Goal: Transaction & Acquisition: Obtain resource

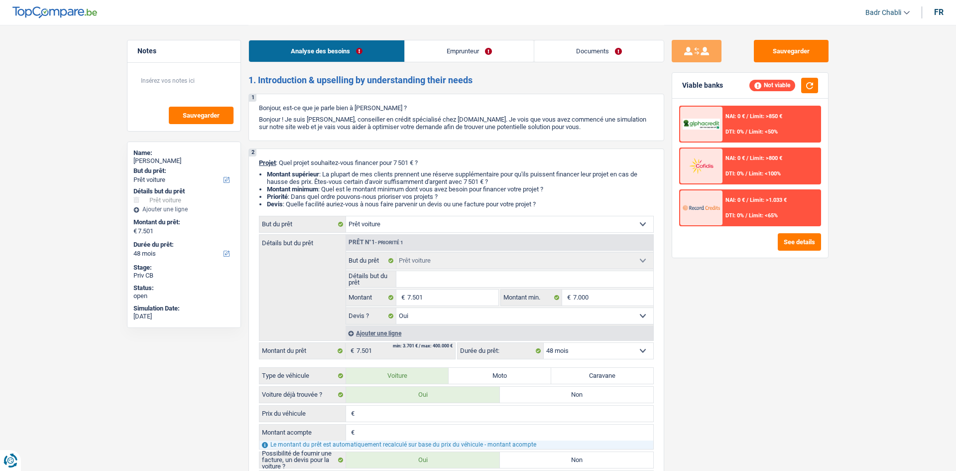
select select "car"
select select "48"
select select "car"
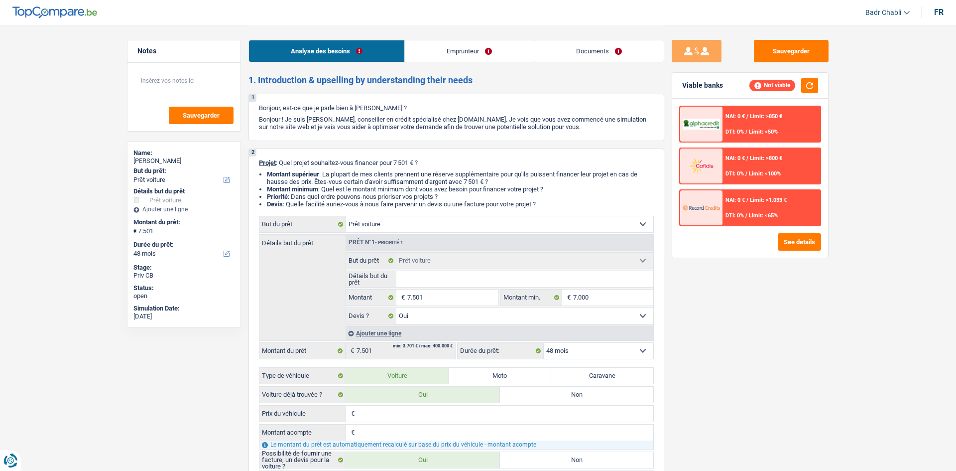
select select "yes"
select select "48"
select select "publicEmployee"
select select "netSalary"
select select "mealVouchers"
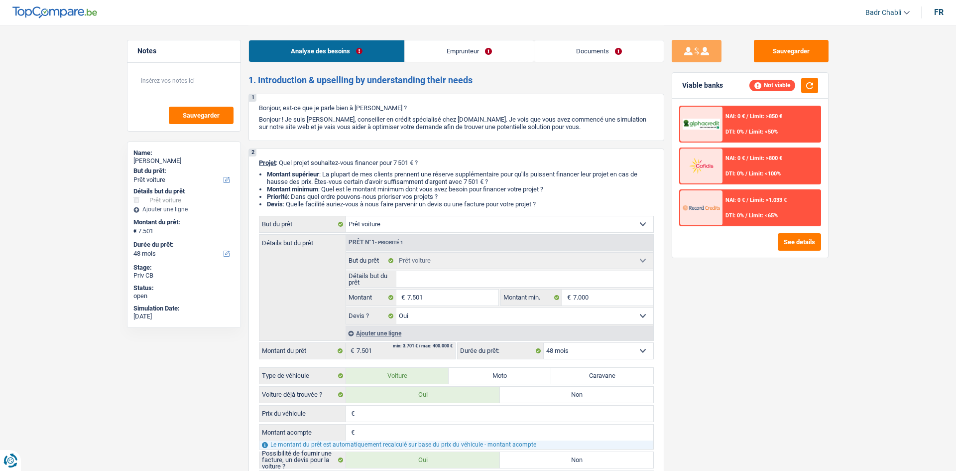
select select "car"
select select "yes"
select select "48"
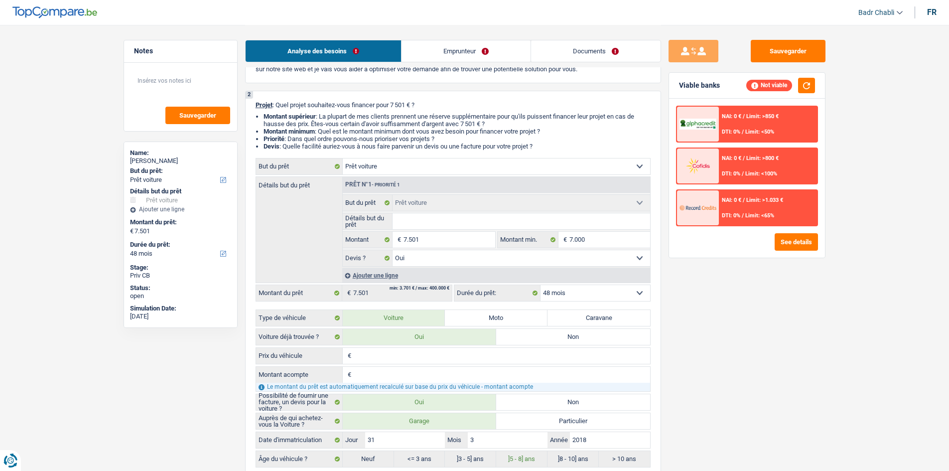
scroll to position [149, 0]
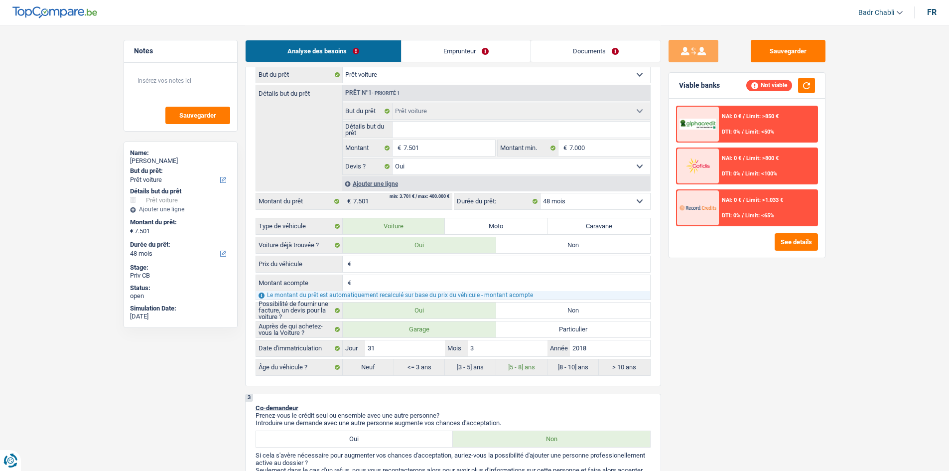
click at [738, 208] on div "NAI: 0 € / Limit: >1.033 € DTI: 0% / Limit: <65%" at bounding box center [768, 207] width 98 height 35
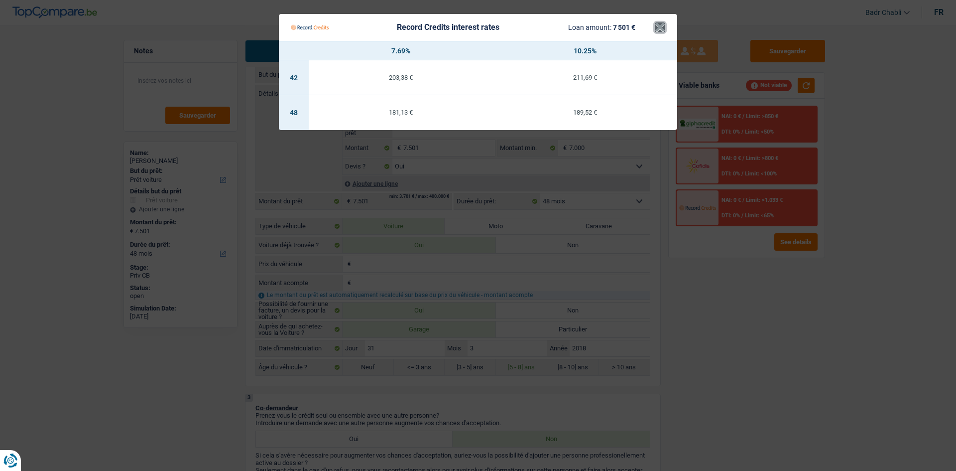
click at [662, 27] on button "×" at bounding box center [660, 27] width 10 height 10
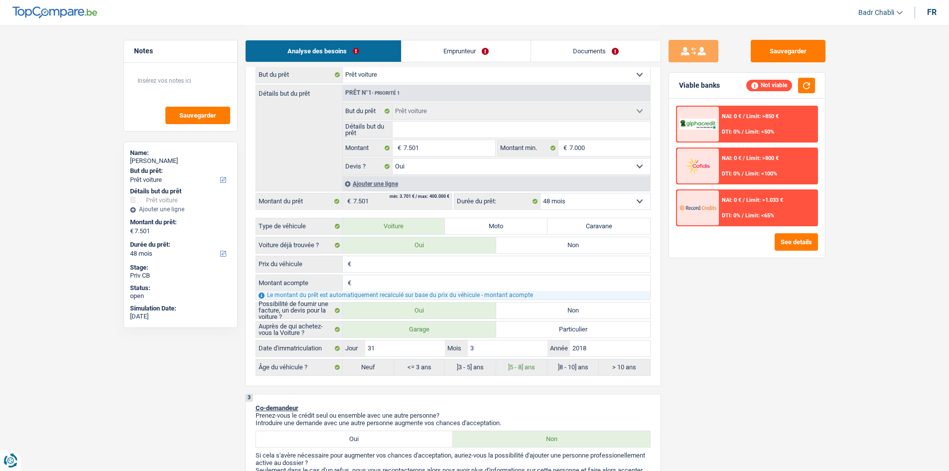
click at [454, 125] on input "Détails but du prêt" at bounding box center [520, 130] width 257 height 16
click at [426, 127] on input "Détails but du prêt" at bounding box center [520, 130] width 257 height 16
click at [422, 127] on input "Détails but du prêt" at bounding box center [520, 130] width 257 height 16
type input "M"
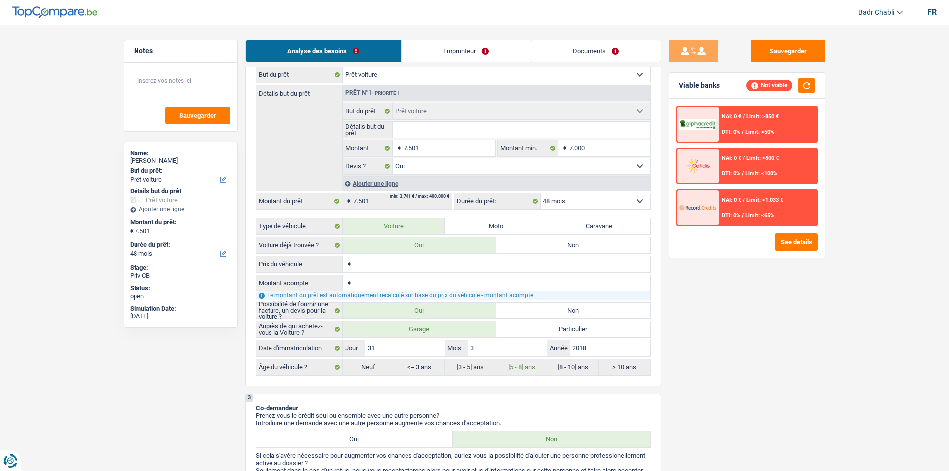
type input "M"
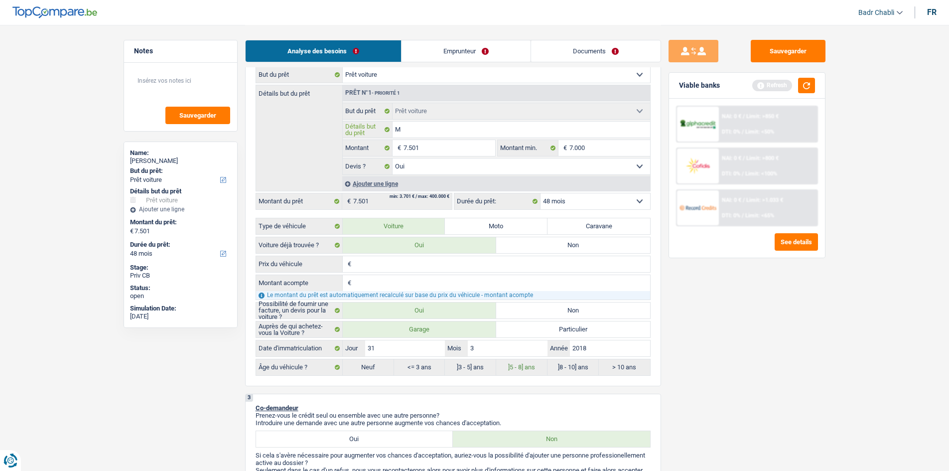
type input "Mi"
type input "Min"
type input "Mini"
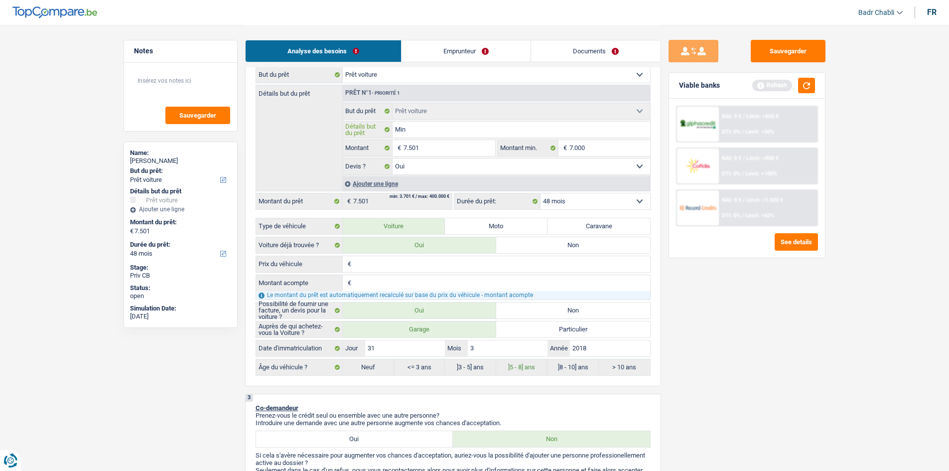
type input "Mini"
type input "Mini C"
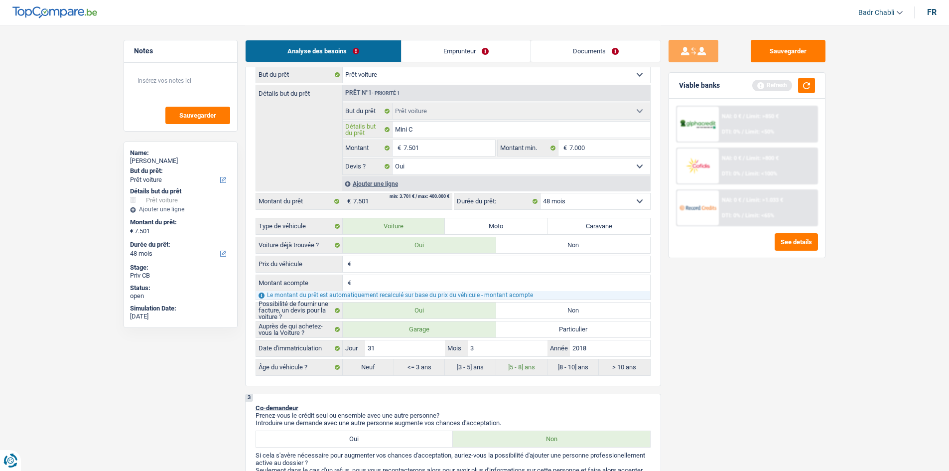
type input "Mini Co"
type input "Mini Coo"
type input "Mini Coop"
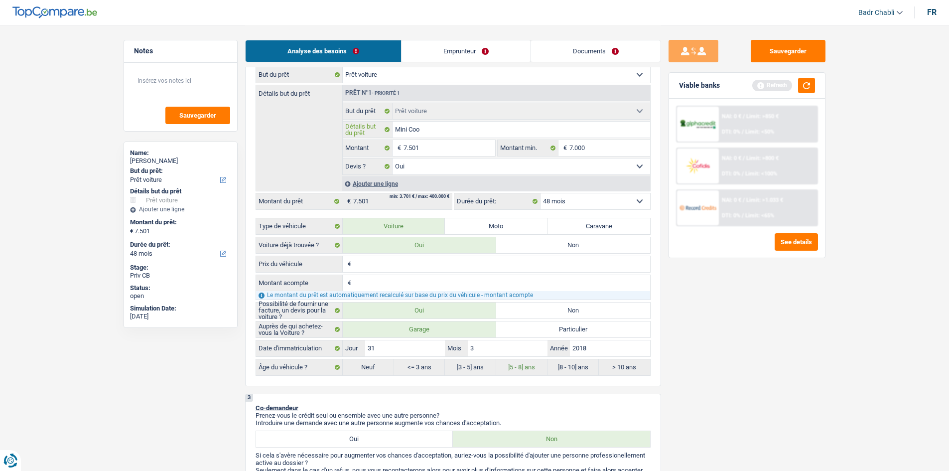
type input "Mini Coop"
type input "Mini Coope"
type input "Mini Cooper"
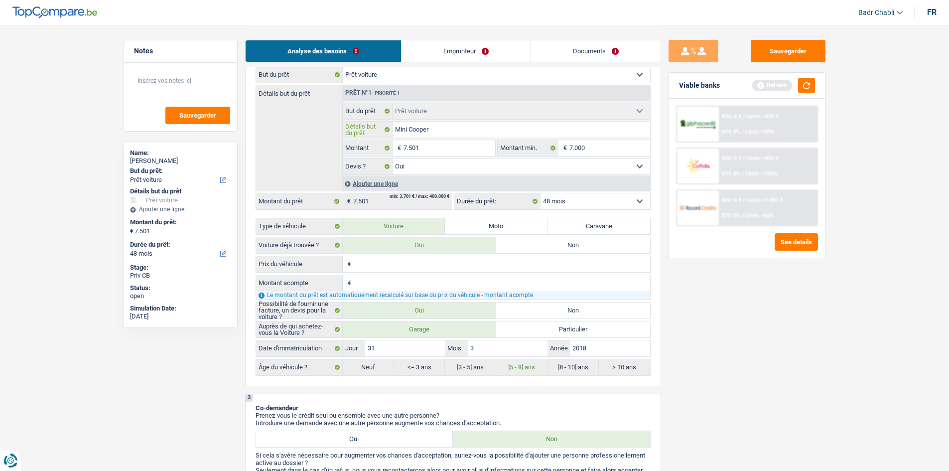
type input "Mini Cooper"
type input "Mini Cooper 2"
type input "Mini Cooper 20"
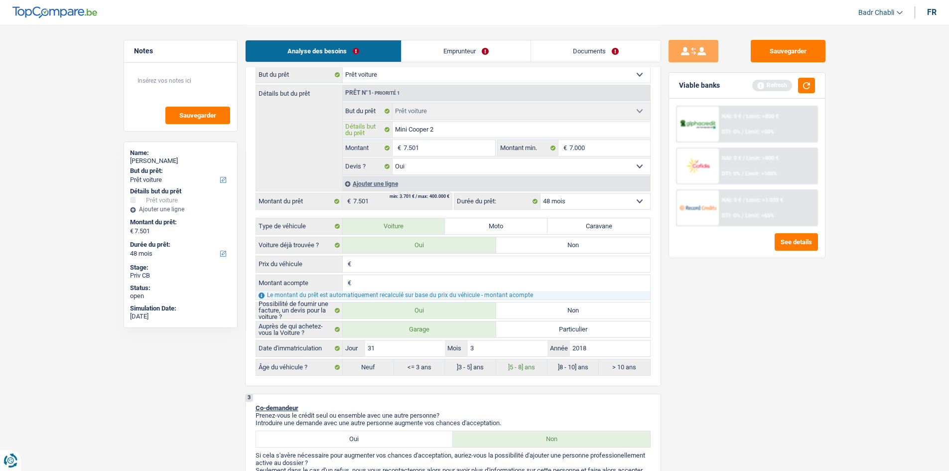
type input "Mini Cooper 20"
type input "Mini Cooper 208"
type input "Mini Cooper 20"
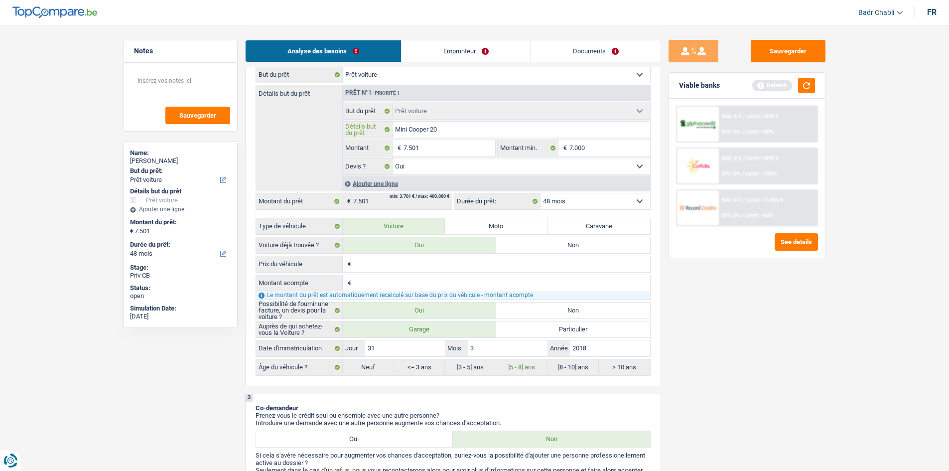
type input "Mini Cooper 201"
type input "Mini Cooper 2018"
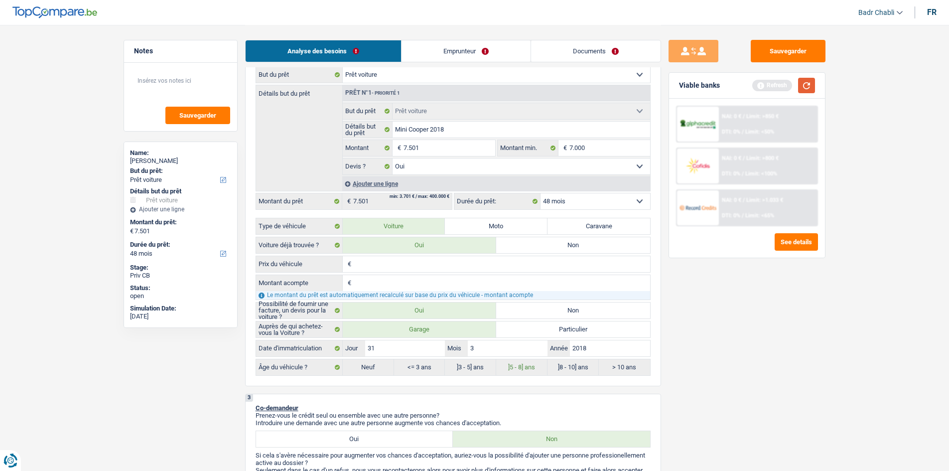
click at [806, 82] on button "button" at bounding box center [806, 85] width 17 height 15
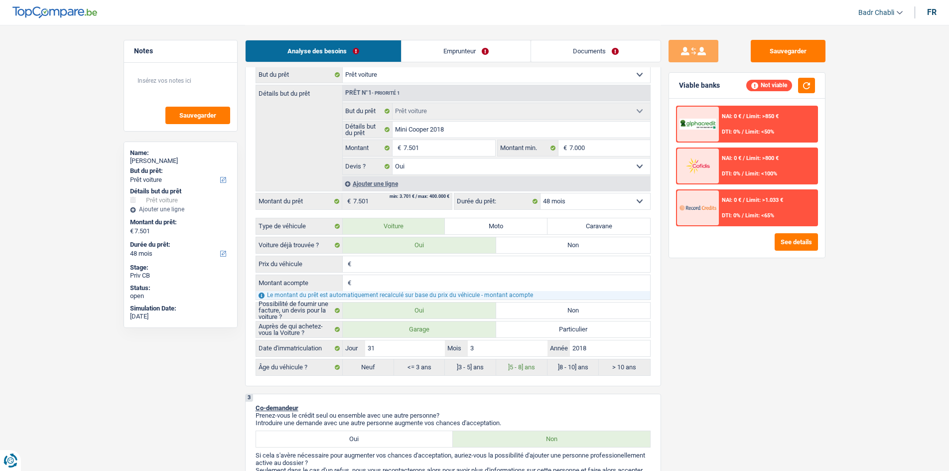
click at [751, 208] on div "NAI: 0 € / Limit: >1.033 € DTI: 0% / Limit: <65%" at bounding box center [768, 207] width 98 height 35
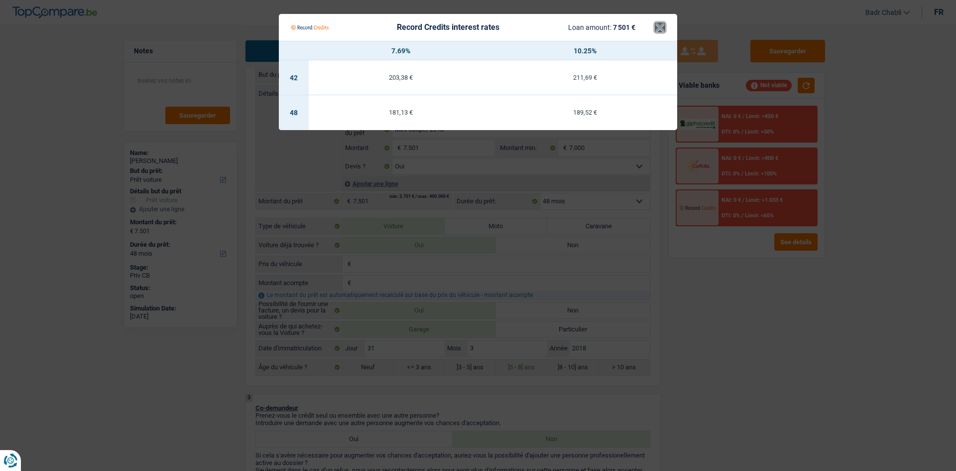
click at [661, 28] on button "×" at bounding box center [660, 27] width 10 height 10
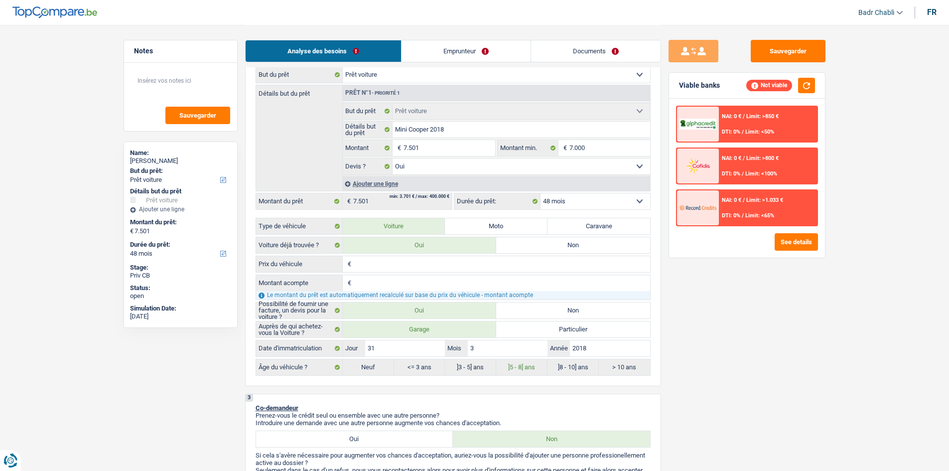
click at [775, 208] on div "NAI: 0 € / Limit: >1.033 € DTI: 0% / Limit: <65%" at bounding box center [768, 207] width 98 height 35
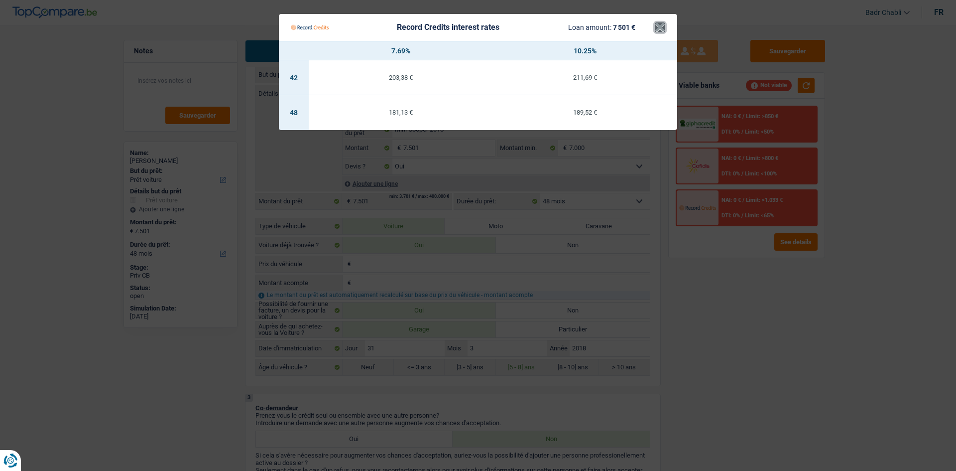
click at [658, 32] on button "×" at bounding box center [660, 27] width 10 height 10
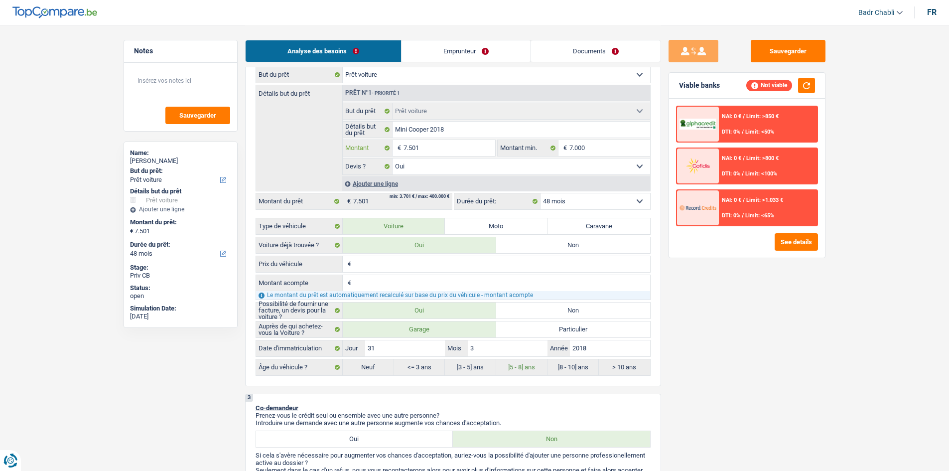
click at [433, 142] on input "7.501" at bounding box center [448, 148] width 91 height 16
type input "7"
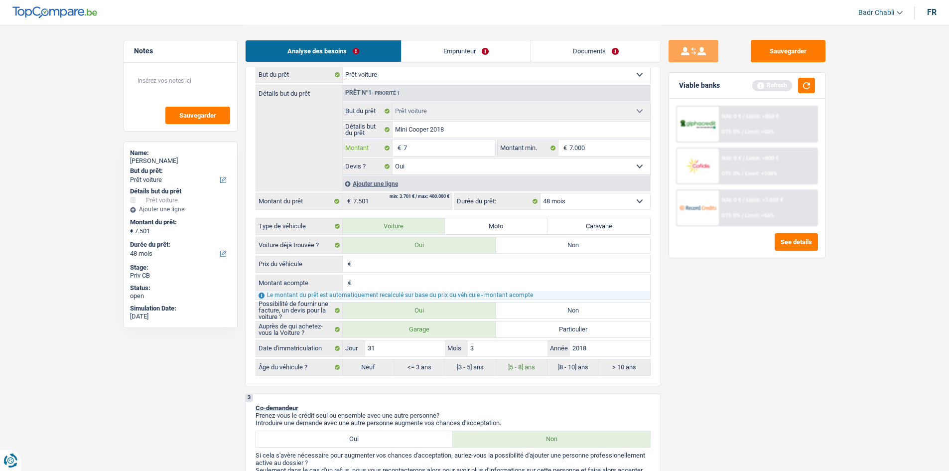
type input "70"
type input "700"
type input "7.000"
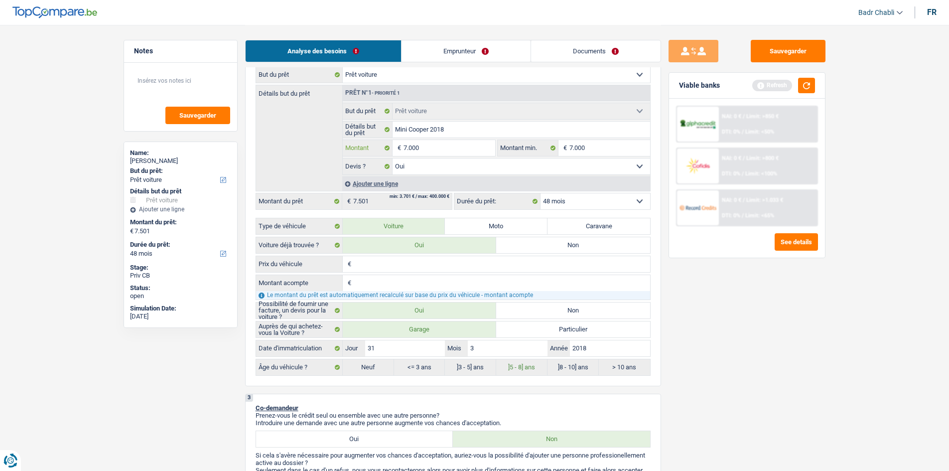
type input "7.000"
select select "42"
type input "7.000"
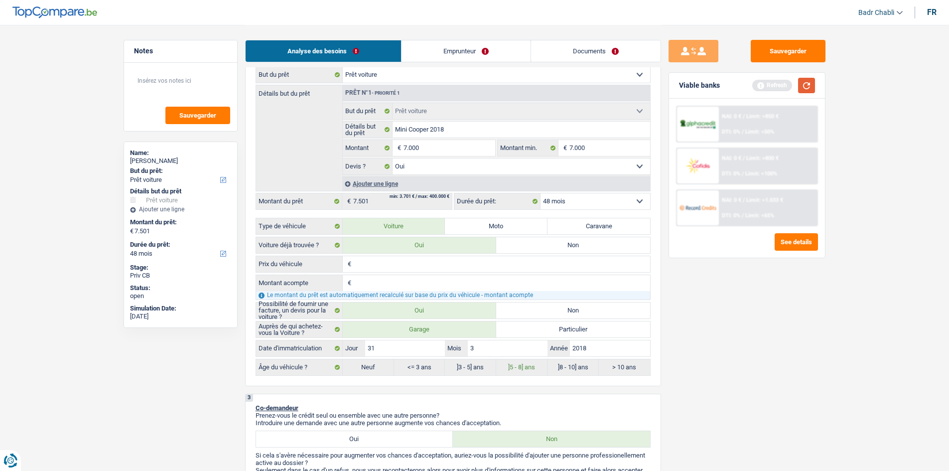
select select "42"
type input "7.000"
select select "42"
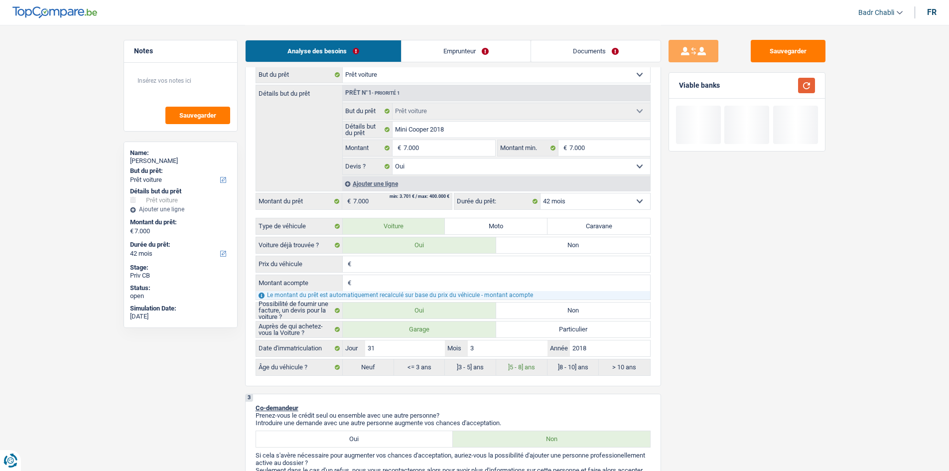
click at [805, 87] on button "button" at bounding box center [806, 85] width 17 height 15
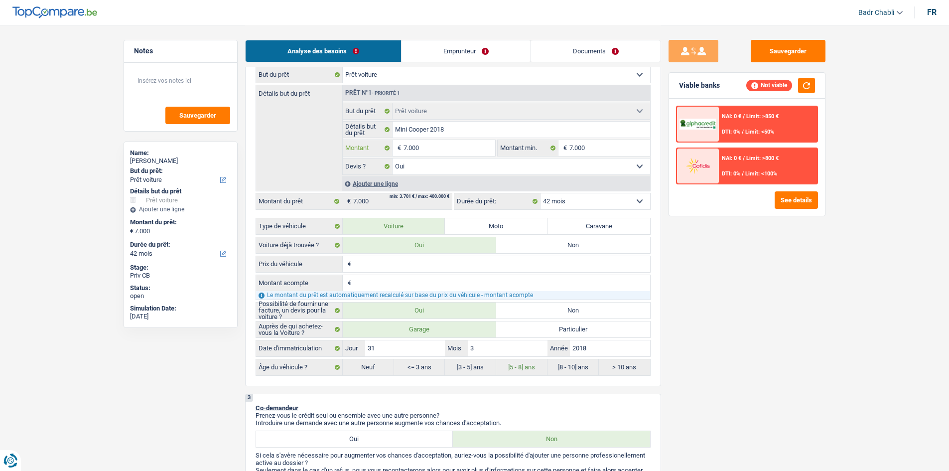
click at [433, 149] on input "7.000" at bounding box center [448, 148] width 91 height 16
type input "7"
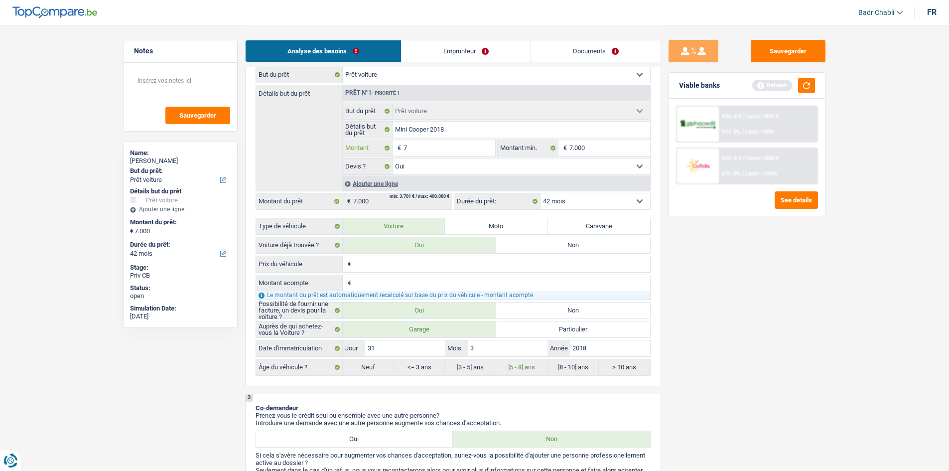
type input "75"
type input "750"
type input "7.500"
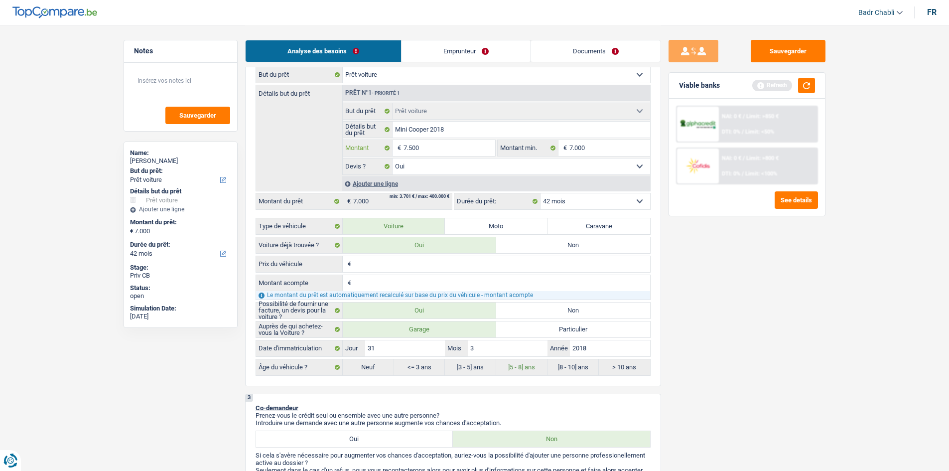
type input "7.500"
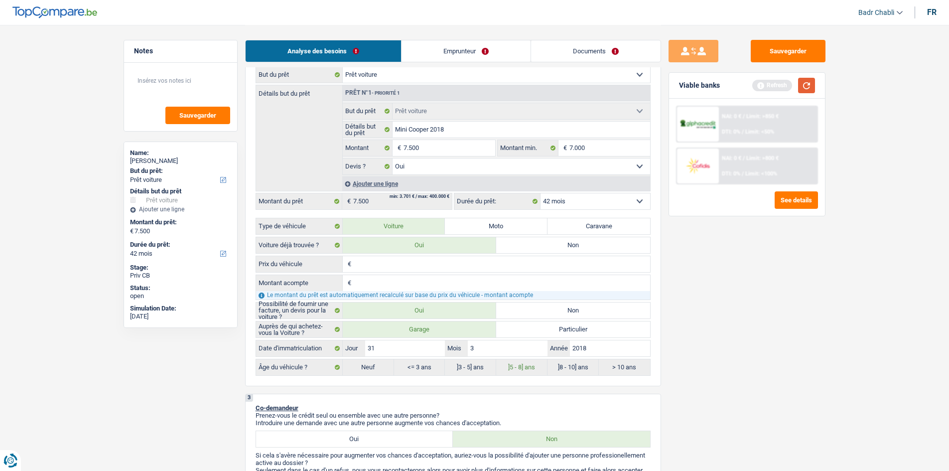
click at [811, 89] on button "button" at bounding box center [806, 85] width 17 height 15
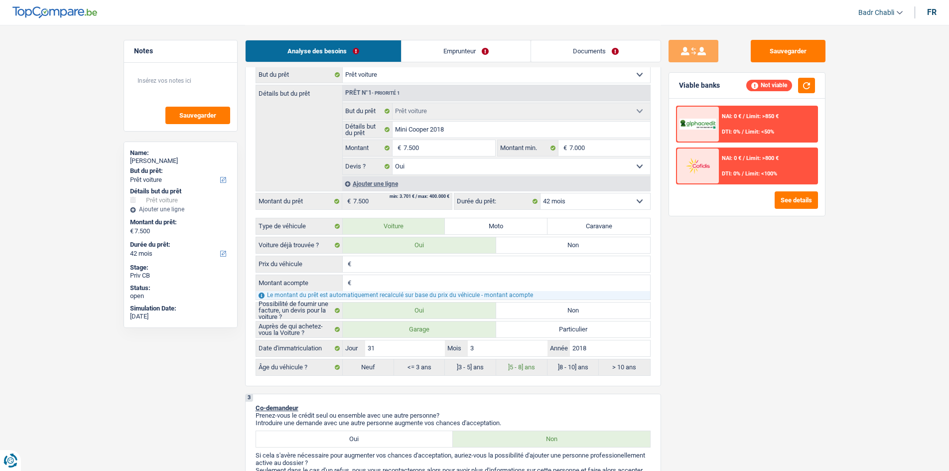
click at [429, 54] on link "Emprunteur" at bounding box center [465, 50] width 129 height 21
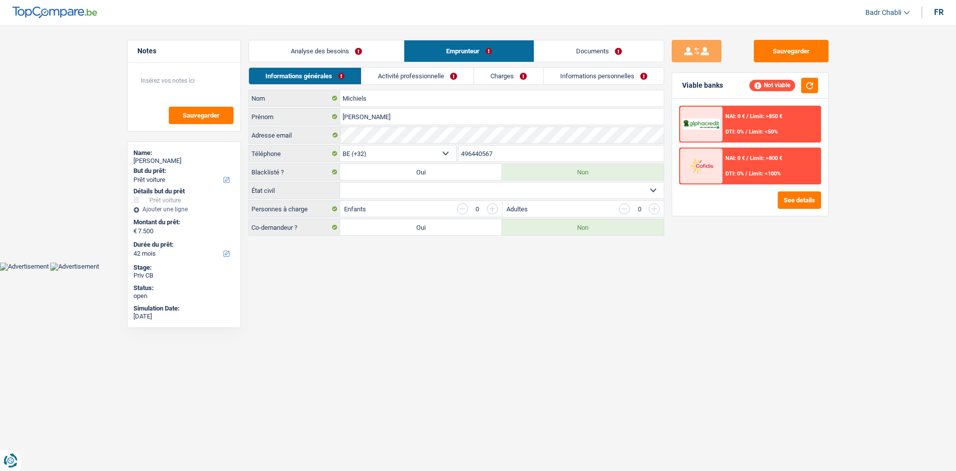
click at [420, 78] on link "Activité professionnelle" at bounding box center [418, 76] width 112 height 16
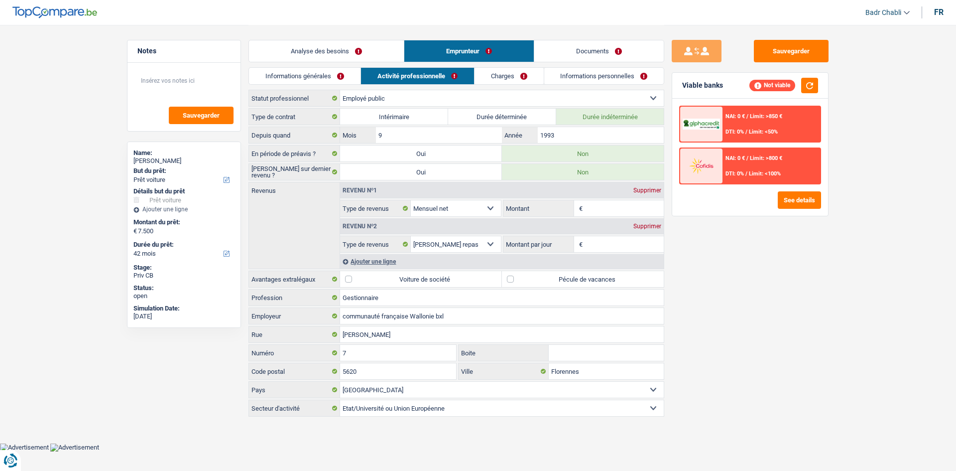
click at [612, 48] on link "Documents" at bounding box center [598, 50] width 129 height 21
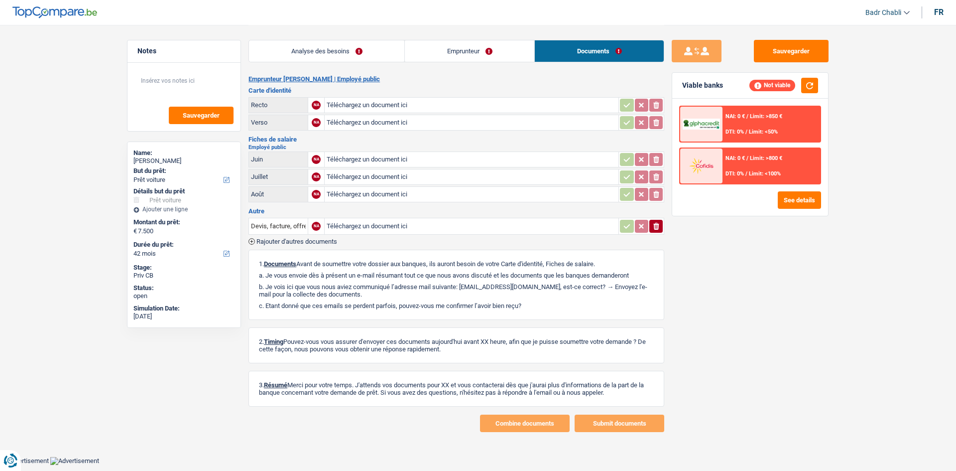
click at [477, 45] on link "Emprunteur" at bounding box center [469, 50] width 129 height 21
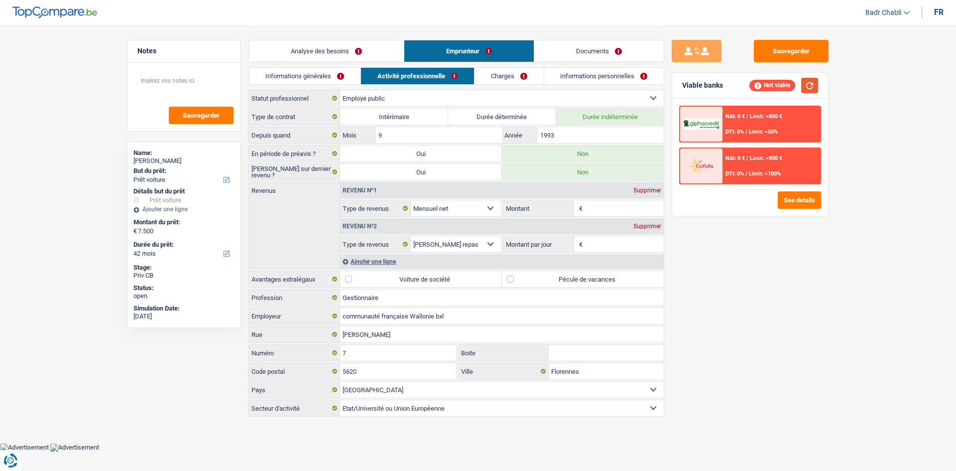
click at [811, 88] on button "button" at bounding box center [809, 85] width 17 height 15
click at [340, 54] on link "Analyse des besoins" at bounding box center [326, 50] width 155 height 21
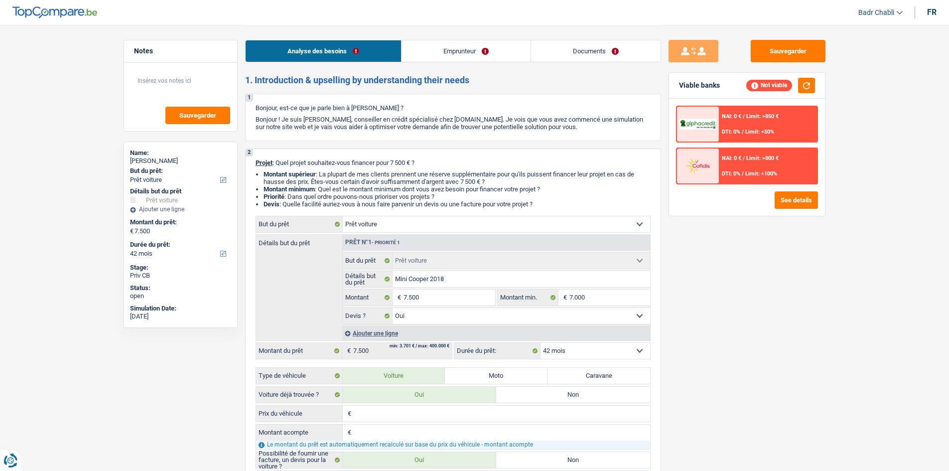
click at [586, 355] on select "12 mois 18 mois 24 mois 30 mois 36 mois 42 mois Sélectionner une option" at bounding box center [595, 351] width 110 height 16
click at [734, 127] on div "NAI: 0 € / Limit: >850 € DTI: 0% / Limit: <50%" at bounding box center [768, 124] width 98 height 35
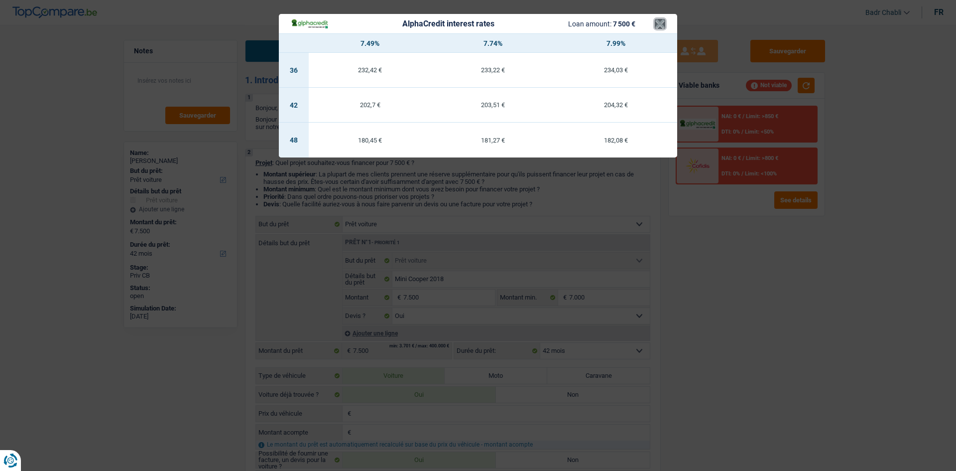
click at [662, 24] on button "×" at bounding box center [660, 24] width 10 height 10
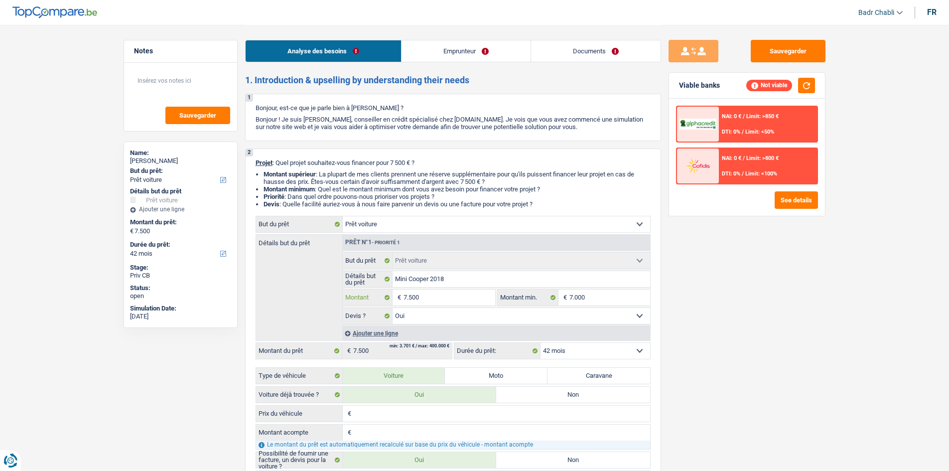
click at [450, 293] on input "7.500" at bounding box center [448, 297] width 91 height 16
click at [810, 80] on button "button" at bounding box center [806, 85] width 17 height 15
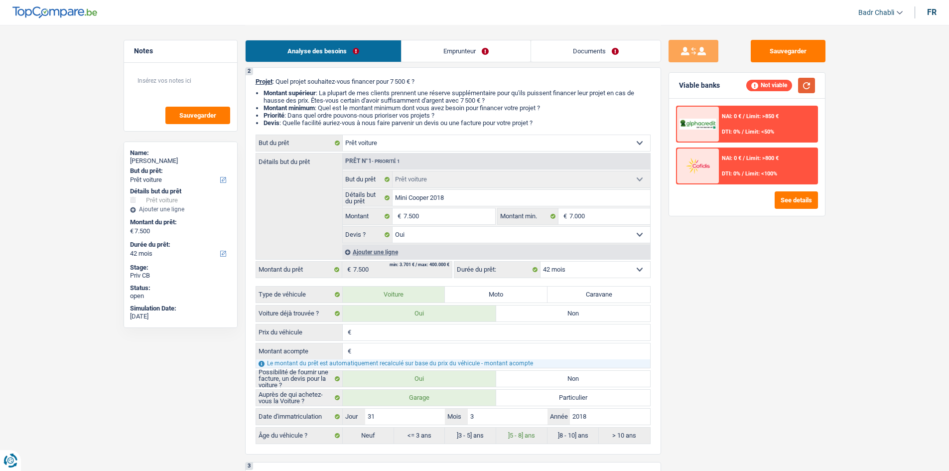
scroll to position [149, 0]
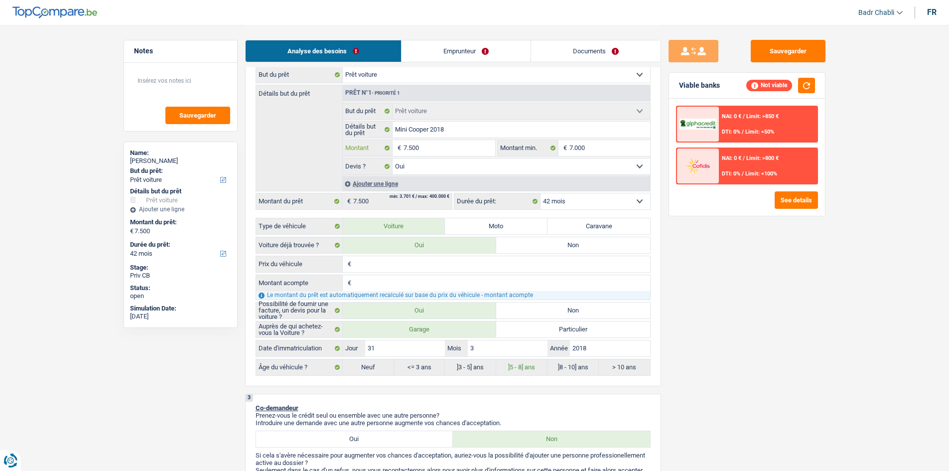
click at [445, 148] on input "7.500" at bounding box center [448, 148] width 91 height 16
click at [389, 267] on input "Prix du véhicule" at bounding box center [502, 264] width 296 height 16
paste input "7.500"
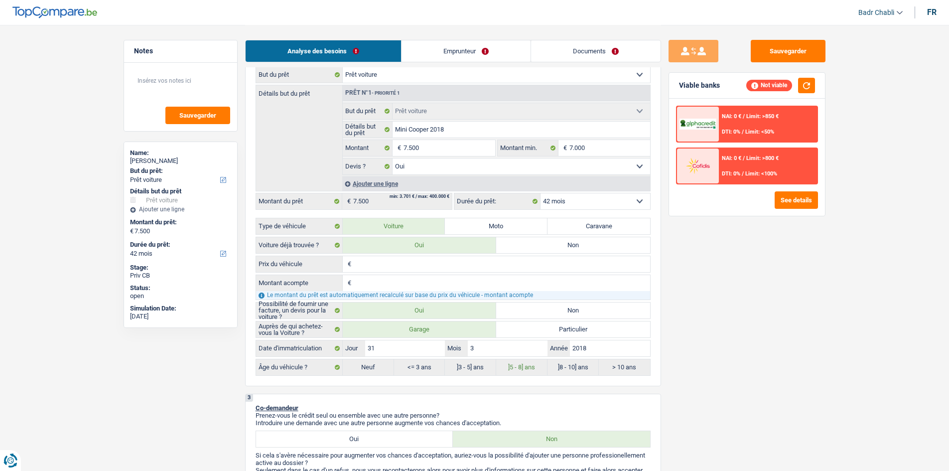
type input "7.500"
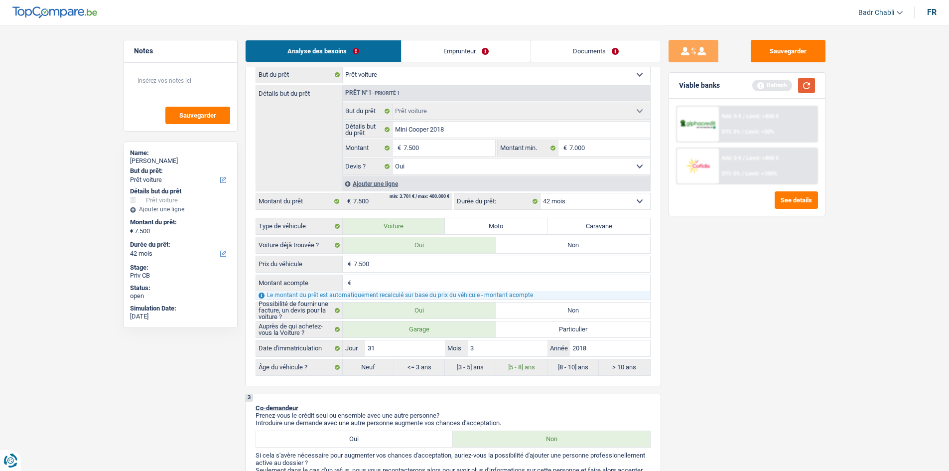
type input "7.500"
click at [813, 79] on button "button" at bounding box center [806, 85] width 17 height 15
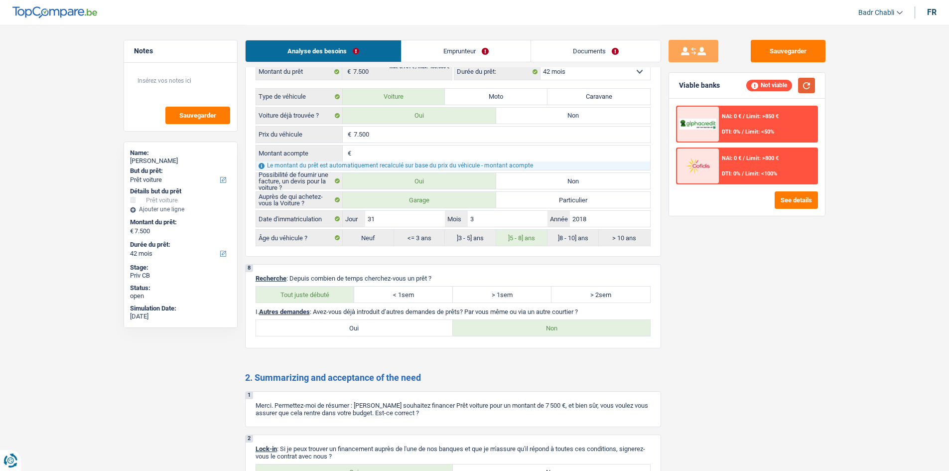
scroll to position [1245, 0]
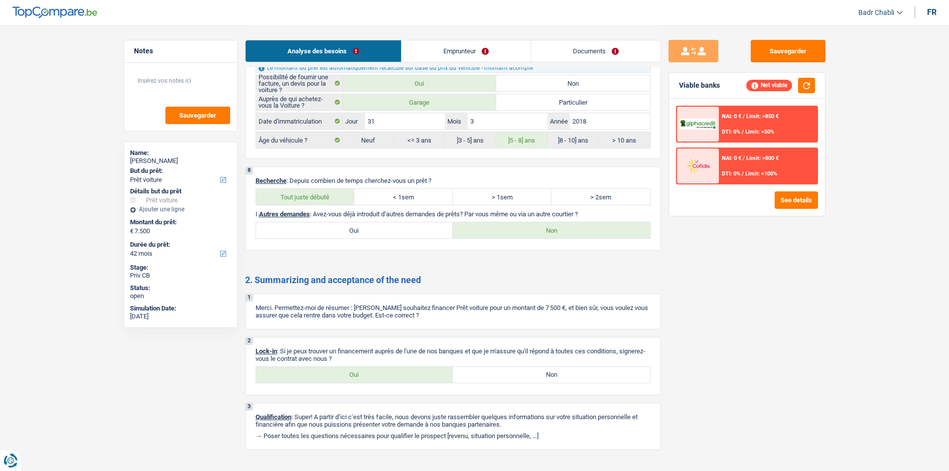
click at [374, 368] on label "Oui" at bounding box center [354, 375] width 197 height 16
click at [374, 368] on input "Oui" at bounding box center [354, 375] width 197 height 16
radio input "true"
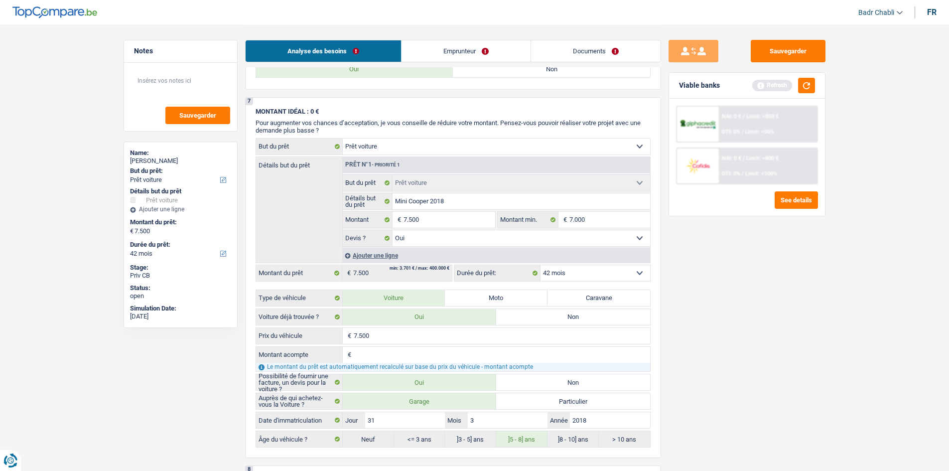
scroll to position [797, 0]
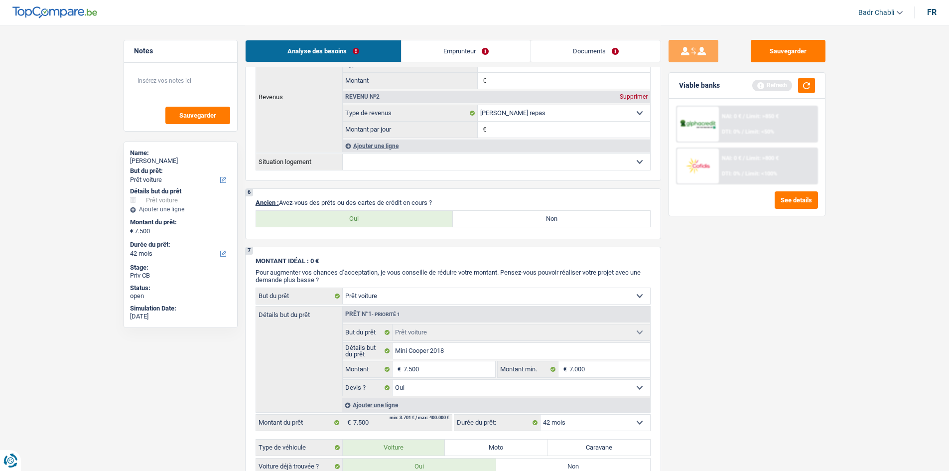
click at [389, 217] on label "Oui" at bounding box center [354, 219] width 197 height 16
click at [389, 217] on input "Oui" at bounding box center [354, 219] width 197 height 16
radio input "true"
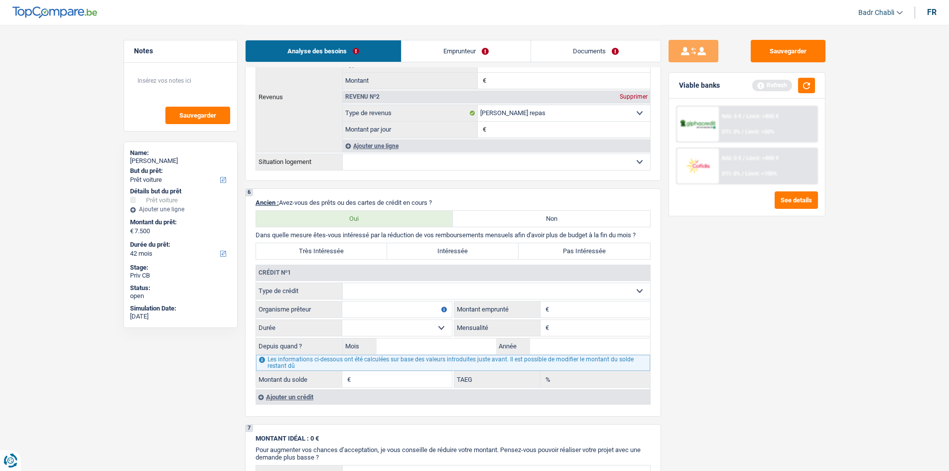
click at [408, 291] on select "Carte ou ouverture de crédit Prêt hypothécaire Vente à tempérament Prêt à tempé…" at bounding box center [496, 291] width 307 height 16
select select "mortgage"
click at [343, 283] on select "Carte ou ouverture de crédit Prêt hypothécaire Vente à tempérament Prêt à tempé…" at bounding box center [496, 291] width 307 height 16
type input "0"
click at [408, 311] on input "Organisme prêteur" at bounding box center [397, 309] width 110 height 16
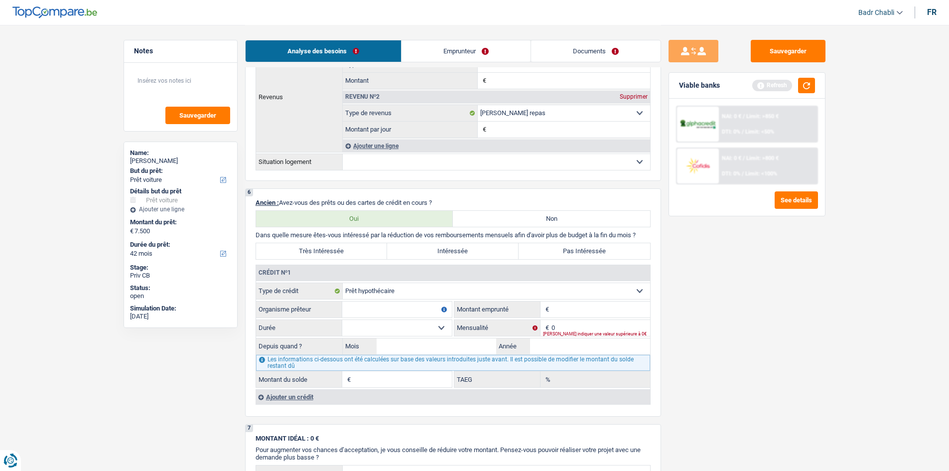
click at [408, 311] on input "Organisme prêteur" at bounding box center [397, 309] width 110 height 16
click at [398, 307] on input "Organisme prêteur" at bounding box center [397, 309] width 110 height 16
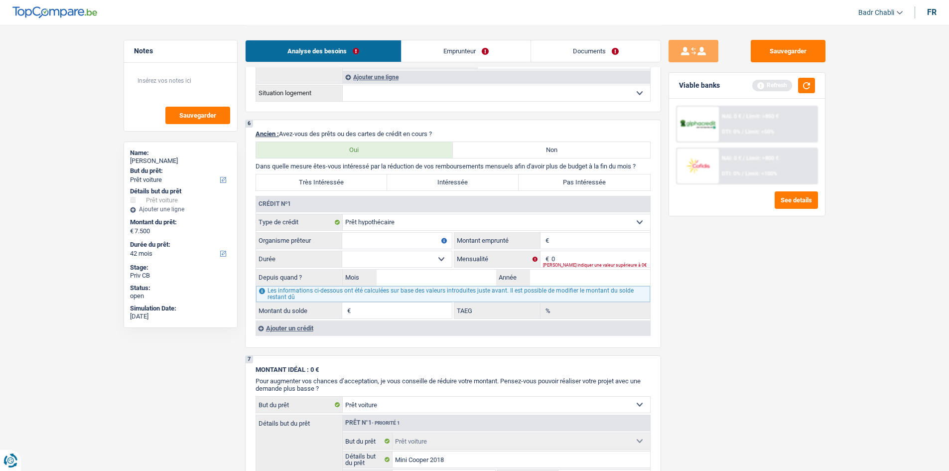
scroll to position [896, 0]
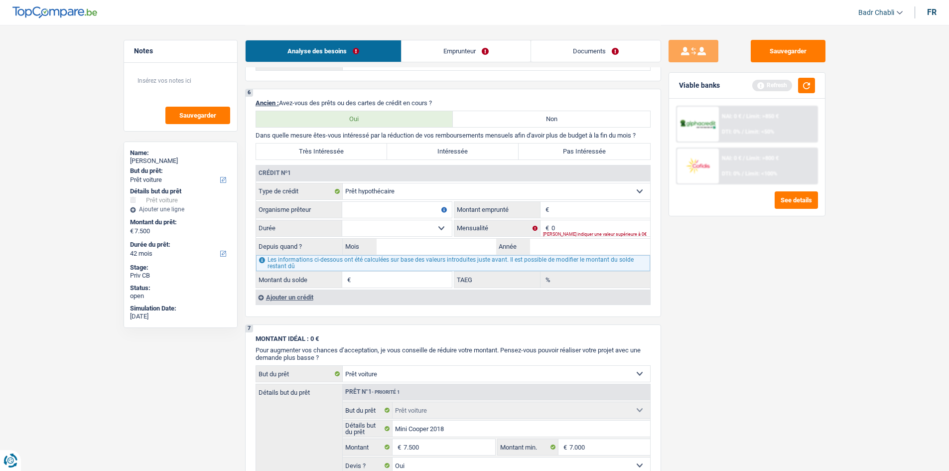
click at [287, 292] on div "Ajouter un crédit" at bounding box center [452, 296] width 394 height 15
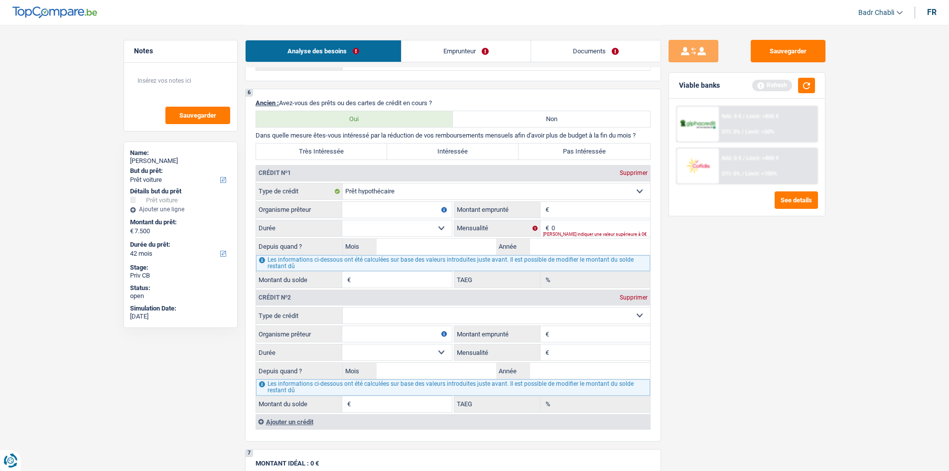
click at [392, 310] on select "Carte ou ouverture de crédit Prêt hypothécaire Vente à tempérament Prêt à tempé…" at bounding box center [496, 315] width 307 height 16
select select "renovationLoan"
type input "0"
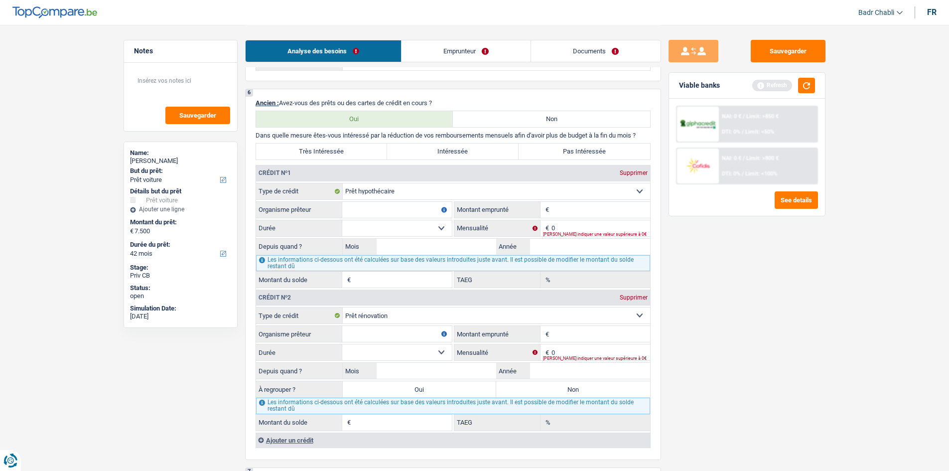
click at [294, 447] on div "Crédit nº1 Supprimer Carte ou ouverture de crédit Prêt hypothécaire Vente à tem…" at bounding box center [452, 306] width 395 height 283
click at [302, 441] on div "Ajouter un crédit" at bounding box center [452, 439] width 394 height 15
click at [418, 462] on select "Carte ou ouverture de crédit Prêt hypothécaire Vente à tempérament Prêt à tempé…" at bounding box center [496, 458] width 307 height 16
select select "cardOrCredit"
type input "0"
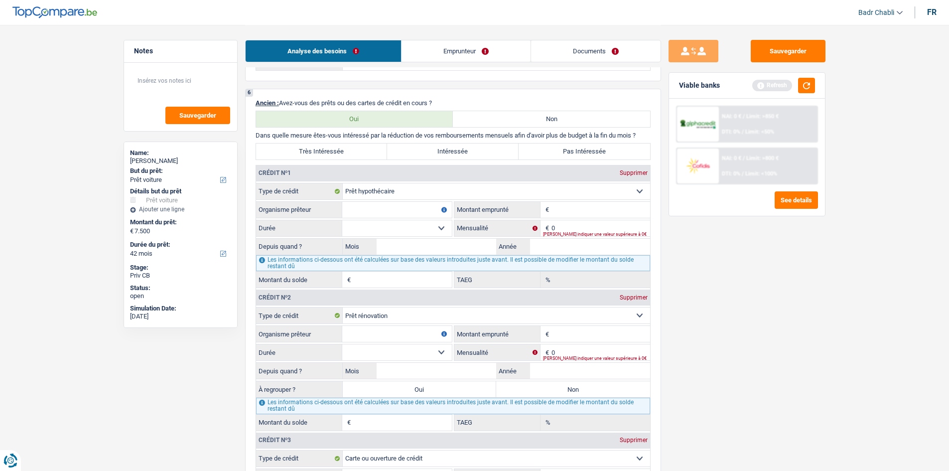
scroll to position [1096, 0]
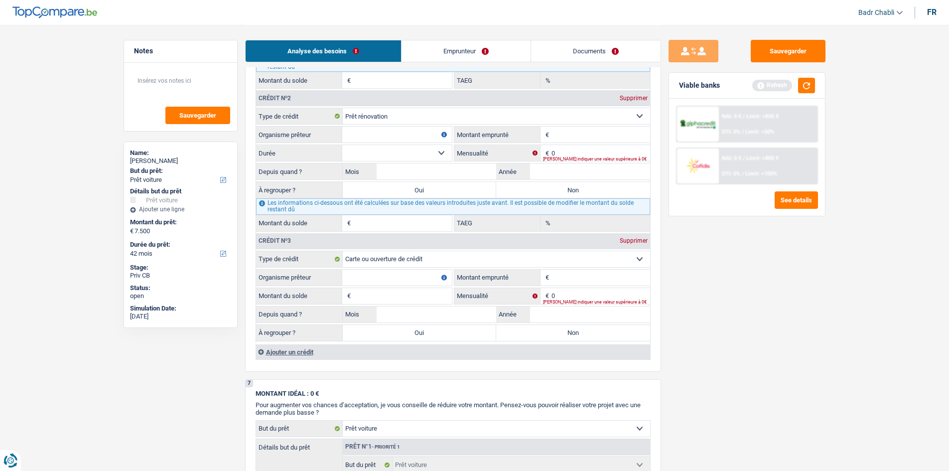
click at [418, 256] on select "Carte ou ouverture de crédit Prêt hypothécaire Vente à tempérament Prêt à tempé…" at bounding box center [496, 259] width 307 height 16
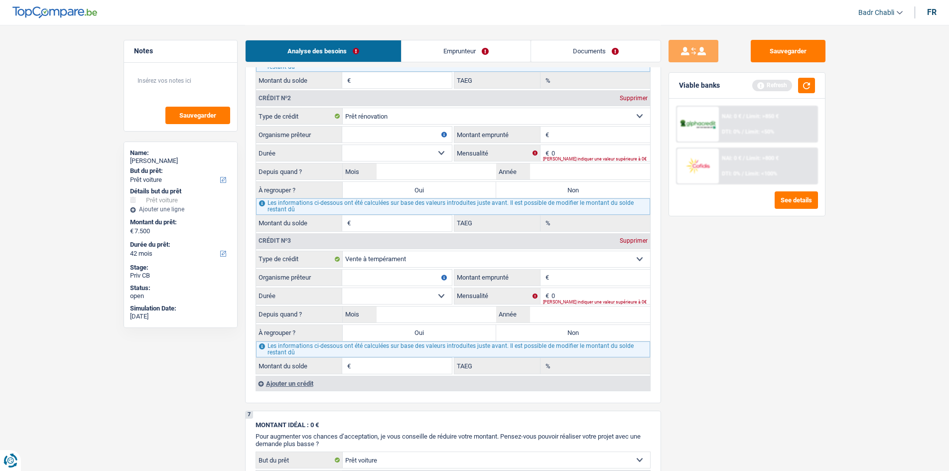
click at [420, 261] on select "Carte ou ouverture de crédit Prêt hypothécaire Vente à tempérament Prêt à tempé…" at bounding box center [496, 259] width 307 height 16
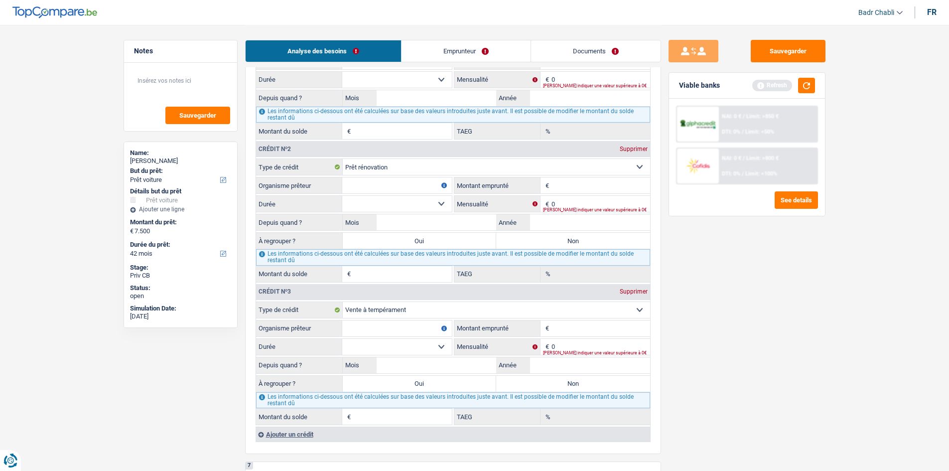
scroll to position [1046, 0]
click at [429, 305] on select "Carte ou ouverture de crédit Prêt hypothécaire Vente à tempérament Prêt à tempé…" at bounding box center [496, 309] width 307 height 16
select select "cardOrCredit"
click at [343, 301] on select "Carte ou ouverture de crédit Prêt hypothécaire Vente à tempérament Prêt à tempé…" at bounding box center [496, 309] width 307 height 16
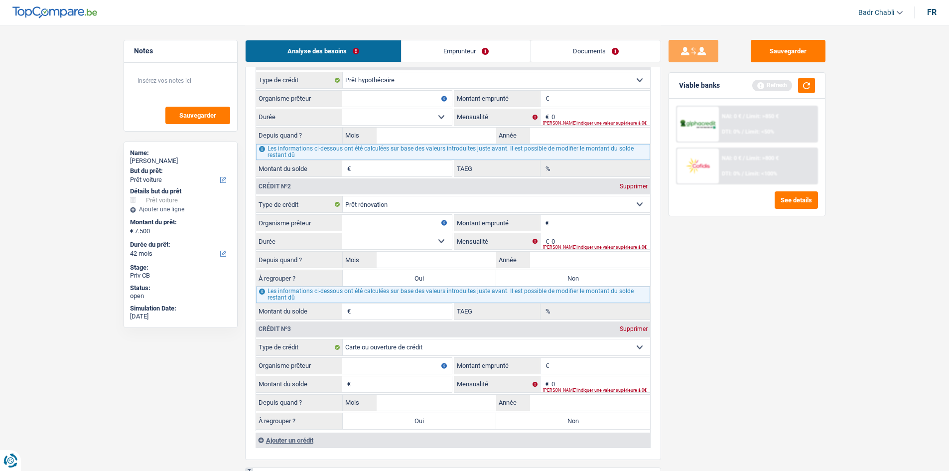
scroll to position [996, 0]
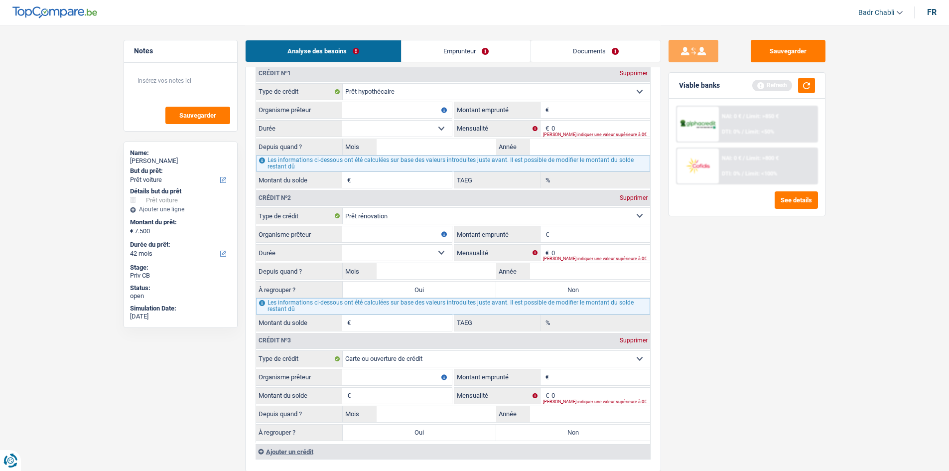
click at [396, 114] on input "Organisme prêteur" at bounding box center [397, 110] width 110 height 16
click at [407, 111] on input "Organisme prêteur" at bounding box center [397, 110] width 110 height 16
type input "Crelan"
click at [585, 107] on input "Montant" at bounding box center [600, 110] width 99 height 16
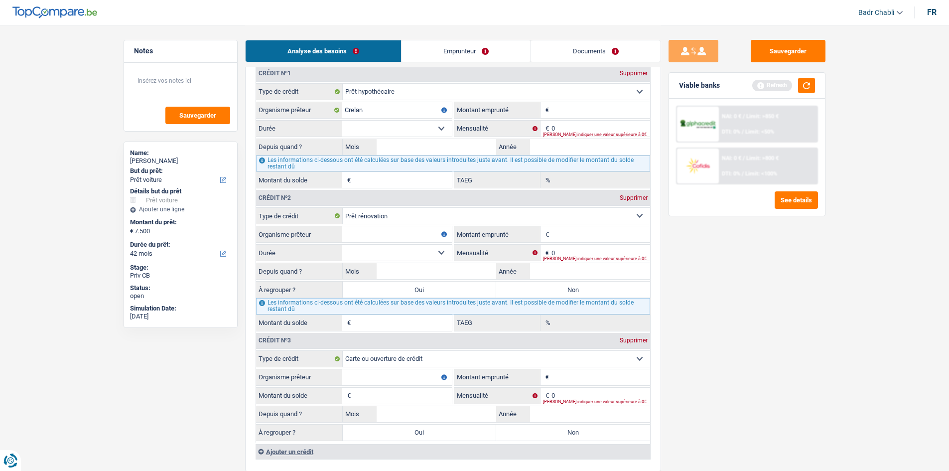
click at [584, 110] on input "Montant" at bounding box center [600, 110] width 99 height 16
click at [810, 49] on button "Sauvegarder" at bounding box center [788, 51] width 75 height 22
click at [773, 50] on button "Sauvegarder" at bounding box center [788, 51] width 75 height 22
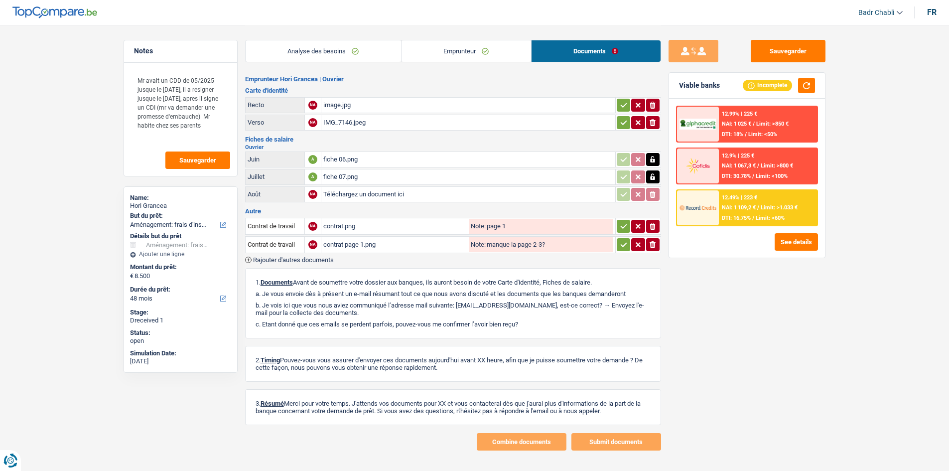
select select "movingOrInstallation"
select select "48"
click at [487, 54] on link "Emprunteur" at bounding box center [465, 50] width 129 height 21
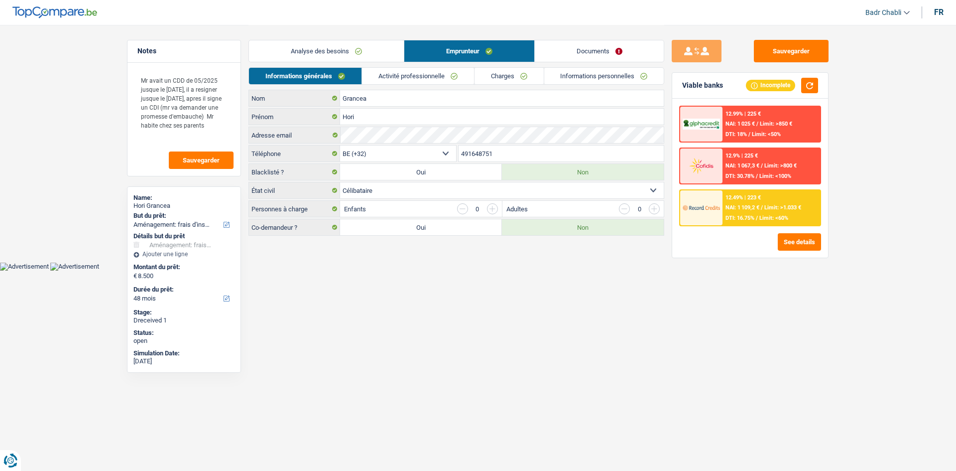
click at [588, 77] on link "Informations personnelles" at bounding box center [604, 76] width 120 height 16
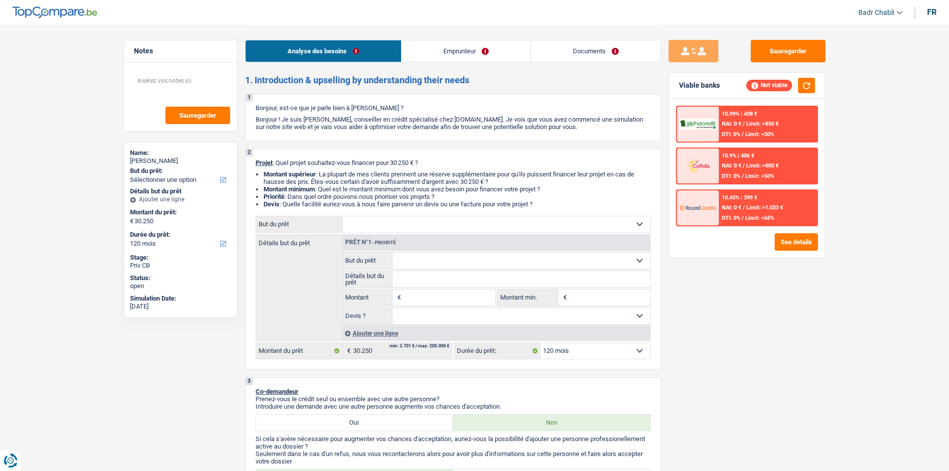
select select "120"
select select "worker"
select select "netSalary"
select select "120"
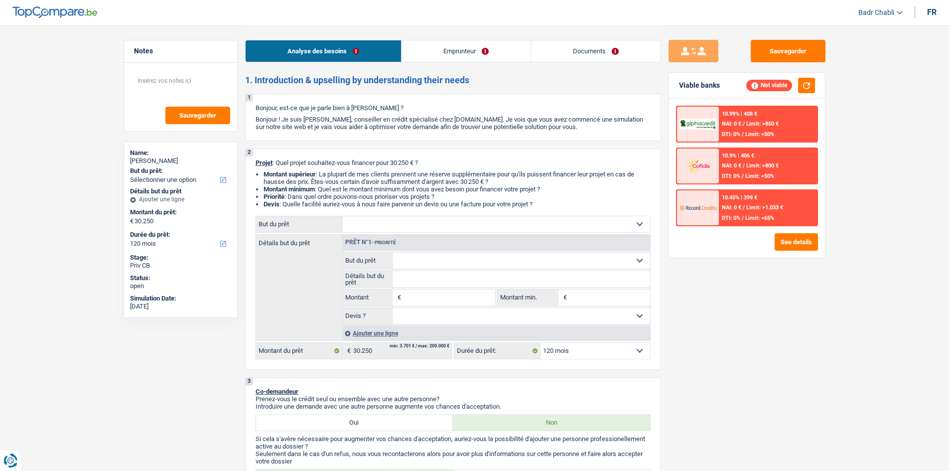
click at [443, 300] on input "Montant" at bounding box center [448, 297] width 91 height 16
paste input "30.250"
type input "30.250"
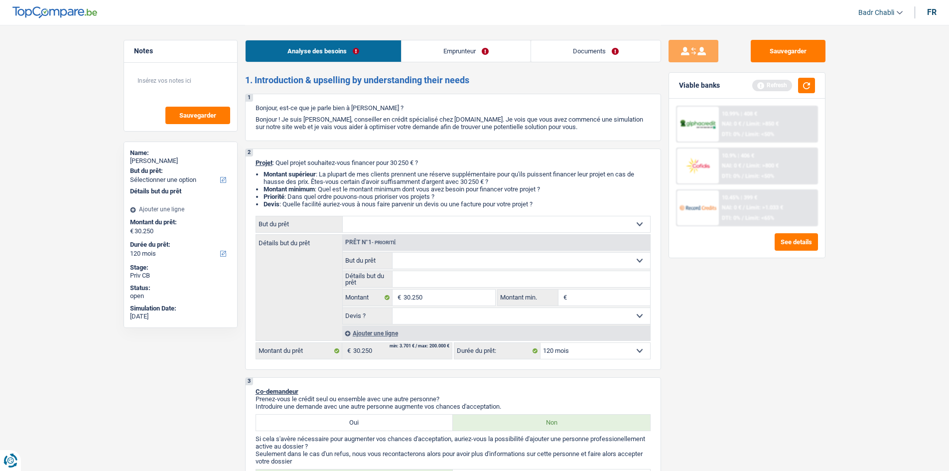
type input "30.250"
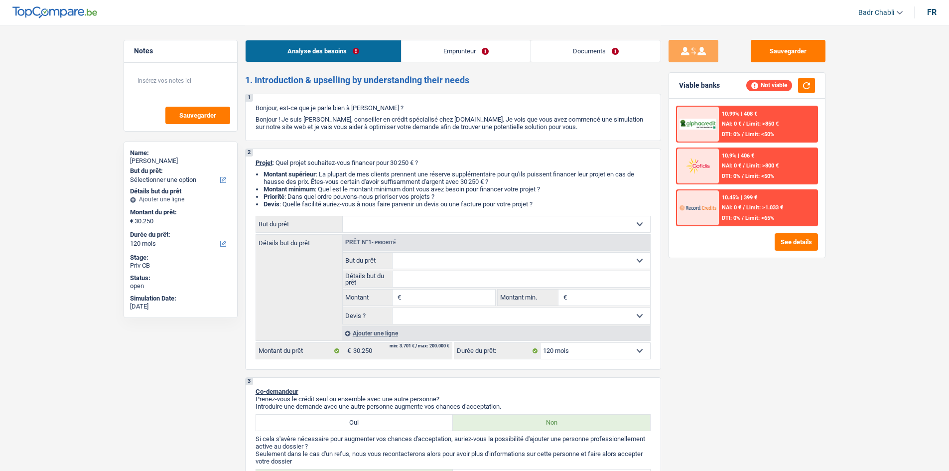
select select "120"
select select "worker"
select select "netSalary"
select select "120"
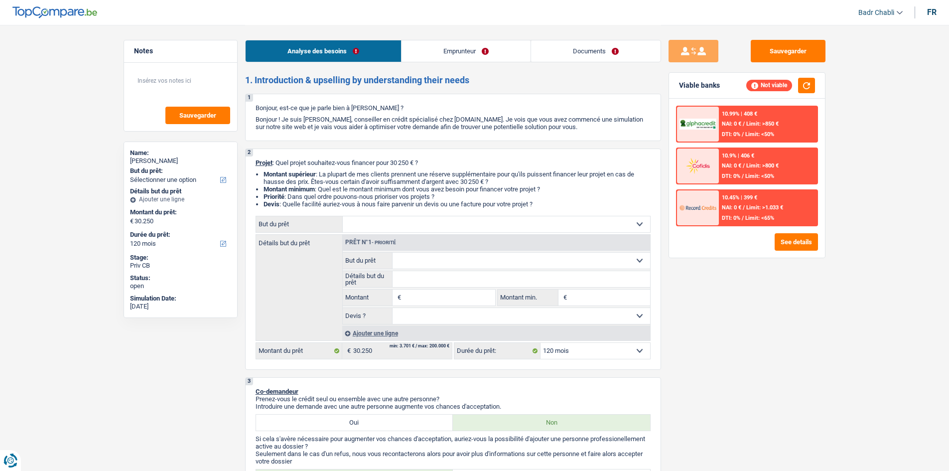
click at [461, 298] on input "Montant" at bounding box center [448, 297] width 91 height 16
type input "30.000"
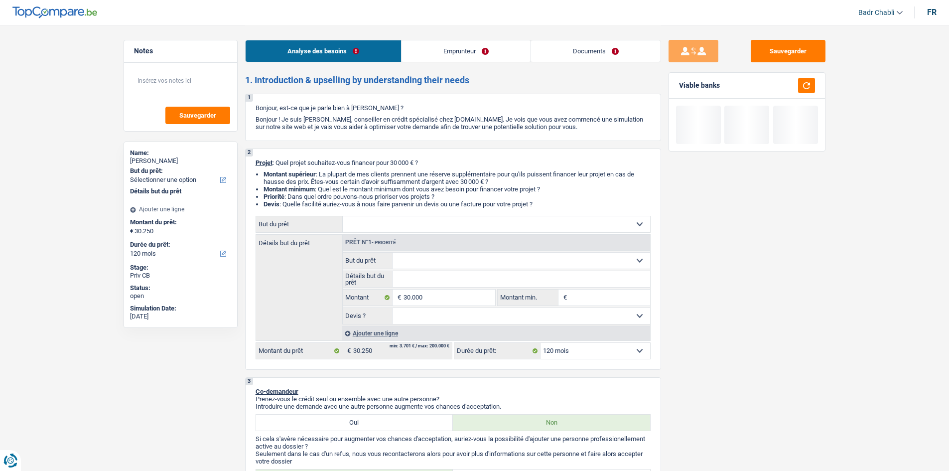
type input "30.000"
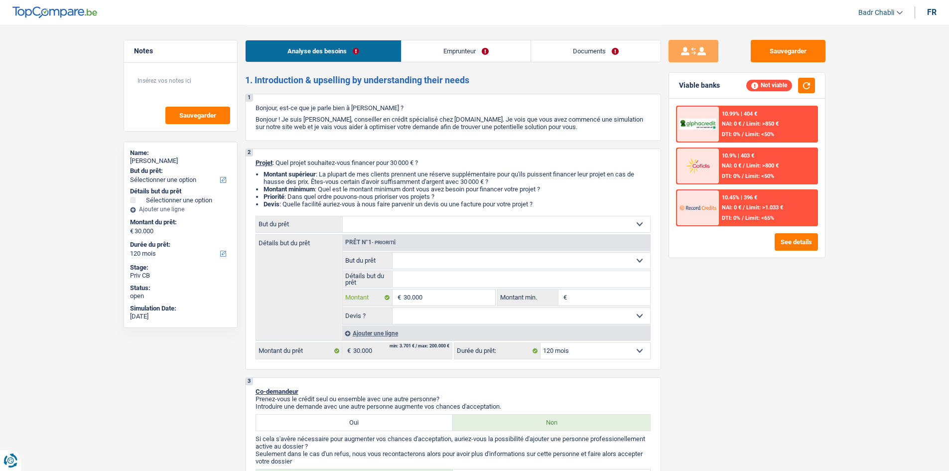
click at [423, 295] on input "30.000" at bounding box center [448, 297] width 91 height 16
type input "2"
type input "25"
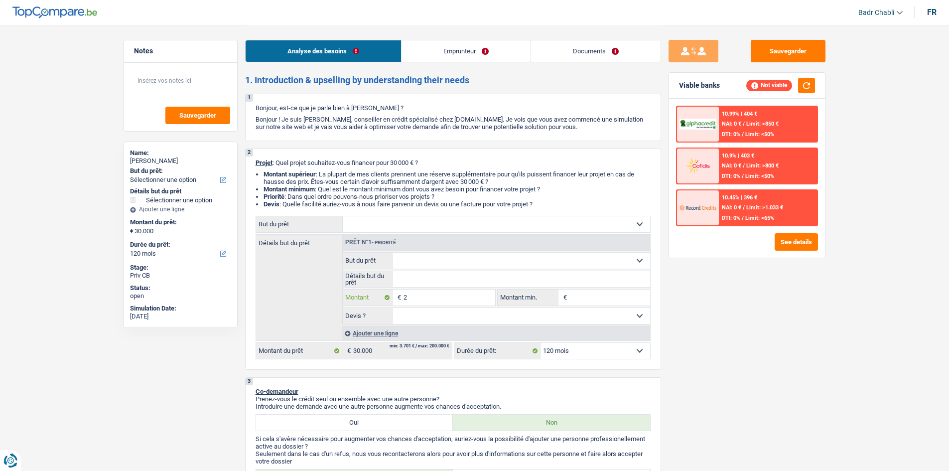
type input "25"
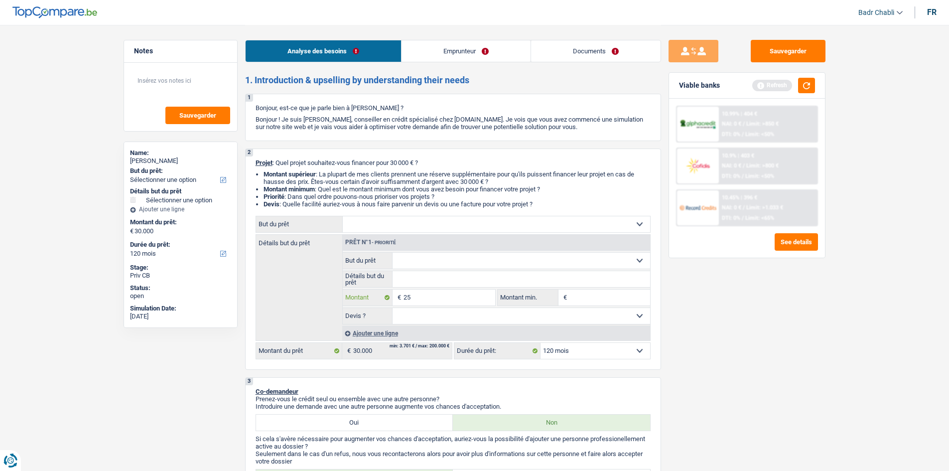
type input "250"
type input "2.500"
type input "25.000"
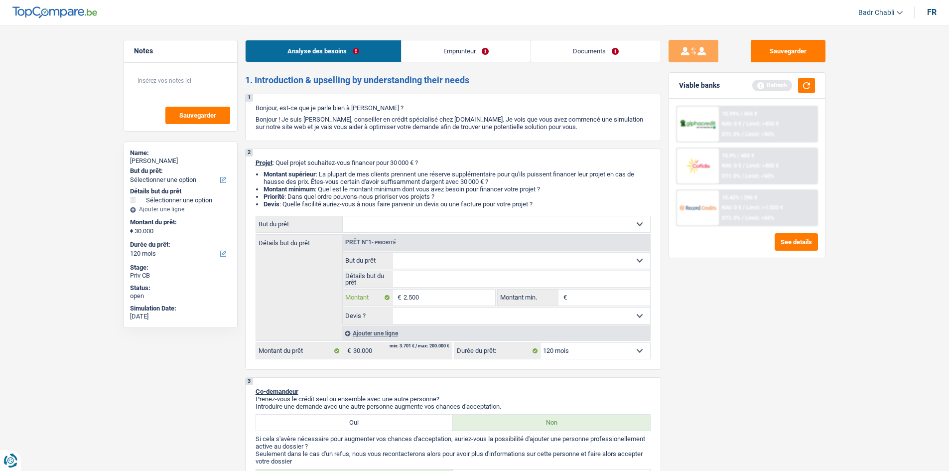
type input "25.000"
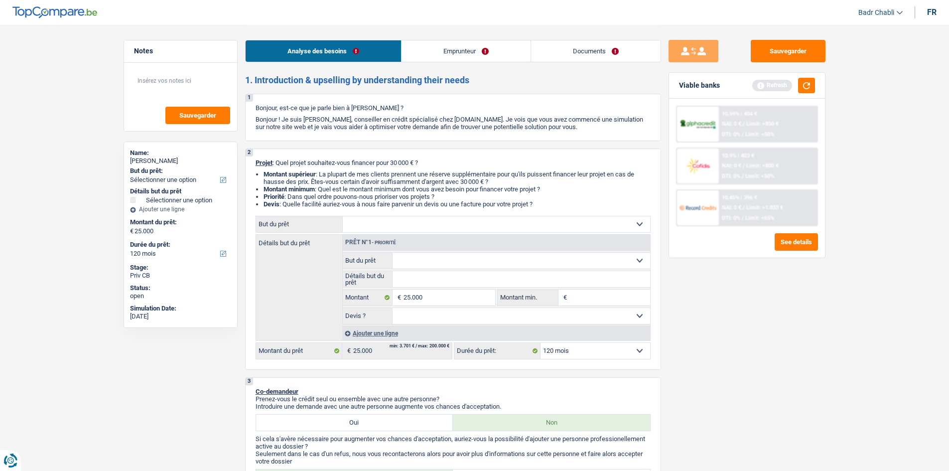
click at [414, 230] on select "Confort maison: meubles, textile, peinture, électroménager, outillage non-profe…" at bounding box center [496, 224] width 307 height 16
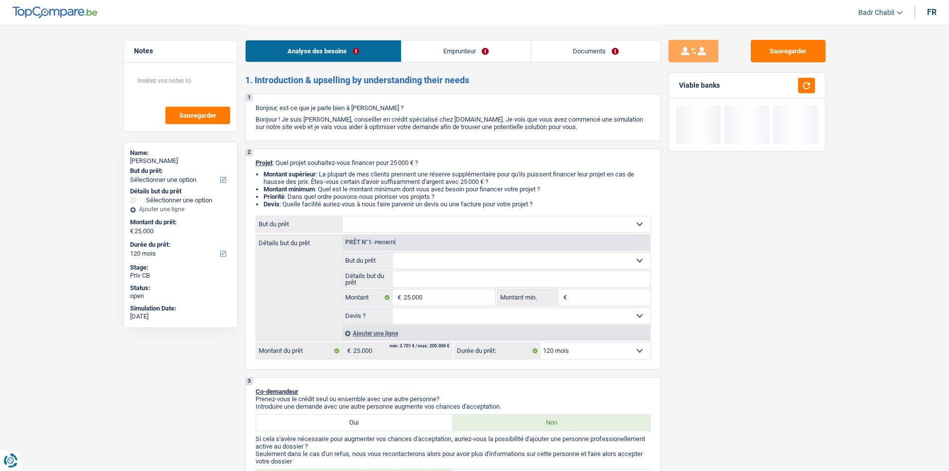
select select "medical"
click at [343, 216] on select "Confort maison: meubles, textile, peinture, électroménager, outillage non-profe…" at bounding box center [496, 224] width 307 height 16
select select "medical"
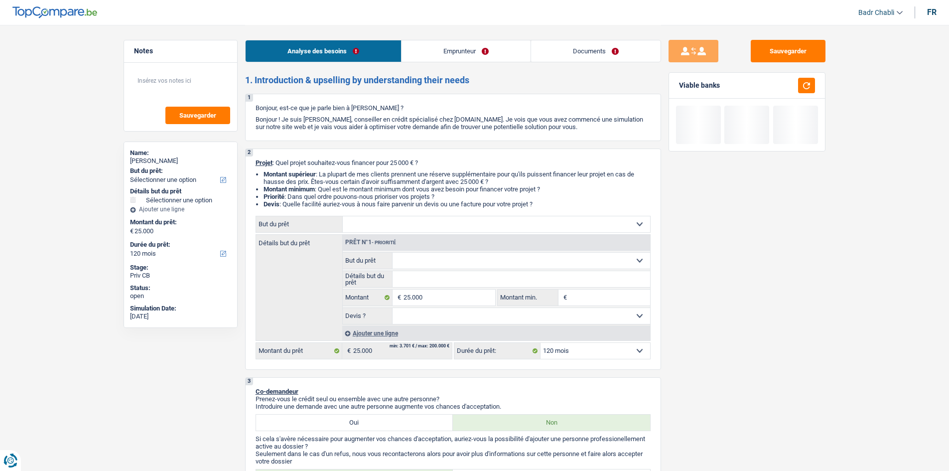
select select "medical"
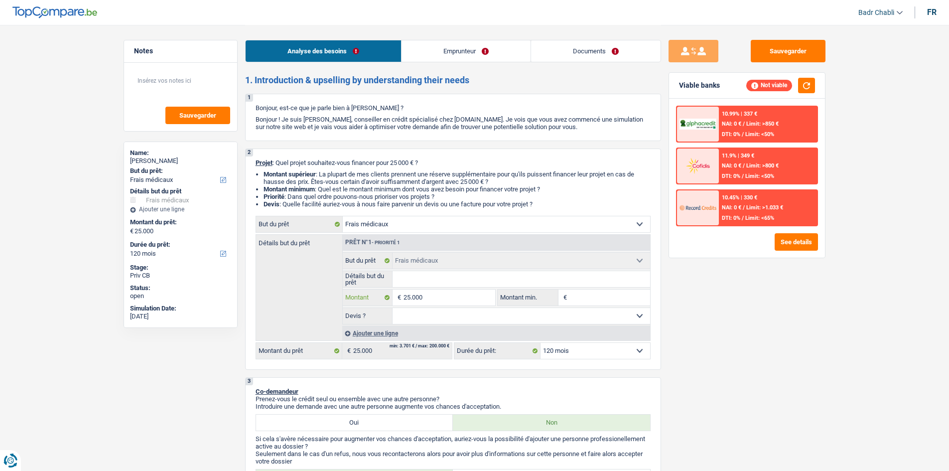
click at [424, 297] on input "25.000" at bounding box center [448, 297] width 91 height 16
type input "1"
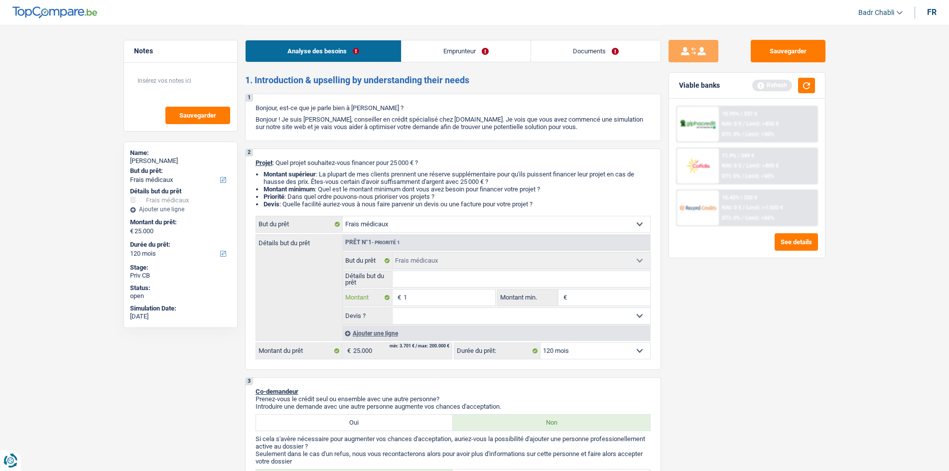
type input "10"
type input "100"
type input "1.000"
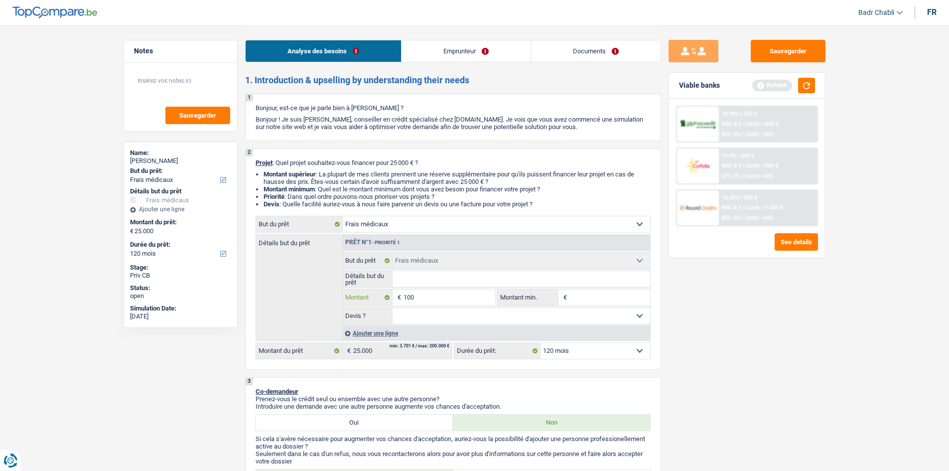
type input "1.000"
type input "10.000"
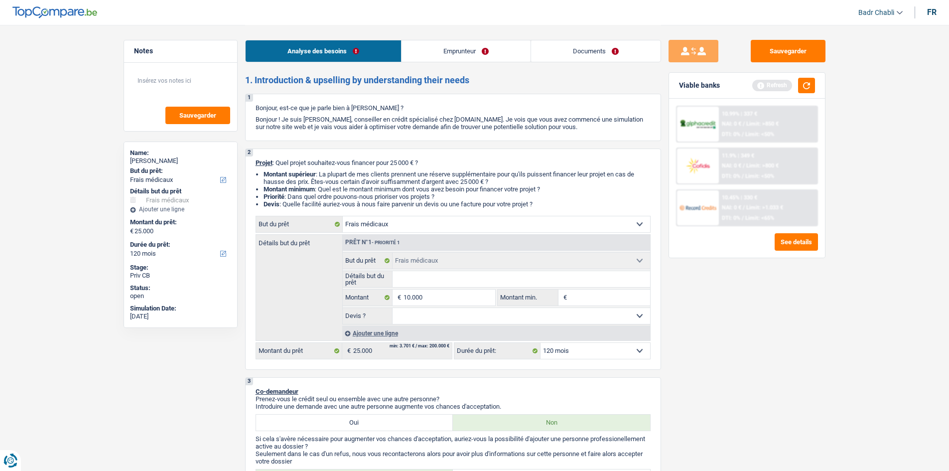
select select "48"
type input "10.000"
select select "48"
type input "10.000"
select select "48"
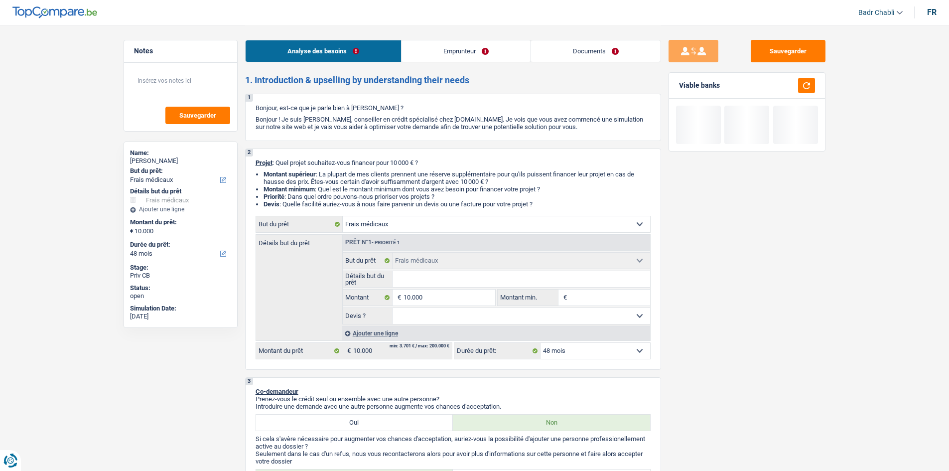
click at [390, 335] on div "Ajouter une ligne" at bounding box center [496, 333] width 308 height 14
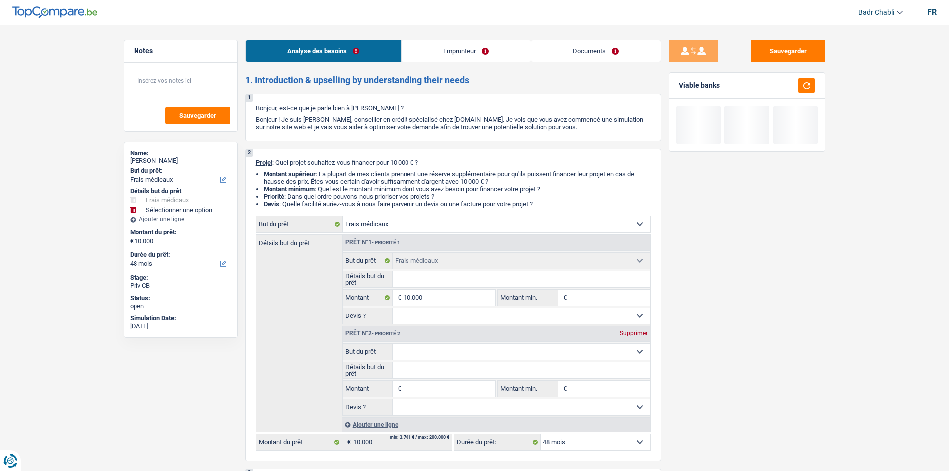
click at [432, 388] on input "Montant" at bounding box center [448, 389] width 91 height 16
type input "1"
type input "15"
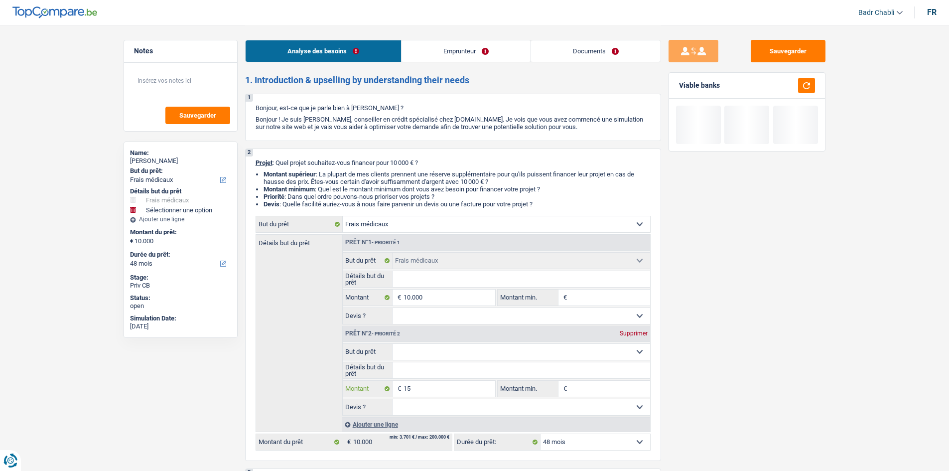
type input "150"
type input "1.500"
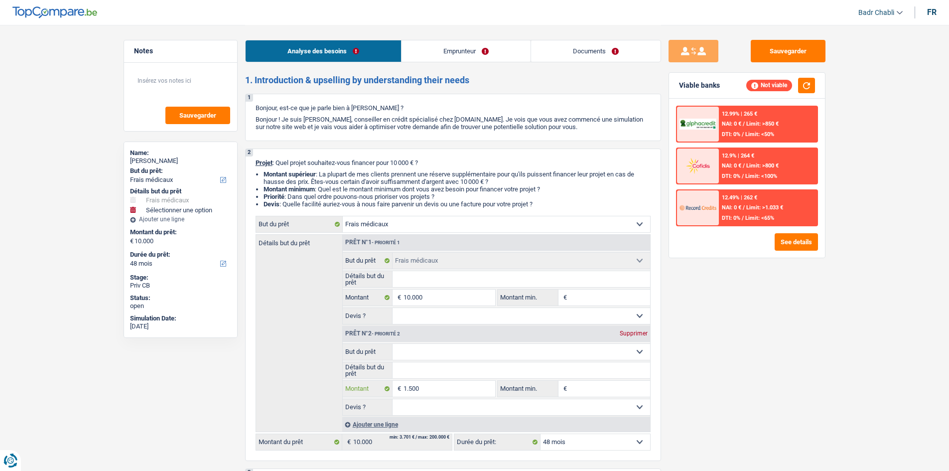
type input "15.000"
type input "25.000"
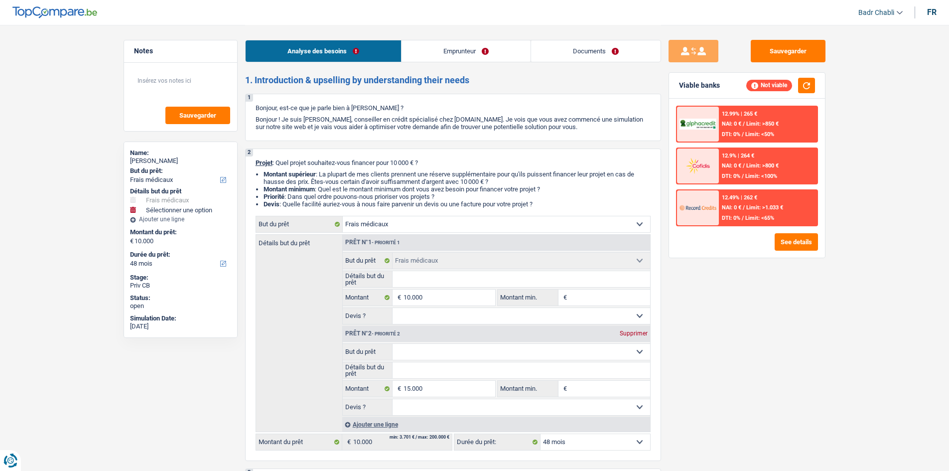
type input "25.000"
click at [448, 354] on select "Confort maison: meubles, textile, peinture, électroménager, outillage non-profe…" at bounding box center [520, 352] width 257 height 16
select select "120"
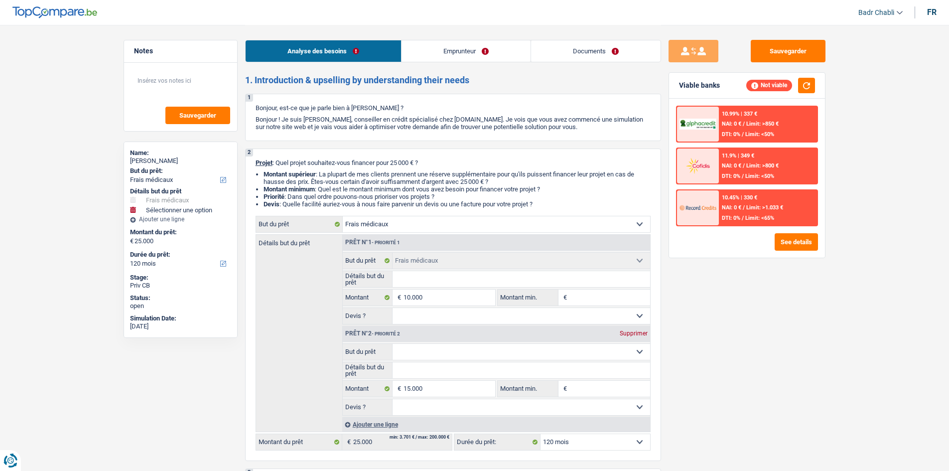
select select "car"
click at [392, 344] on select "Confort maison: meubles, textile, peinture, électroménager, outillage non-profe…" at bounding box center [520, 352] width 257 height 16
select select "car"
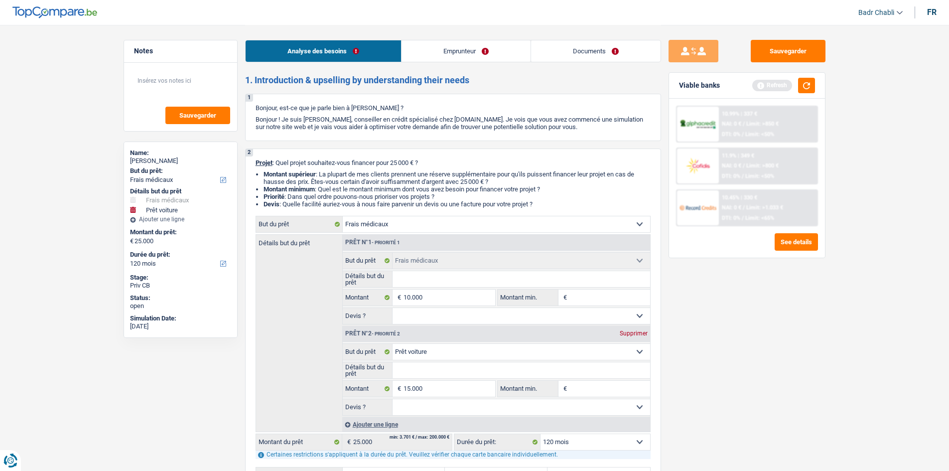
click at [423, 282] on input "Détails but du prêt" at bounding box center [520, 279] width 257 height 16
type input "F"
type input "Fr"
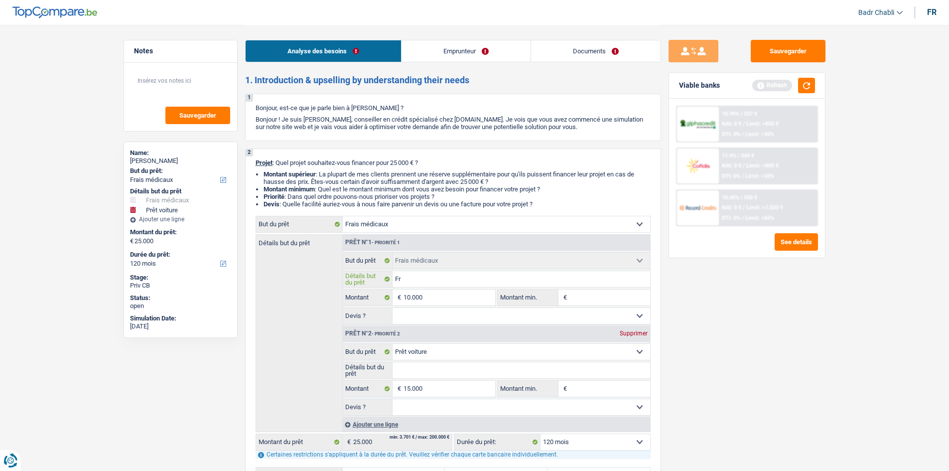
type input "Fra"
type input "Frai"
type input "Frais"
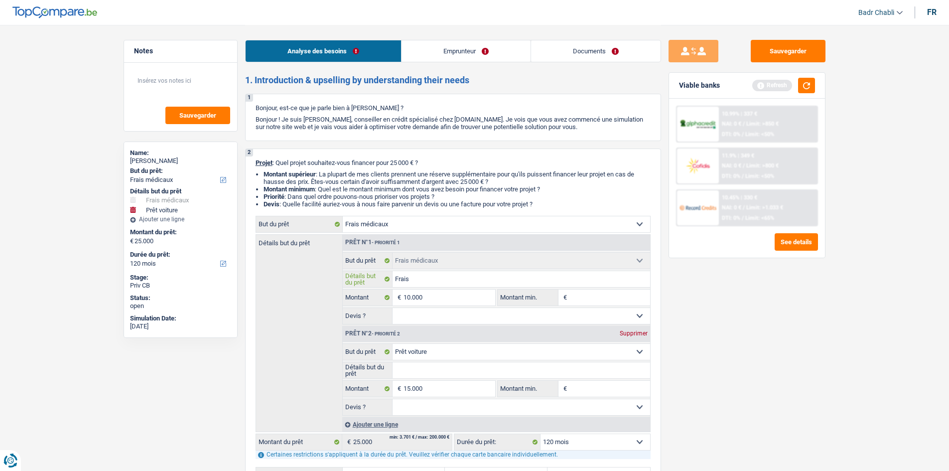
type input "Frais"
type input "Frais d"
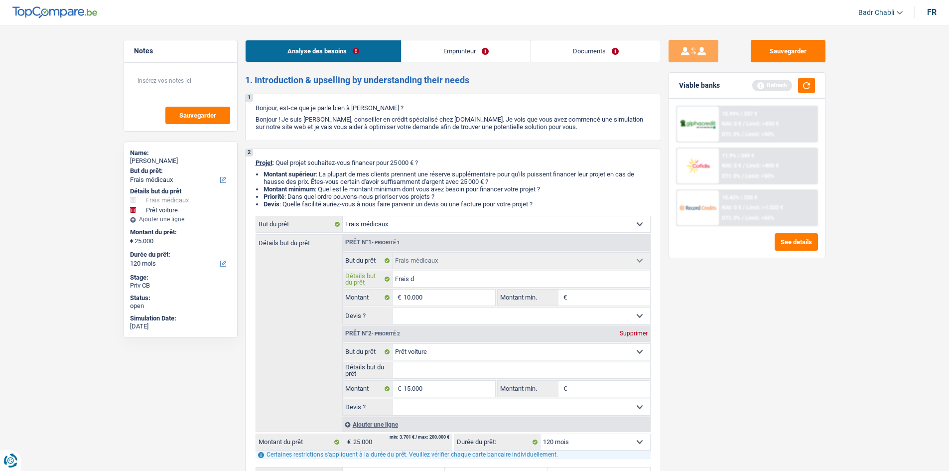
type input "Frais de"
type input "Frais den"
type input "Frais dent"
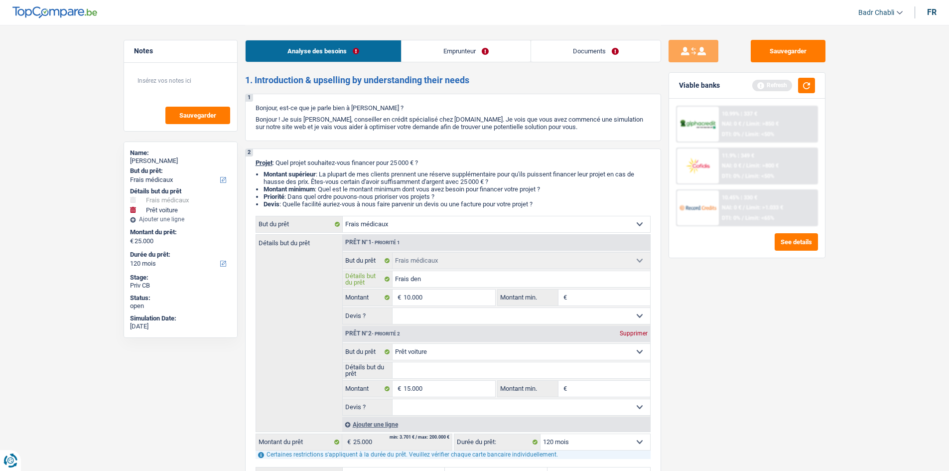
type input "Frais dent"
type input "Frais denta"
type input "Frais dentai"
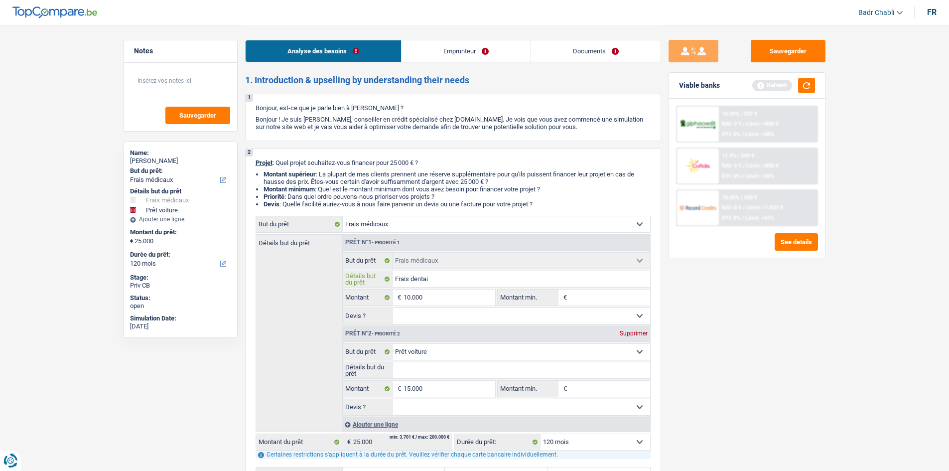
type input "Frais dentair"
type input "Frais dentaire"
type input "Frais dentaires"
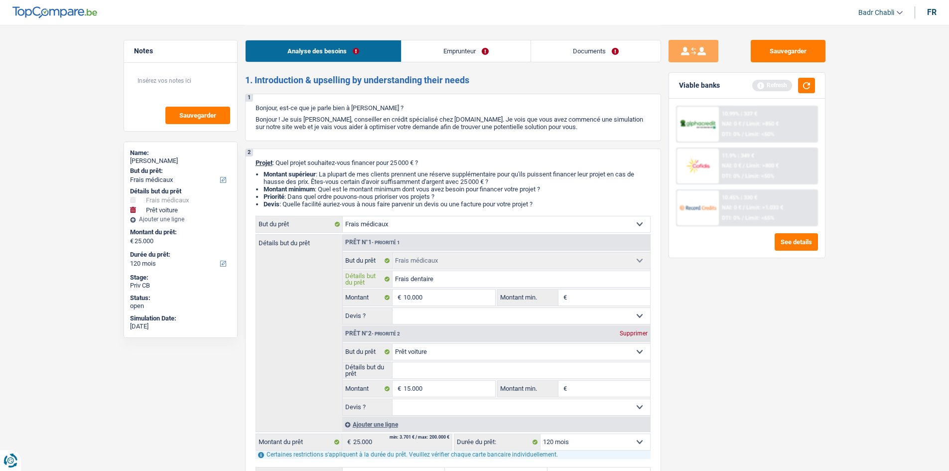
type input "Frais dentaires"
drag, startPoint x: 427, startPoint y: 317, endPoint x: 426, endPoint y: 322, distance: 5.2
click at [427, 317] on select "Oui Non Non répondu Sélectionner une option" at bounding box center [520, 316] width 257 height 16
select select "false"
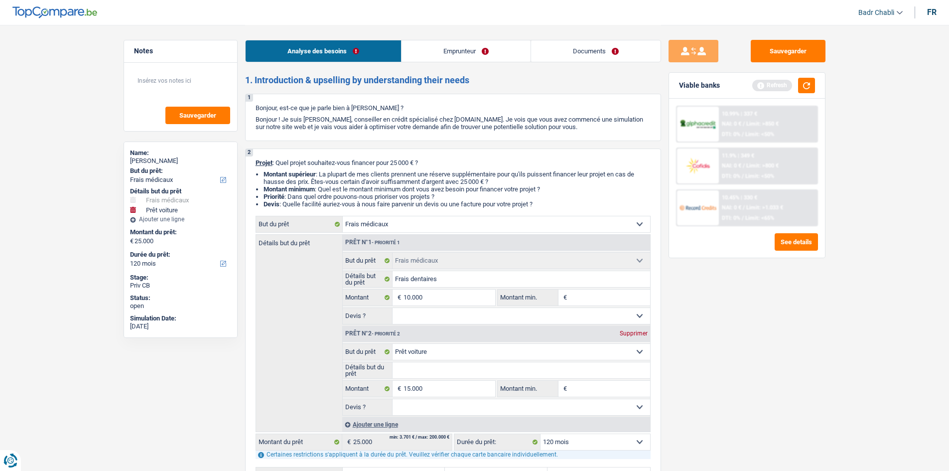
click at [392, 308] on select "Oui Non Non répondu Sélectionner une option" at bounding box center [520, 316] width 257 height 16
select select "false"
click at [437, 372] on input "Détails but du prêt" at bounding box center [520, 370] width 257 height 16
type input "P"
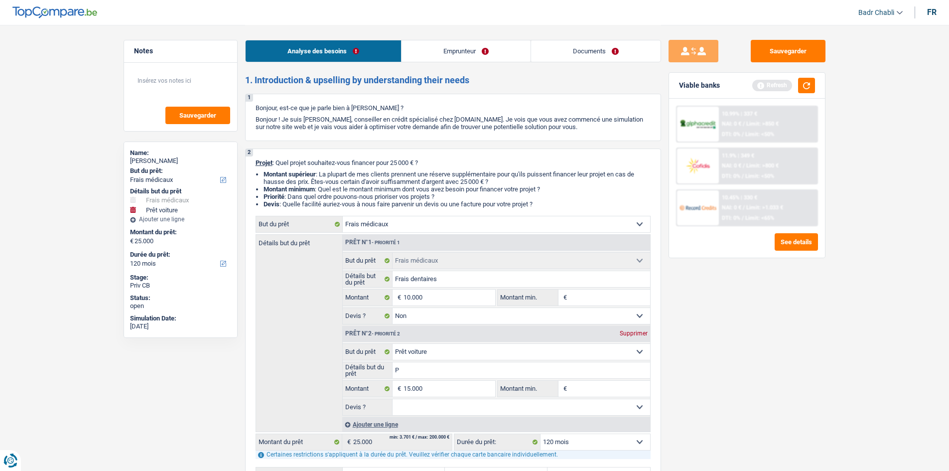
type input "PE"
type input "PEt"
type input "PEti"
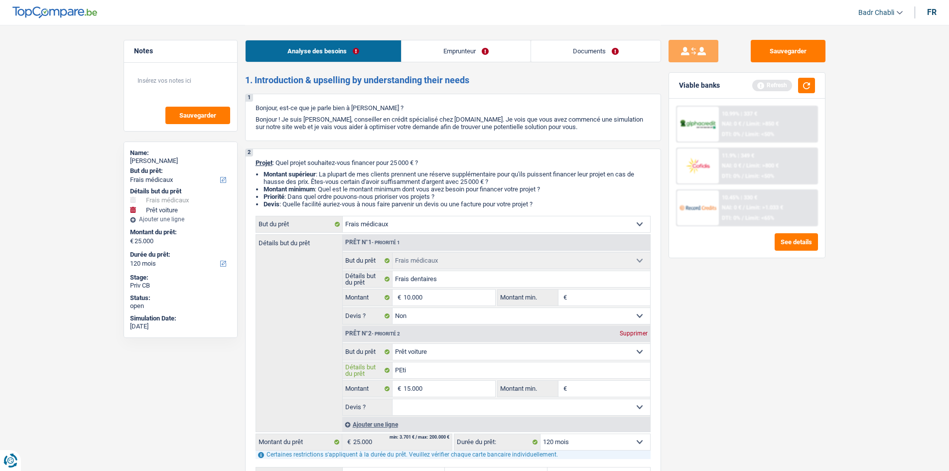
type input "PEti"
type input "PEtit"
type input "PEti"
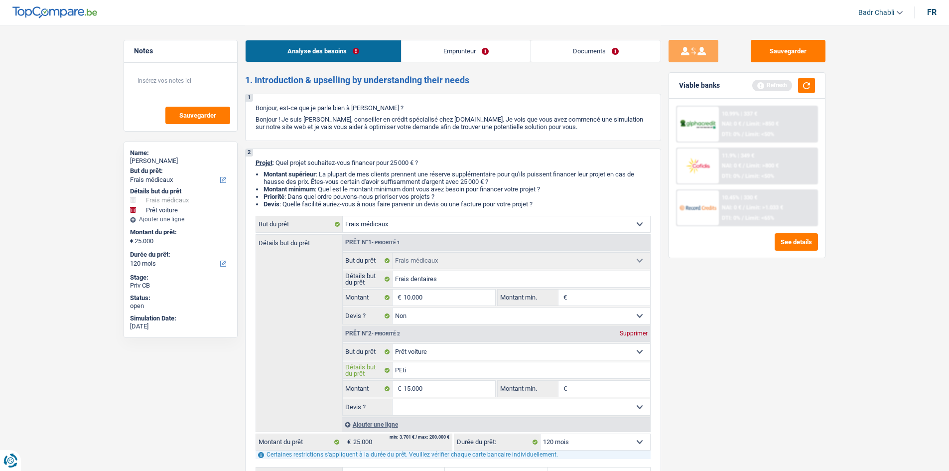
type input "PEt"
type input "P"
type input "V"
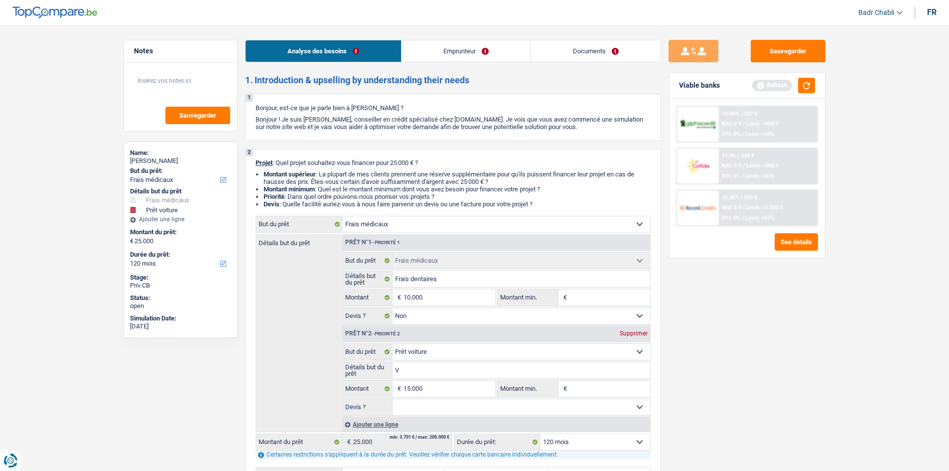
type input "Vo"
type input "Voi"
type input "Voit"
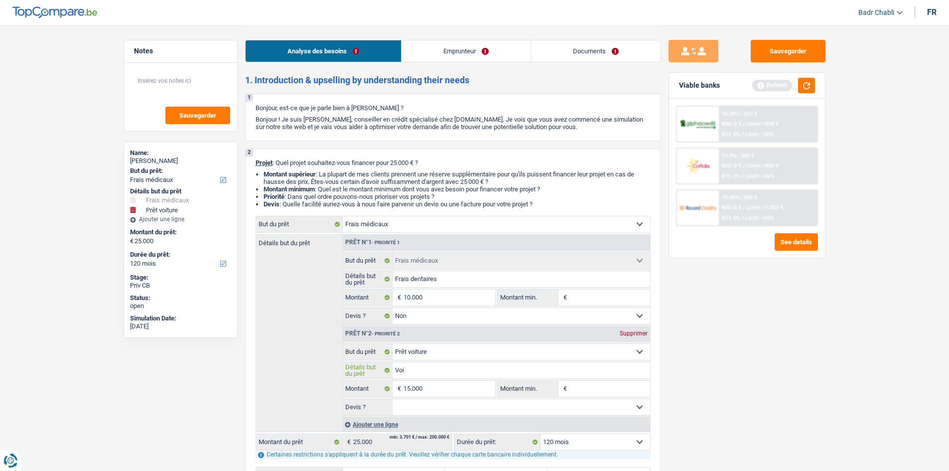
type input "Voit"
type input "Voitu"
type input "Voitur"
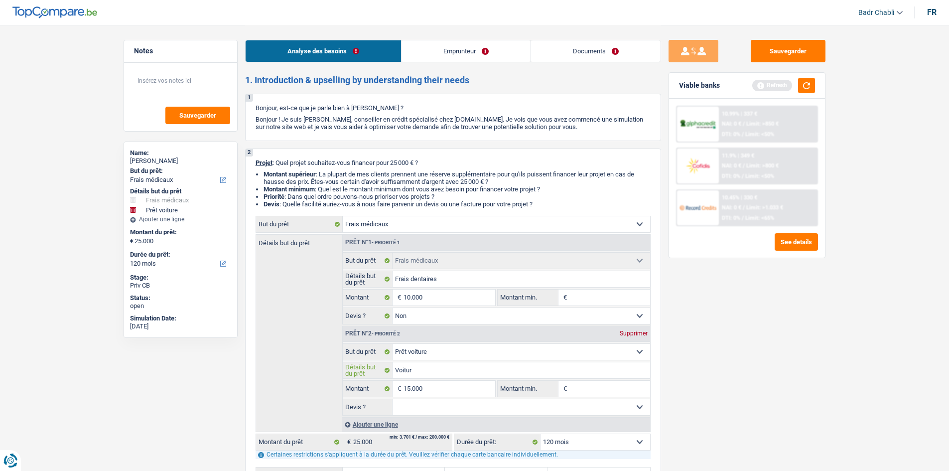
type input "Voiture"
type input "Voiture 2"
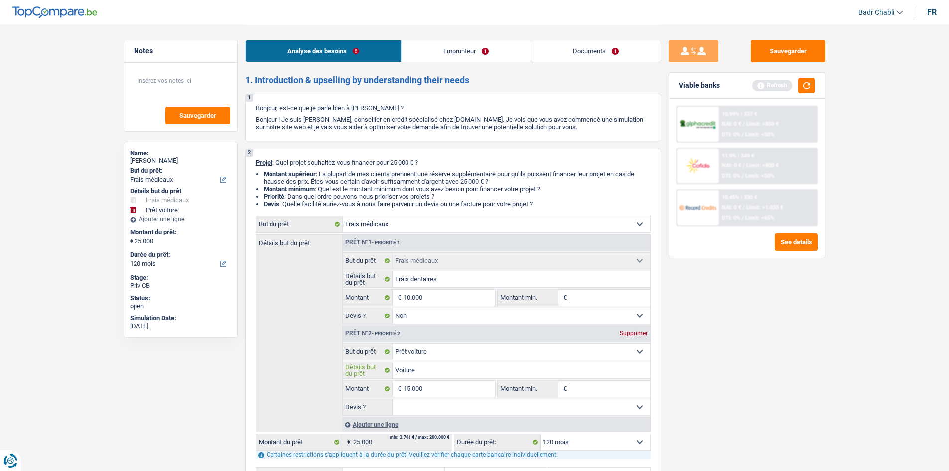
type input "Voiture 2"
type input "Voiture 2i"
type input "Voiture 2ie"
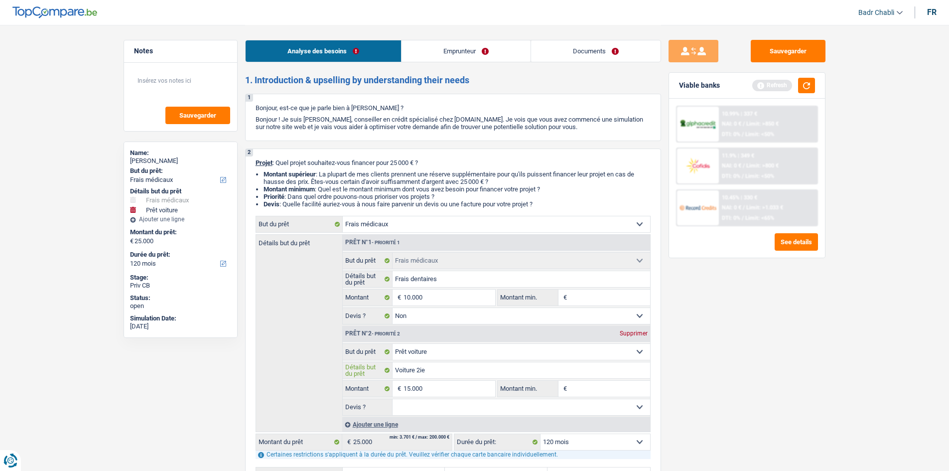
type input "Voiture 2iem"
type input "Voiture 2ieme"
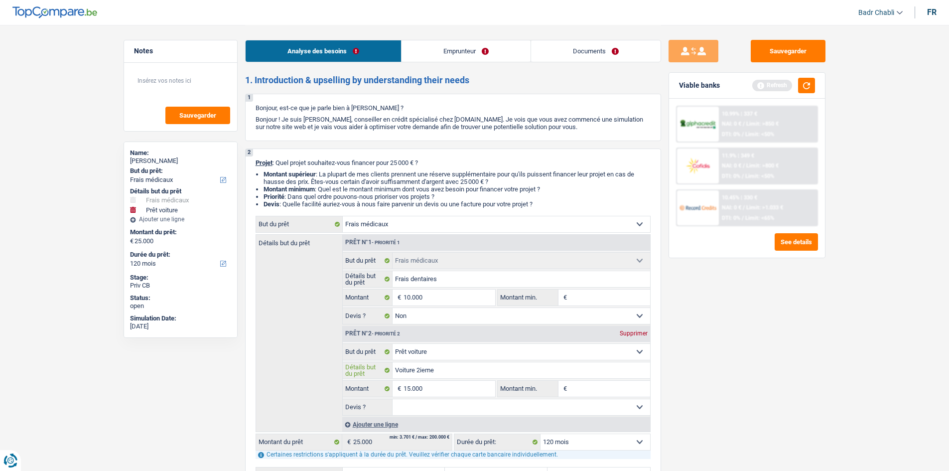
type input "Voiture 2ieme"
type input "Voiture 2ieme m"
type input "Voiture 2ieme ma"
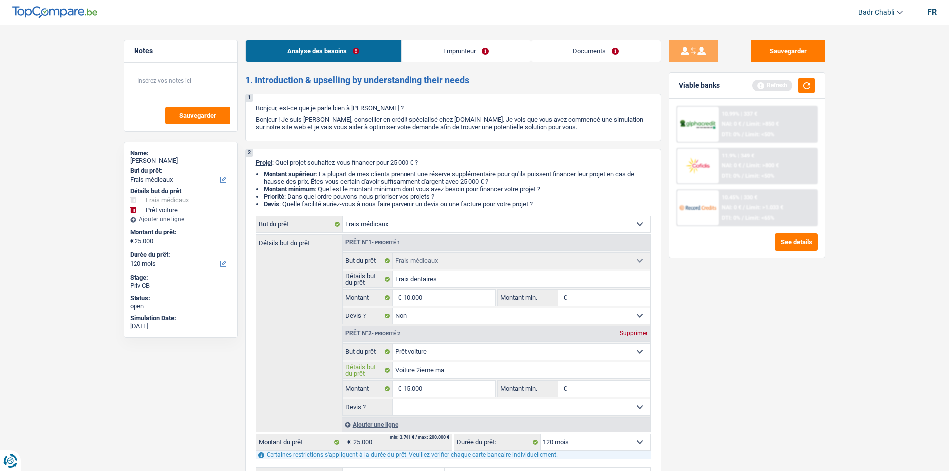
type input "Voiture 2ieme mai"
type input "Voiture 2ieme main"
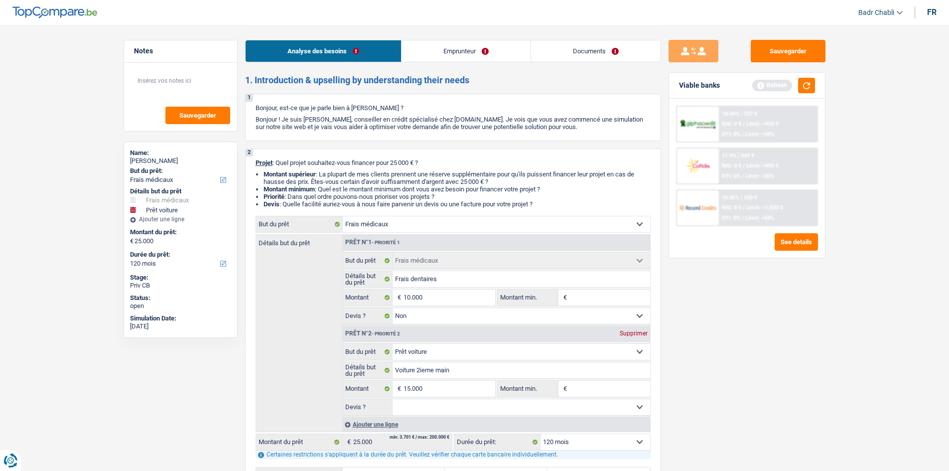
click at [592, 297] on input "Montant min." at bounding box center [609, 297] width 81 height 16
type input "8"
type input "80"
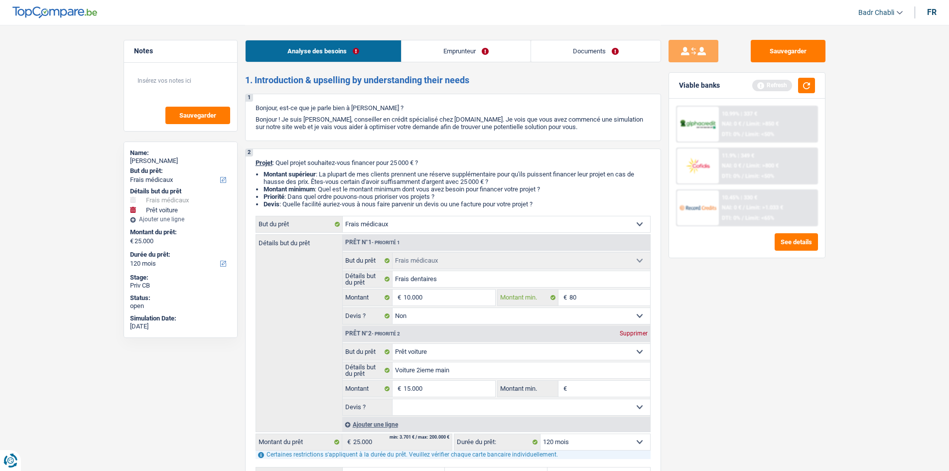
type input "800"
type input "8.000"
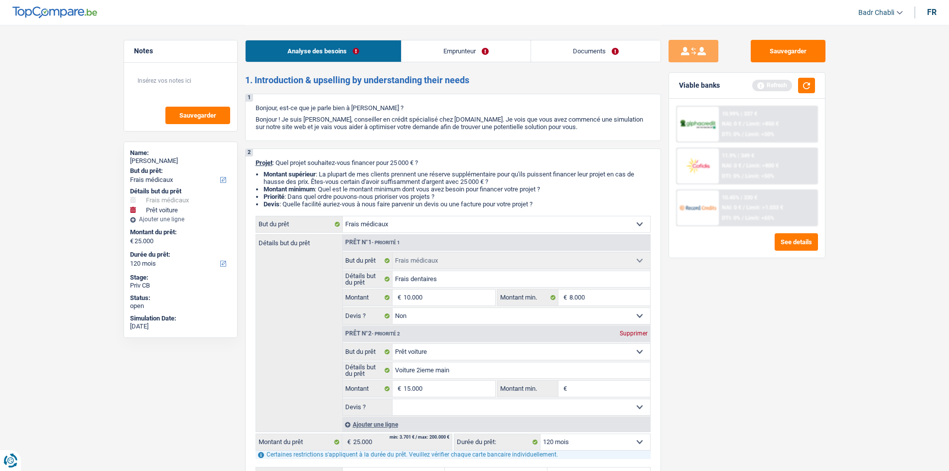
click at [595, 386] on input "Montant min." at bounding box center [609, 389] width 81 height 16
type input "1"
type input "12"
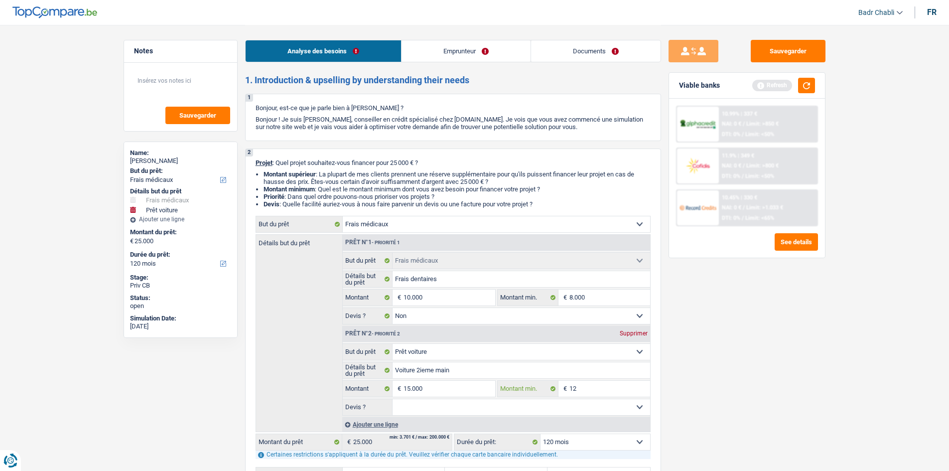
type input "120"
type input "1.200"
type input "12.000"
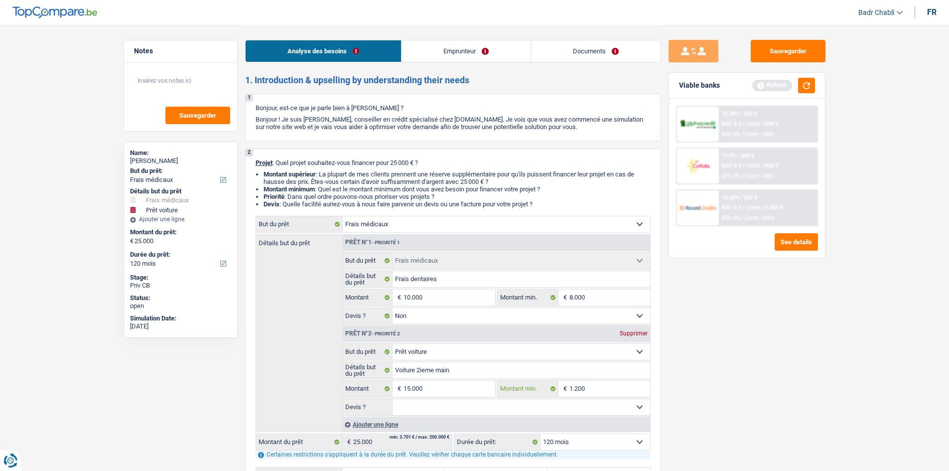
type input "12.000"
click at [539, 409] on select "Oui Non Non répondu Sélectionner une option" at bounding box center [520, 407] width 257 height 16
select select "false"
click at [392, 399] on select "Oui Non Non répondu Sélectionner une option" at bounding box center [520, 407] width 257 height 16
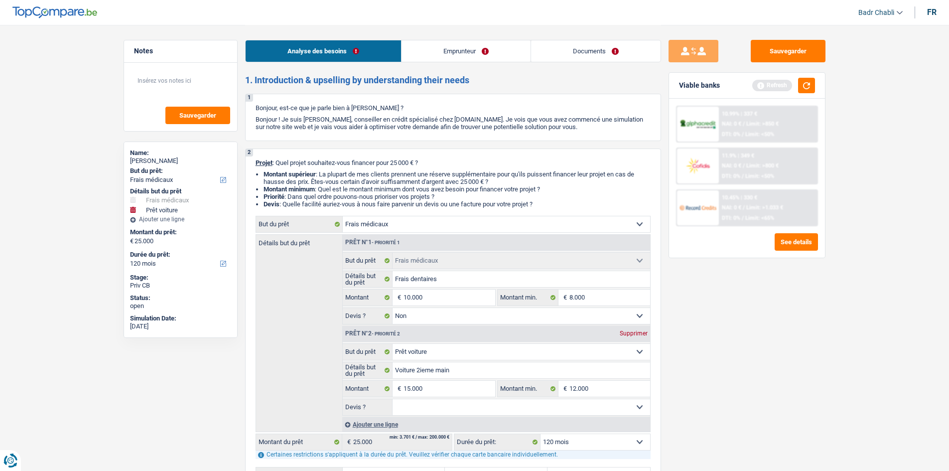
select select "false"
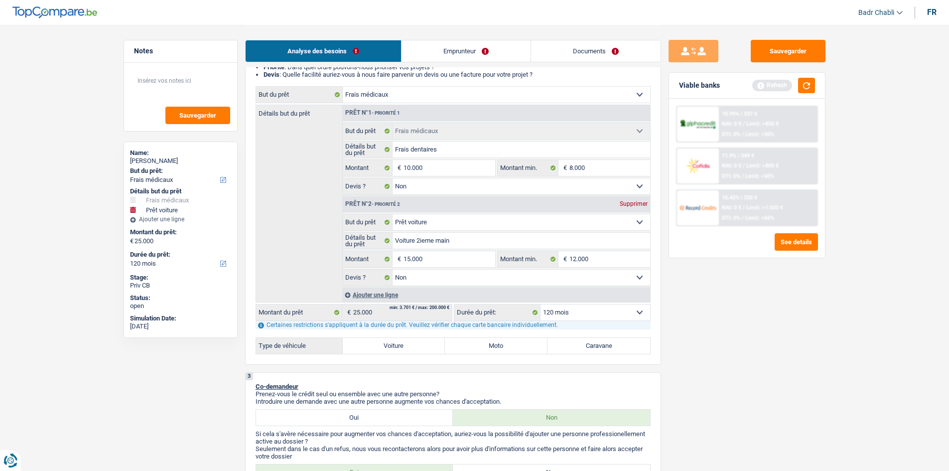
scroll to position [249, 0]
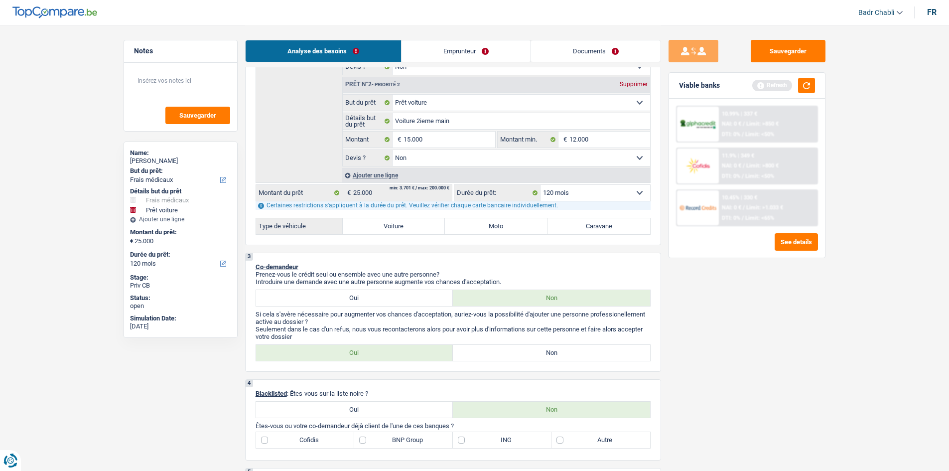
click at [523, 341] on div "3 Co-demandeur Prenez-vous le crédit seul ou ensemble avec une autre personne? …" at bounding box center [453, 312] width 416 height 119
click at [527, 350] on label "Non" at bounding box center [551, 353] width 197 height 16
click at [527, 350] on input "Non" at bounding box center [551, 353] width 197 height 16
radio input "true"
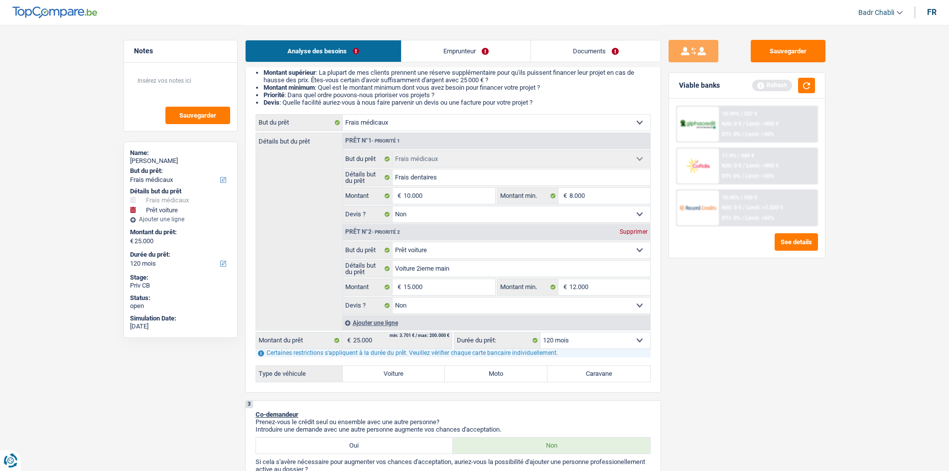
scroll to position [199, 0]
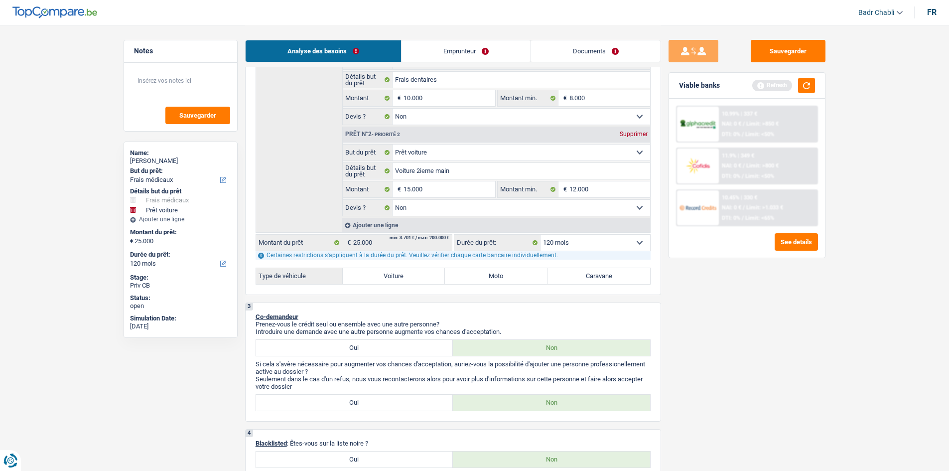
click at [403, 282] on label "Voiture" at bounding box center [394, 276] width 103 height 16
click at [403, 282] on input "Voiture" at bounding box center [394, 276] width 103 height 16
radio input "true"
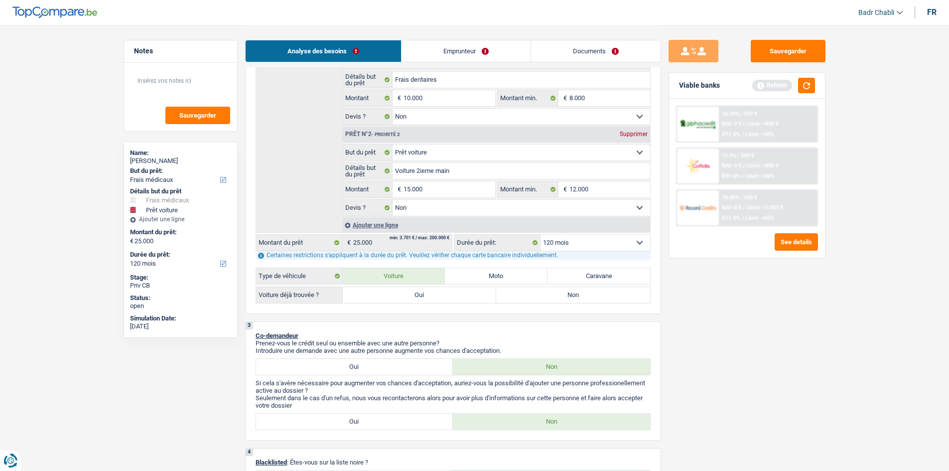
click at [541, 293] on label "Non" at bounding box center [573, 295] width 154 height 16
click at [541, 293] on input "Non" at bounding box center [573, 295] width 154 height 16
radio input "true"
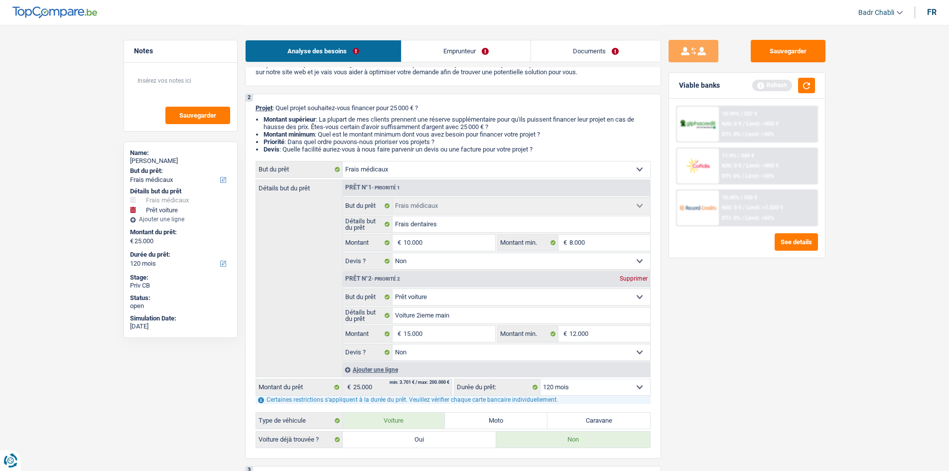
scroll to position [0, 0]
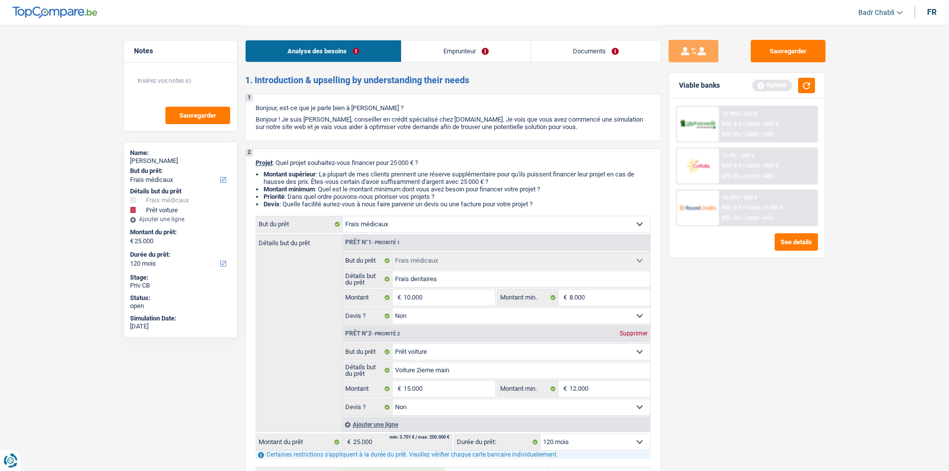
click at [460, 51] on link "Emprunteur" at bounding box center [465, 50] width 129 height 21
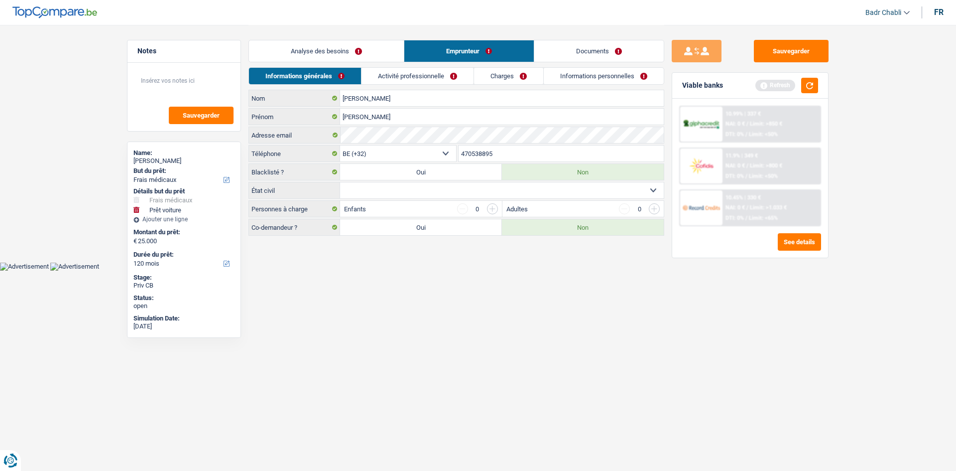
click at [599, 70] on link "Informations personnelles" at bounding box center [604, 76] width 120 height 16
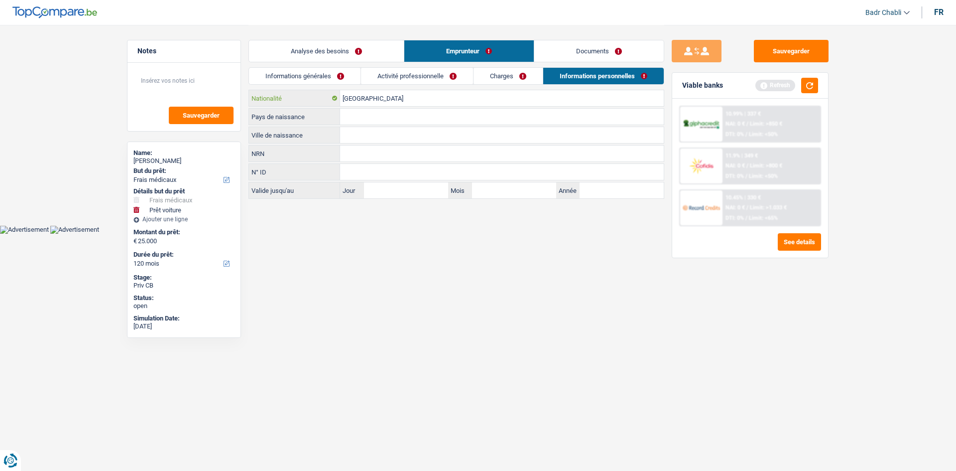
click at [414, 103] on input "[GEOGRAPHIC_DATA]" at bounding box center [502, 98] width 324 height 16
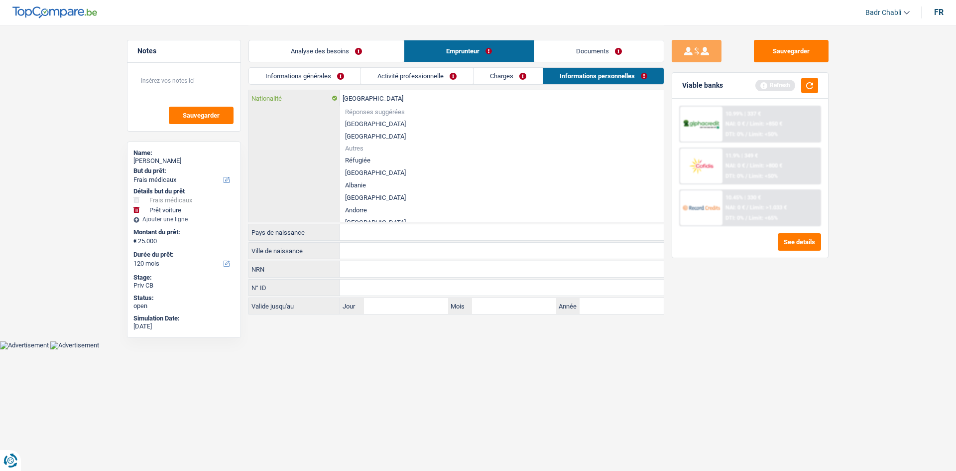
click at [414, 103] on input "[GEOGRAPHIC_DATA]" at bounding box center [502, 98] width 324 height 16
type input "r"
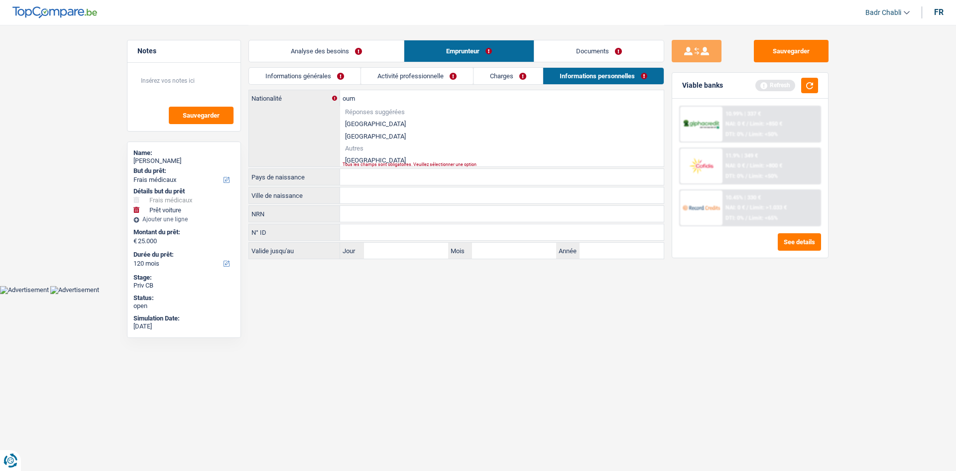
click at [363, 158] on li "[GEOGRAPHIC_DATA]" at bounding box center [502, 160] width 324 height 12
type input "[GEOGRAPHIC_DATA]"
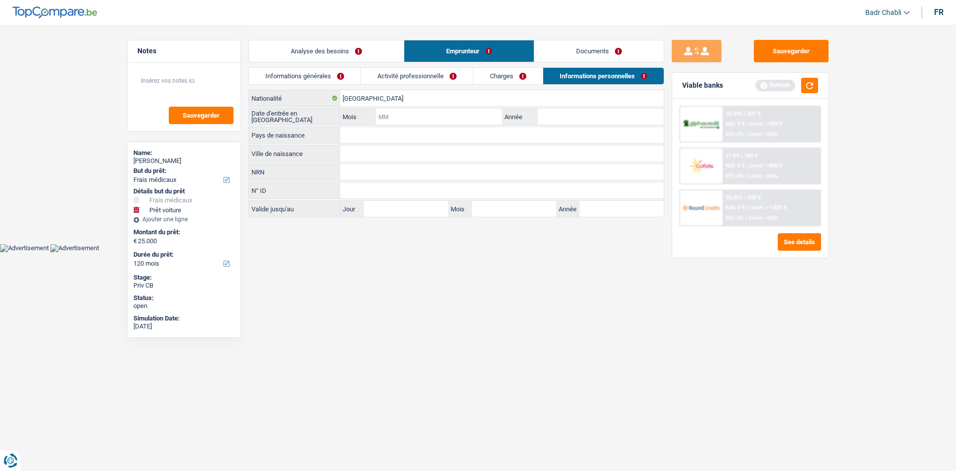
click at [458, 112] on input "Mois" at bounding box center [439, 117] width 126 height 16
type input "08"
type input "2024"
click at [402, 139] on input "Pays de naissance" at bounding box center [502, 135] width 324 height 16
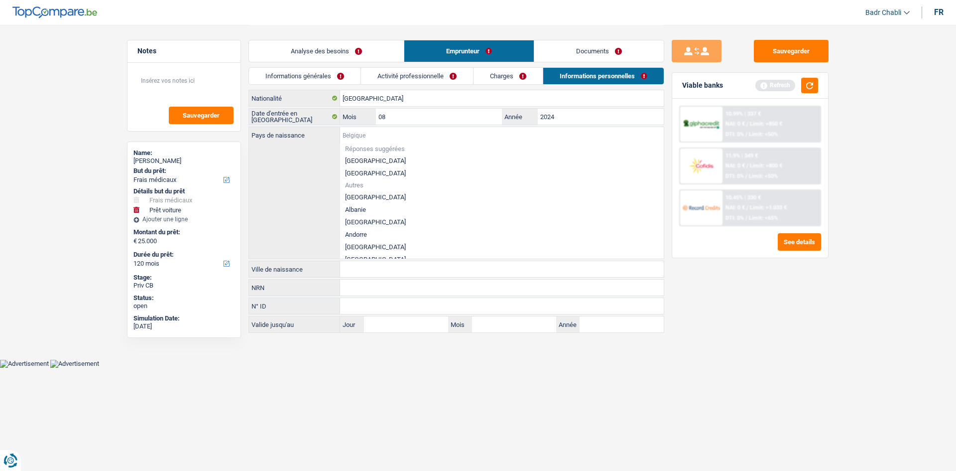
type input "R"
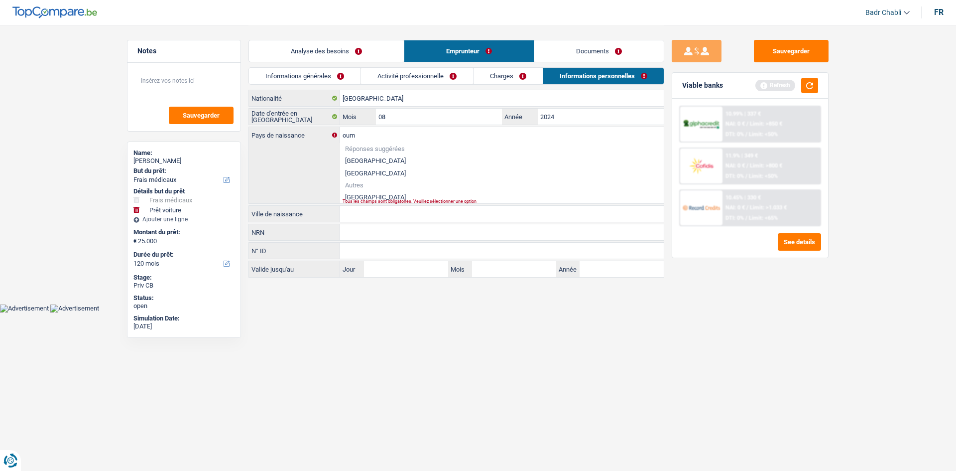
click at [368, 194] on li "[GEOGRAPHIC_DATA]" at bounding box center [502, 197] width 324 height 12
type input "[GEOGRAPHIC_DATA]"
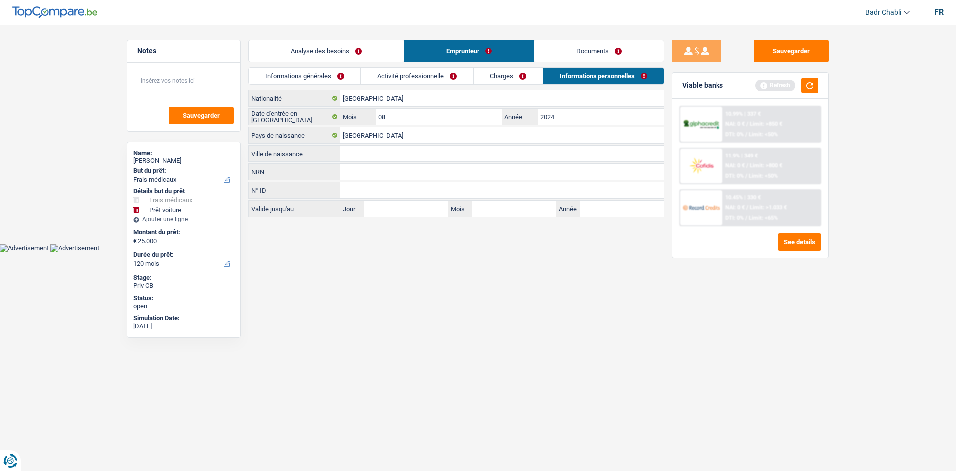
click at [372, 156] on input "Ville de naissance" at bounding box center [502, 153] width 324 height 16
click at [396, 155] on input "Sin" at bounding box center [502, 153] width 324 height 16
paste input "aia"
type input "Sinaia"
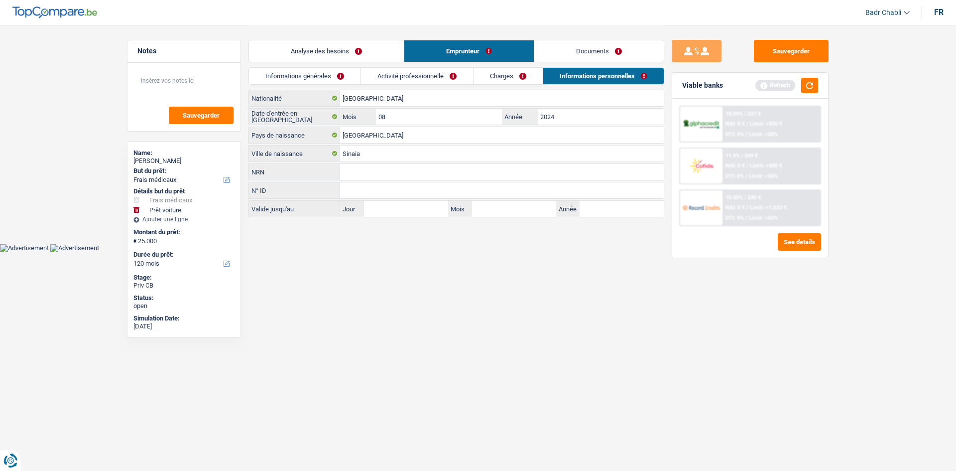
click at [363, 46] on link "Analyse des besoins" at bounding box center [326, 50] width 155 height 21
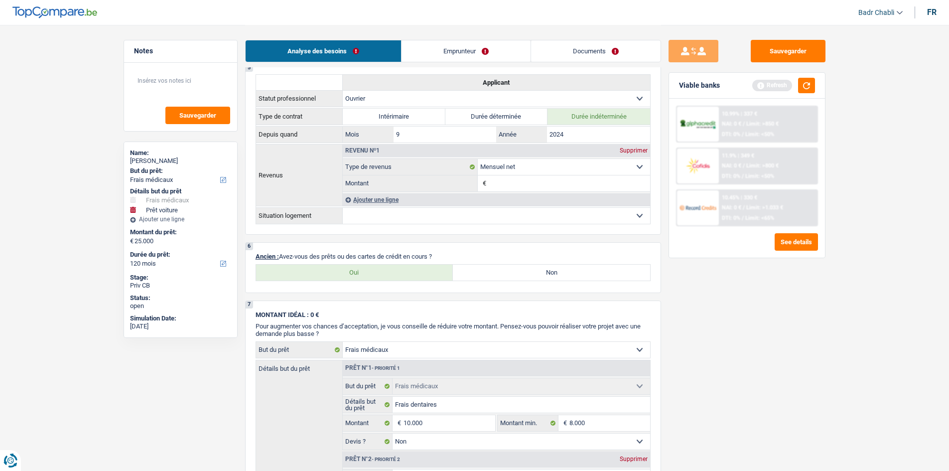
scroll to position [747, 0]
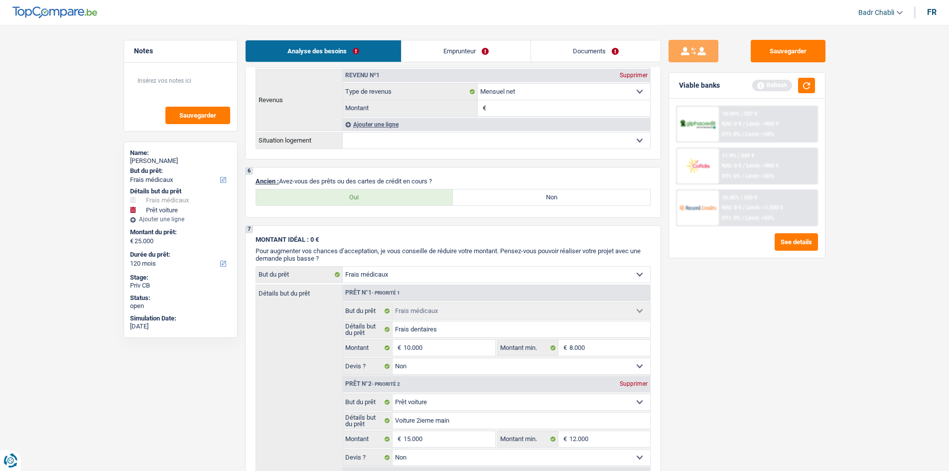
click at [532, 198] on label "Non" at bounding box center [551, 197] width 197 height 16
click at [532, 198] on input "Non" at bounding box center [551, 197] width 197 height 16
radio input "true"
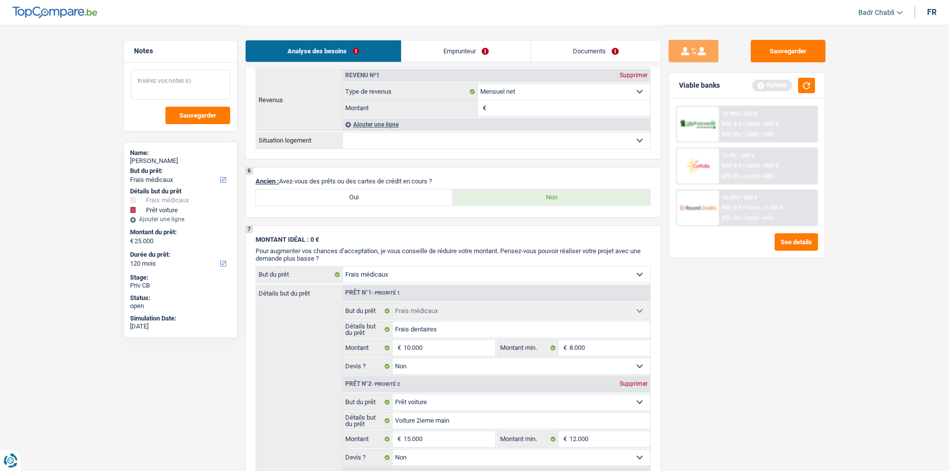
click at [195, 81] on textarea at bounding box center [180, 85] width 99 height 30
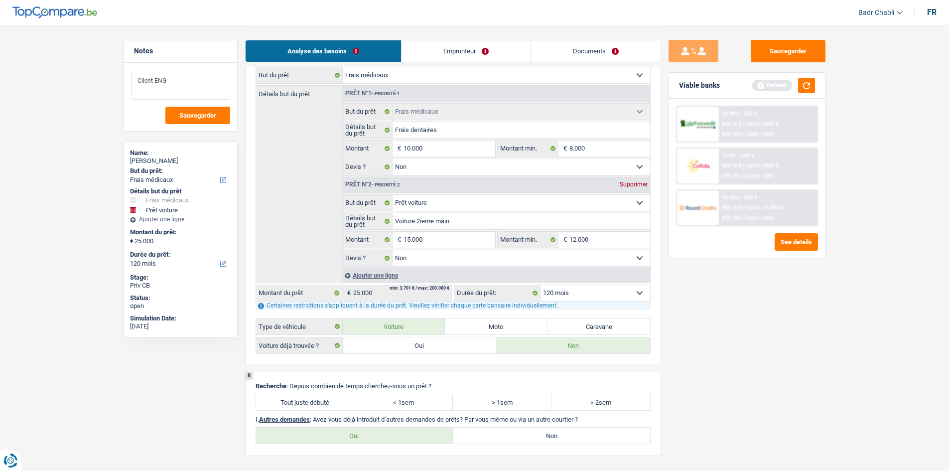
scroll to position [1096, 0]
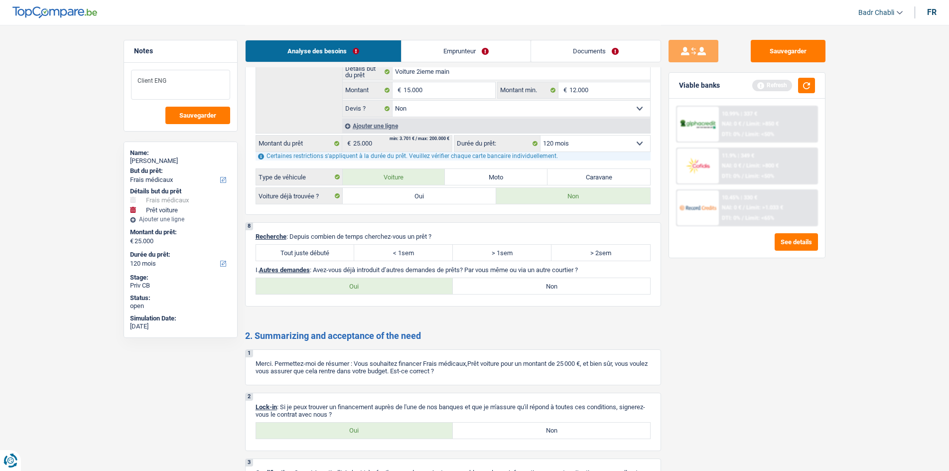
type textarea "Client ENG"
click at [313, 259] on label "Tout juste débuté" at bounding box center [305, 253] width 99 height 16
click at [313, 259] on input "Tout juste débuté" at bounding box center [305, 253] width 99 height 16
radio input "true"
click at [557, 289] on label "Non" at bounding box center [551, 286] width 197 height 16
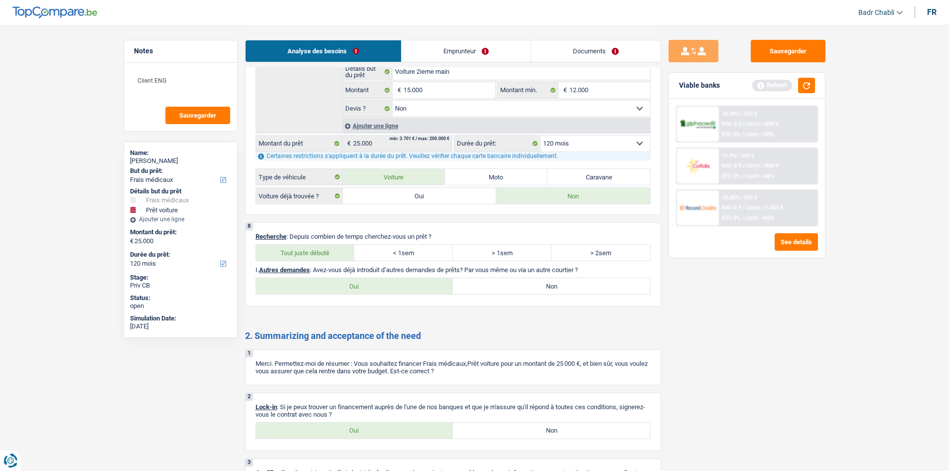
click at [557, 289] on input "Non" at bounding box center [551, 286] width 197 height 16
radio input "true"
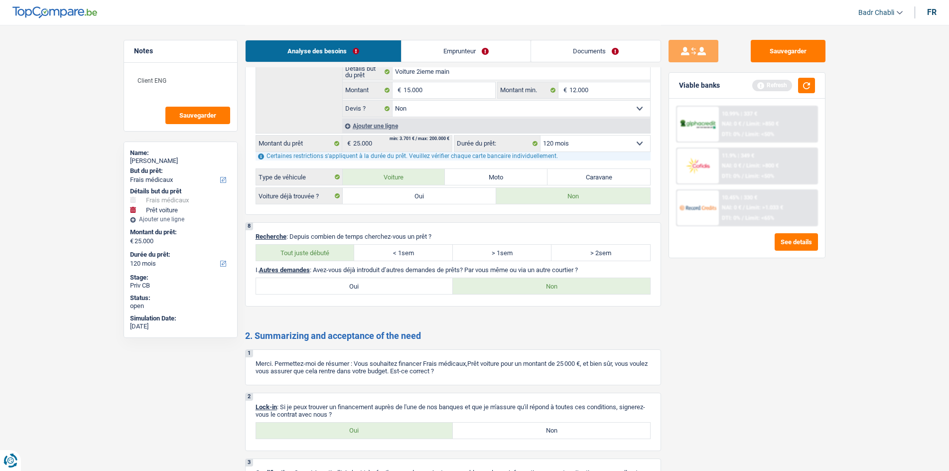
click at [378, 439] on div "2 Lock-in : Si je peux trouver un financement auprès de l'une de nos banques et…" at bounding box center [453, 421] width 416 height 58
click at [385, 429] on label "Oui" at bounding box center [354, 430] width 197 height 16
click at [385, 429] on input "Oui" at bounding box center [354, 430] width 197 height 16
radio input "true"
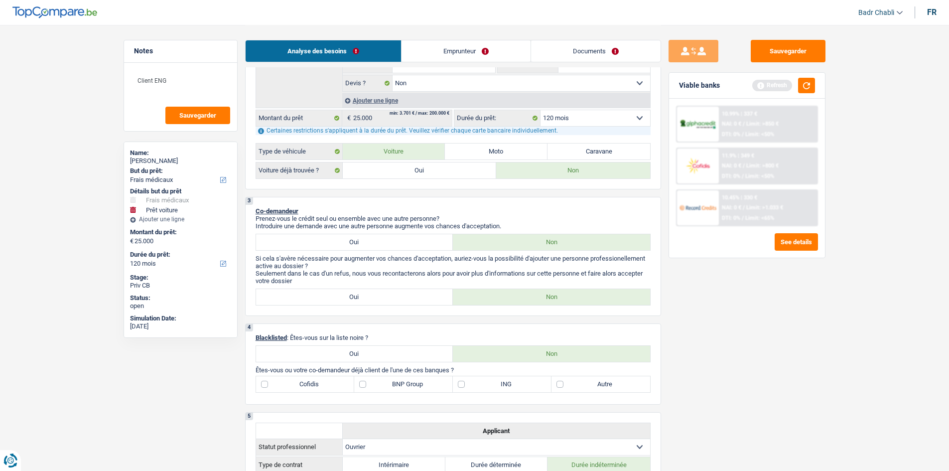
scroll to position [199, 0]
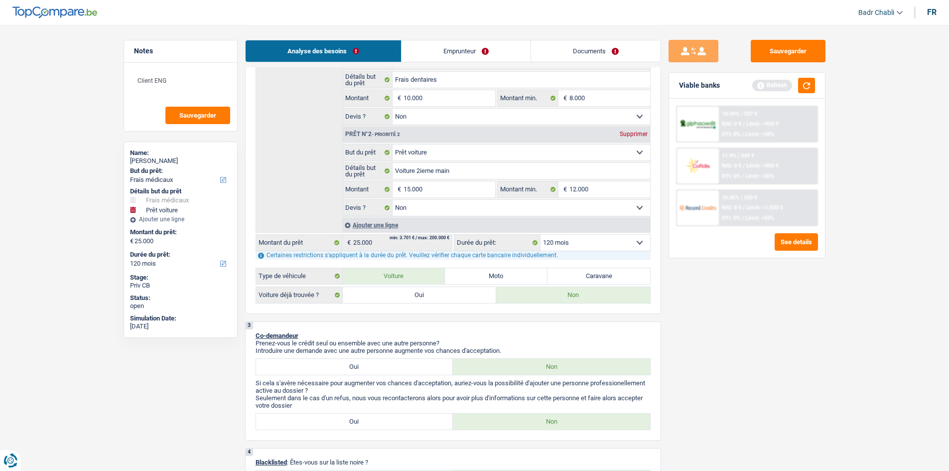
click at [440, 52] on link "Emprunteur" at bounding box center [465, 50] width 129 height 21
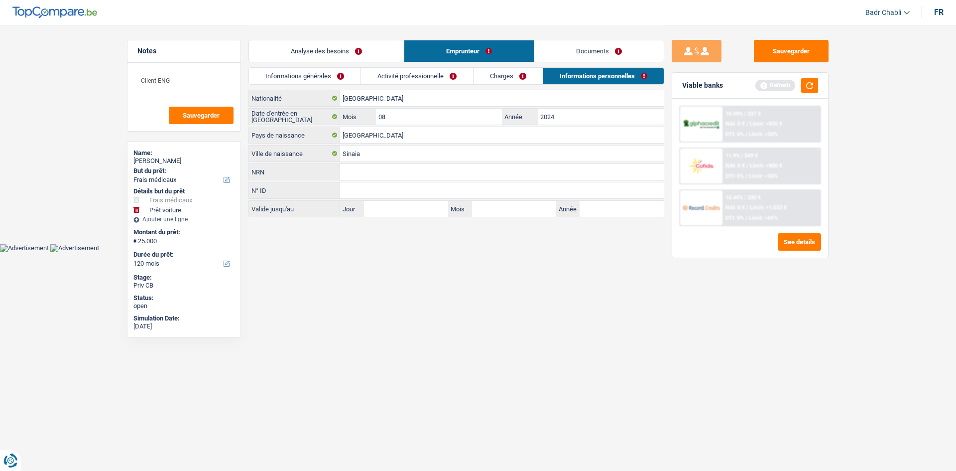
click at [333, 65] on div "Analyse des besoins Emprunteur Documents" at bounding box center [457, 46] width 416 height 42
click at [331, 72] on link "Informations générales" at bounding box center [305, 76] width 112 height 16
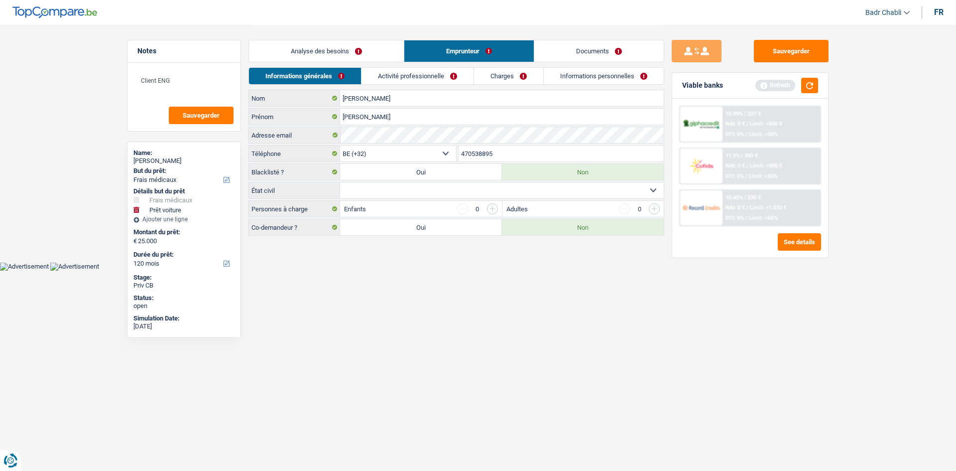
click at [425, 193] on select "Célibataire Marié(e) Cohabitant(e) légal(e) Divorcé(e) Veuf(ve) Séparé (de fait…" at bounding box center [502, 190] width 324 height 16
select select "married"
click at [340, 182] on select "Célibataire Marié(e) Cohabitant(e) légal(e) Divorcé(e) Veuf(ve) Séparé (de fait…" at bounding box center [502, 190] width 324 height 16
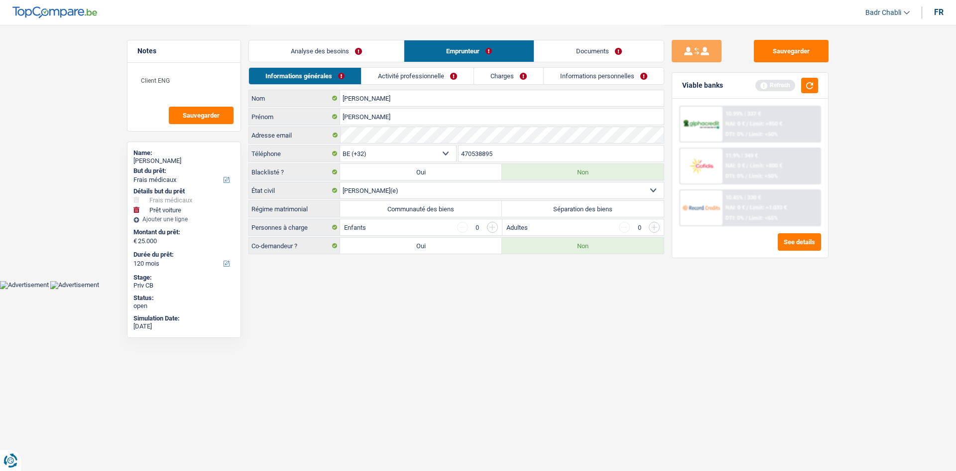
drag, startPoint x: 429, startPoint y: 208, endPoint x: 430, endPoint y: 225, distance: 16.5
click at [429, 208] on label "Communauté des biens" at bounding box center [421, 209] width 162 height 16
click at [429, 208] on input "Communauté des biens" at bounding box center [421, 209] width 162 height 16
radio input "true"
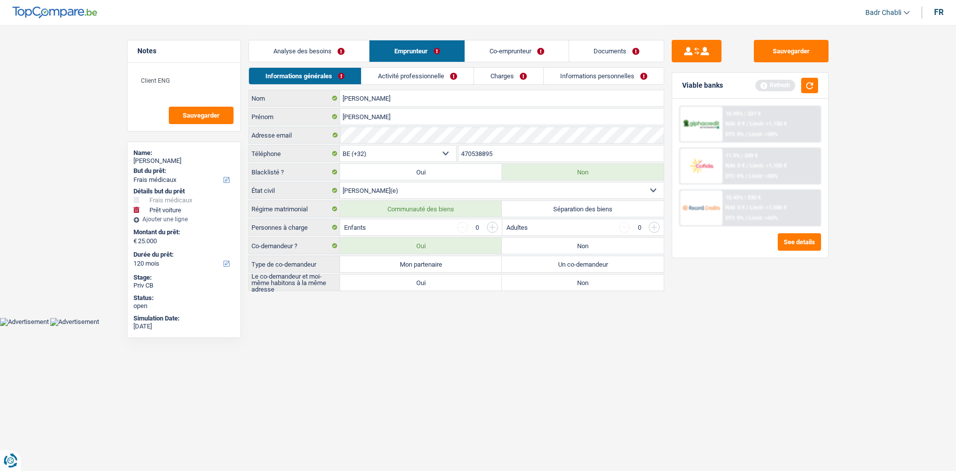
click at [429, 267] on label "Mon partenaire" at bounding box center [421, 264] width 162 height 16
click at [429, 267] on input "Mon partenaire" at bounding box center [421, 264] width 162 height 16
radio input "true"
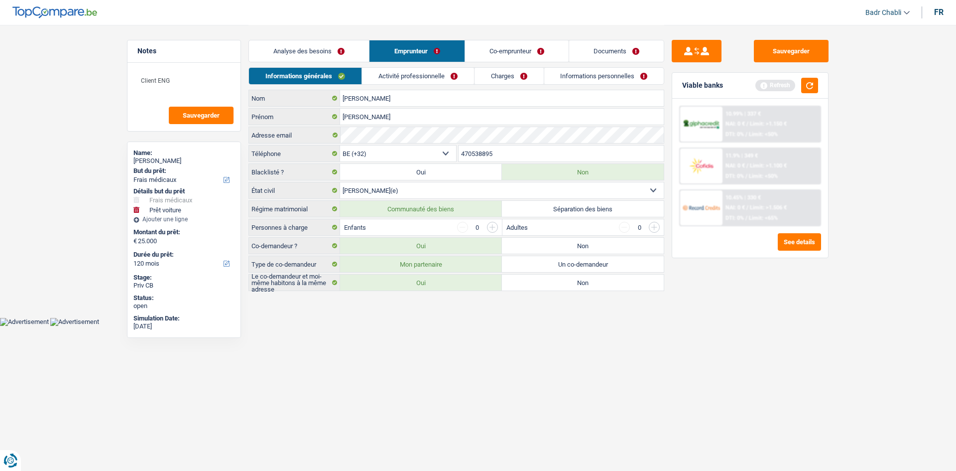
click at [426, 281] on label "Oui" at bounding box center [421, 282] width 162 height 16
click at [426, 281] on input "Oui" at bounding box center [421, 282] width 162 height 16
click at [492, 228] on input "button" at bounding box center [492, 227] width 11 height 11
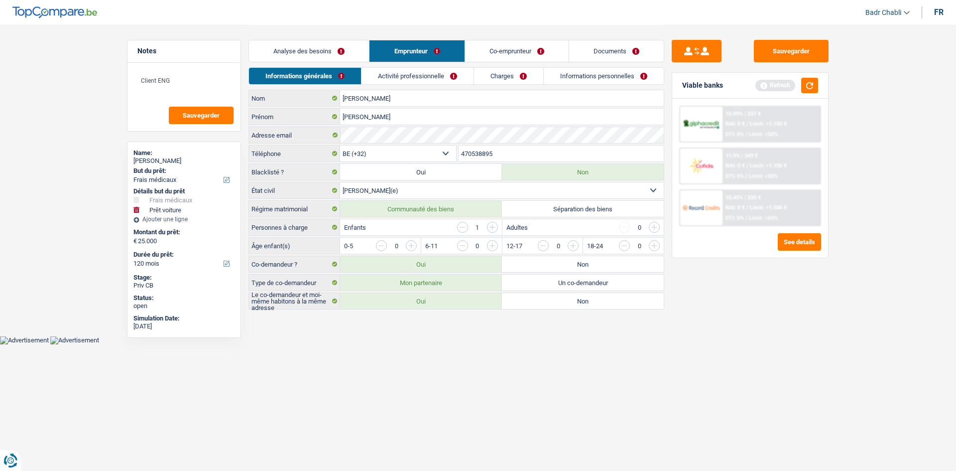
click at [492, 228] on input "button" at bounding box center [492, 227] width 11 height 11
click at [492, 245] on input "button" at bounding box center [694, 248] width 415 height 16
click at [571, 246] on input "button" at bounding box center [775, 248] width 415 height 16
drag, startPoint x: 336, startPoint y: 53, endPoint x: 340, endPoint y: 58, distance: 6.8
click at [336, 53] on link "Analyse des besoins" at bounding box center [309, 50] width 120 height 21
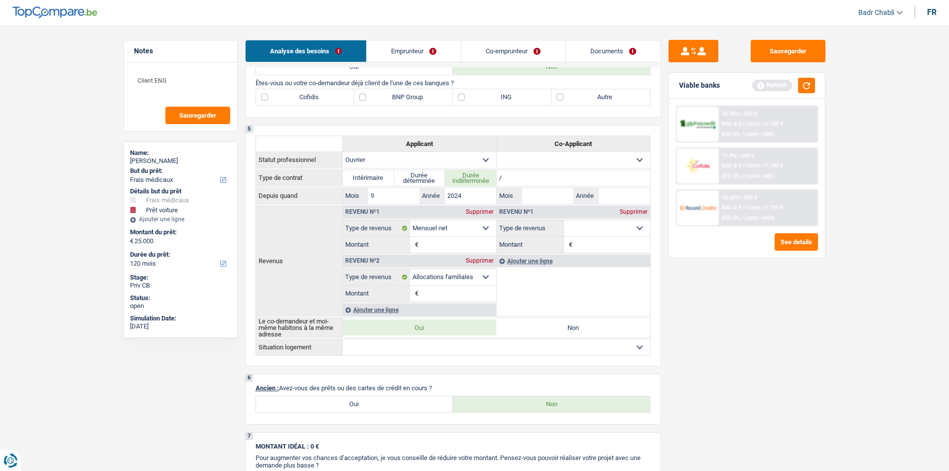
scroll to position [398, 0]
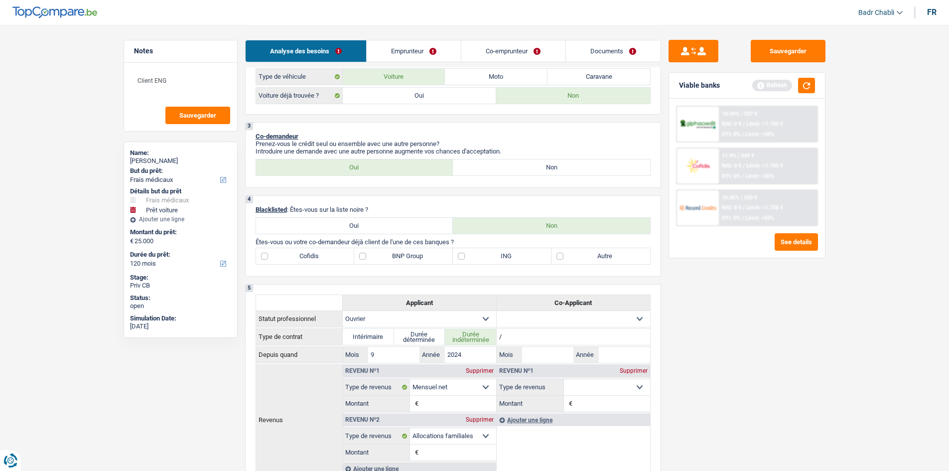
click at [468, 259] on label "ING" at bounding box center [502, 256] width 99 height 16
click at [468, 259] on input "ING" at bounding box center [502, 256] width 99 height 16
checkbox input "true"
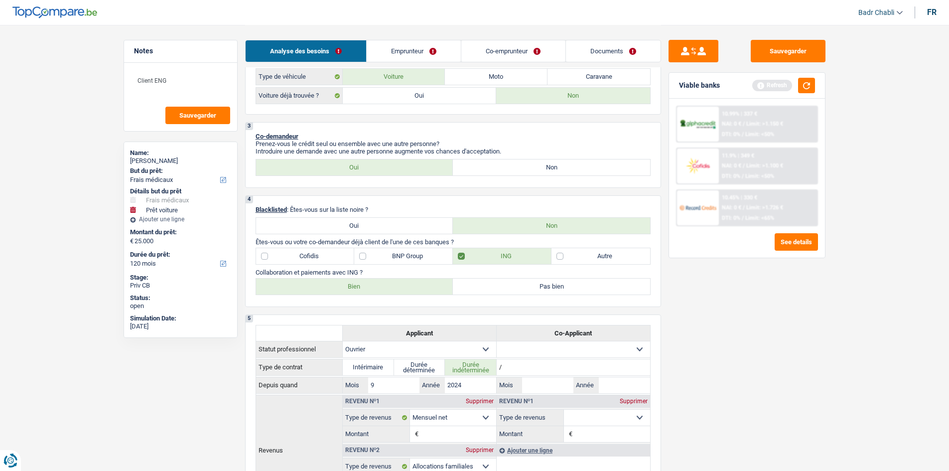
click at [380, 285] on label "Bien" at bounding box center [354, 286] width 197 height 16
click at [380, 285] on input "Bien" at bounding box center [354, 286] width 197 height 16
radio input "true"
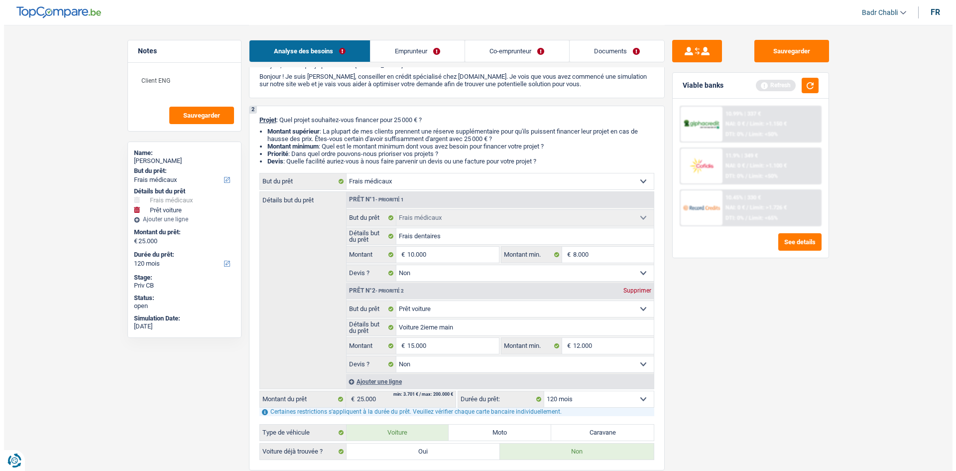
scroll to position [0, 0]
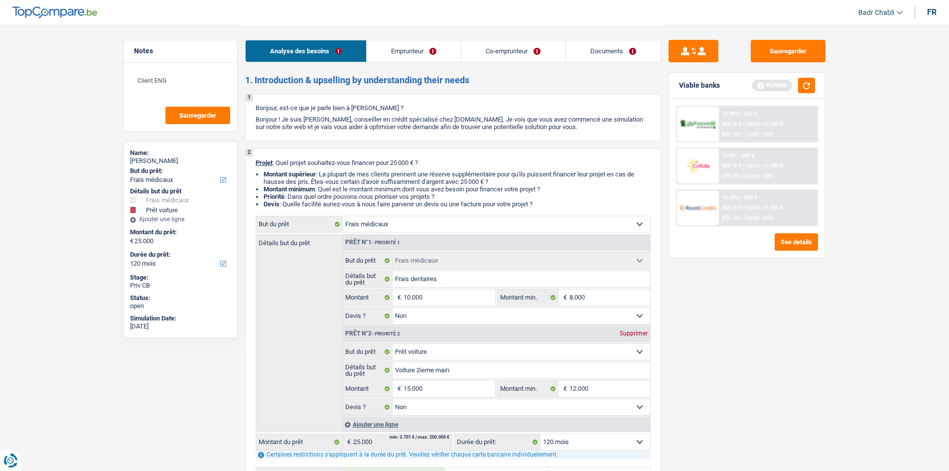
click at [391, 32] on div "Analyse des besoins Emprunteur Co-emprunteur Documents" at bounding box center [453, 46] width 416 height 42
click at [396, 55] on link "Emprunteur" at bounding box center [414, 50] width 94 height 21
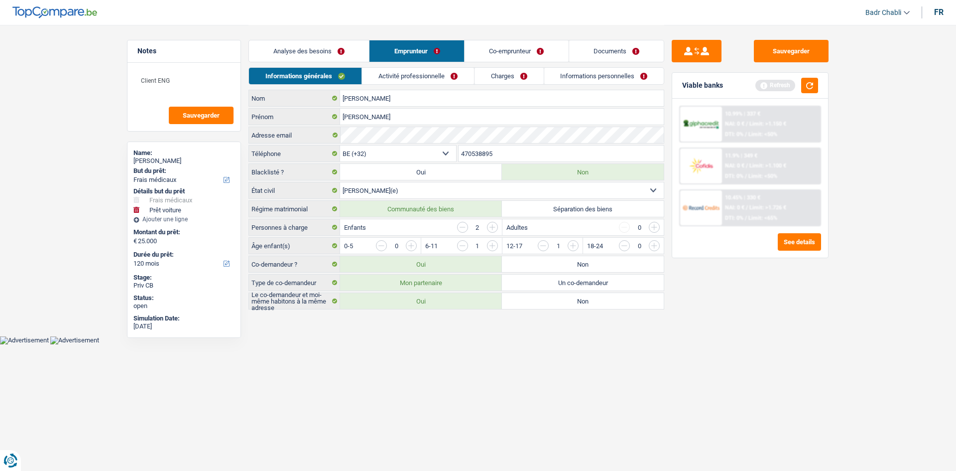
click at [420, 76] on link "Activité professionnelle" at bounding box center [418, 76] width 112 height 16
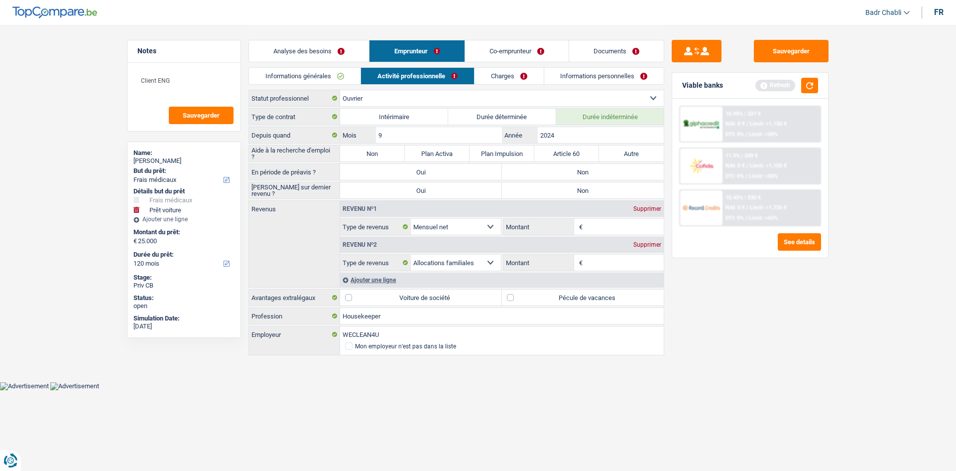
click at [547, 295] on label "Pécule de vacances" at bounding box center [583, 297] width 162 height 16
click at [547, 295] on input "Pécule de vacances" at bounding box center [583, 297] width 162 height 16
click at [373, 160] on label "Non" at bounding box center [372, 153] width 65 height 16
click at [373, 160] on input "Non" at bounding box center [372, 153] width 65 height 16
click at [553, 178] on label "Non" at bounding box center [583, 172] width 162 height 16
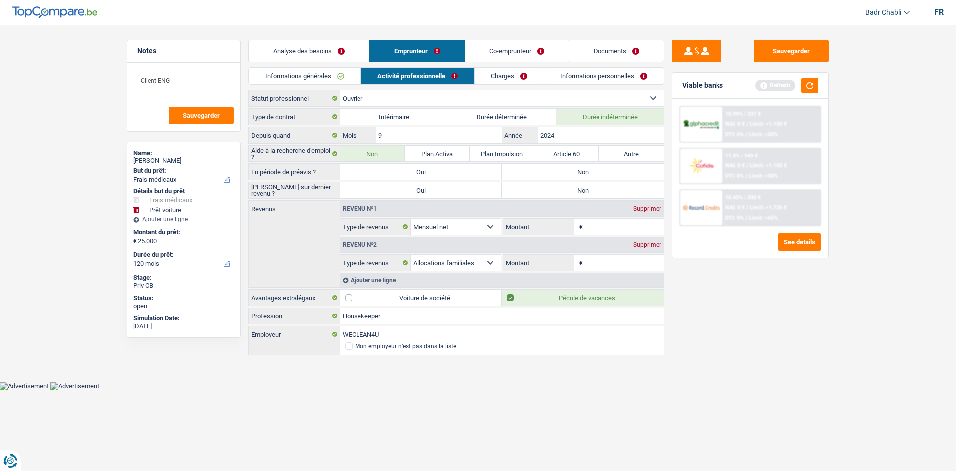
click at [553, 178] on input "Non" at bounding box center [583, 172] width 162 height 16
click at [559, 187] on label "Non" at bounding box center [583, 190] width 162 height 16
click at [559, 187] on input "Non" at bounding box center [583, 190] width 162 height 16
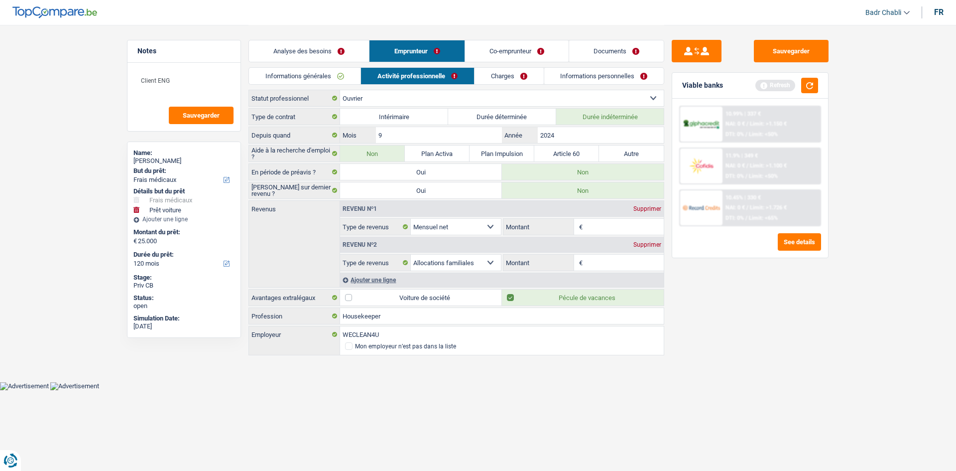
click at [606, 226] on input "Montant" at bounding box center [624, 227] width 79 height 16
click at [752, 291] on div "Sauvegarder Viable banks Refresh 10.99% | 337 € NAI: 0 € / Limit: >1.150 € DTI:…" at bounding box center [750, 247] width 172 height 415
click at [599, 231] on input "Montant" at bounding box center [624, 227] width 79 height 16
click at [599, 229] on input "Montant" at bounding box center [624, 227] width 79 height 16
click at [603, 269] on input "Montant" at bounding box center [624, 262] width 79 height 16
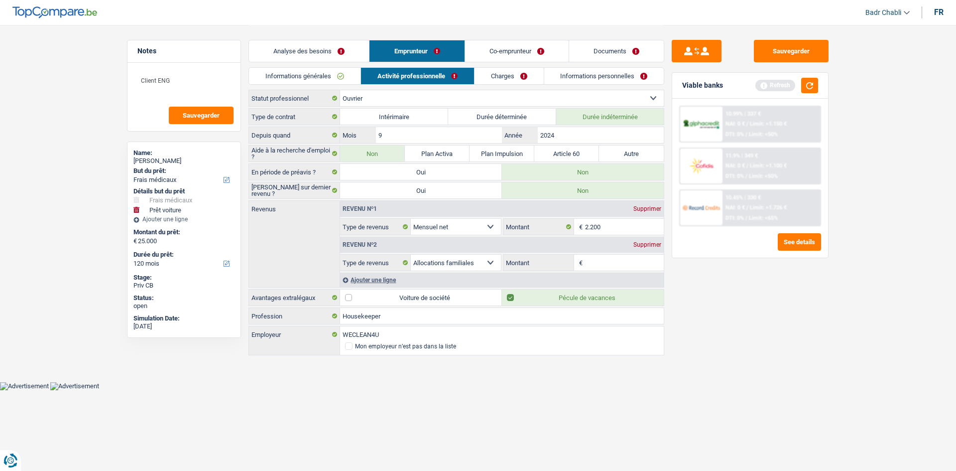
click at [603, 269] on input "Montant" at bounding box center [624, 262] width 79 height 16
click at [600, 269] on input "Montant" at bounding box center [624, 262] width 79 height 16
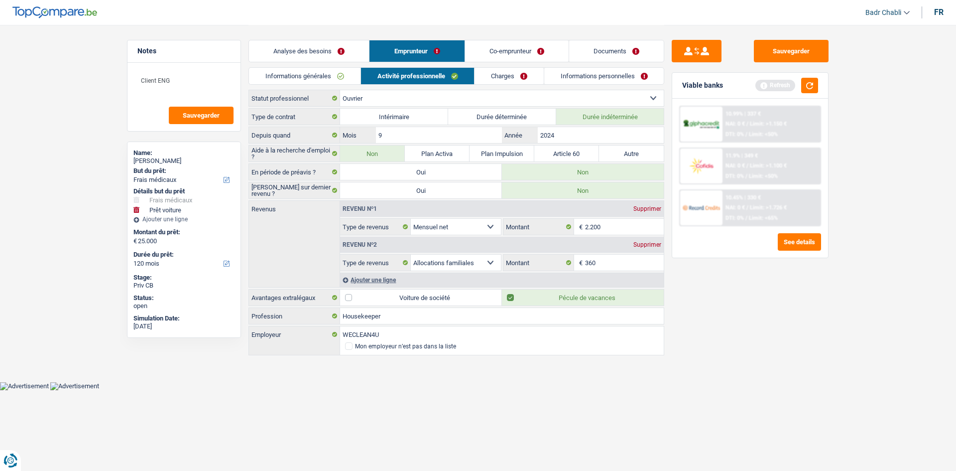
click at [756, 313] on div "Sauvegarder Viable banks Refresh 10.99% | 337 € NAI: 0 € / Limit: >1.150 € DTI:…" at bounding box center [750, 247] width 172 height 415
click at [518, 75] on link "Charges" at bounding box center [509, 76] width 69 height 16
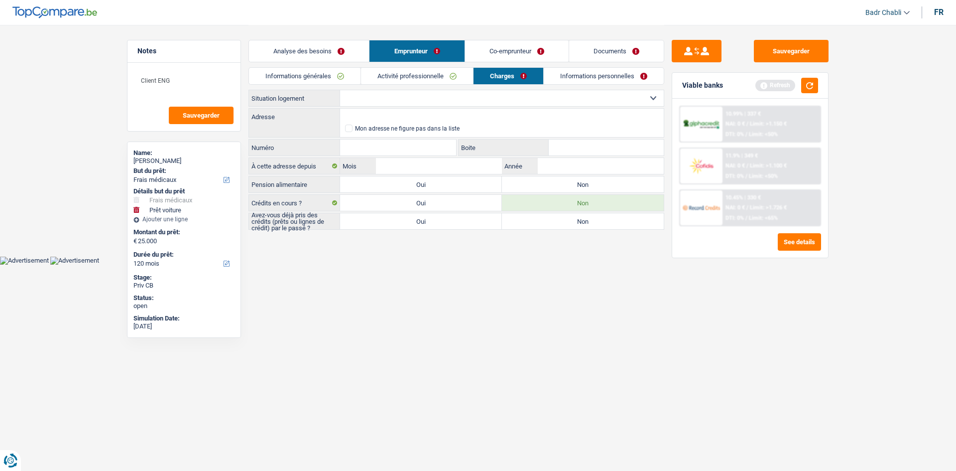
click at [458, 99] on select "Locataire Propriétaire avec prêt hypothécaire Propriétaire sans prêt hypothécai…" at bounding box center [502, 98] width 324 height 16
click at [340, 90] on select "Locataire Propriétaire avec prêt hypothécaire Propriétaire sans prêt hypothécai…" at bounding box center [502, 98] width 324 height 16
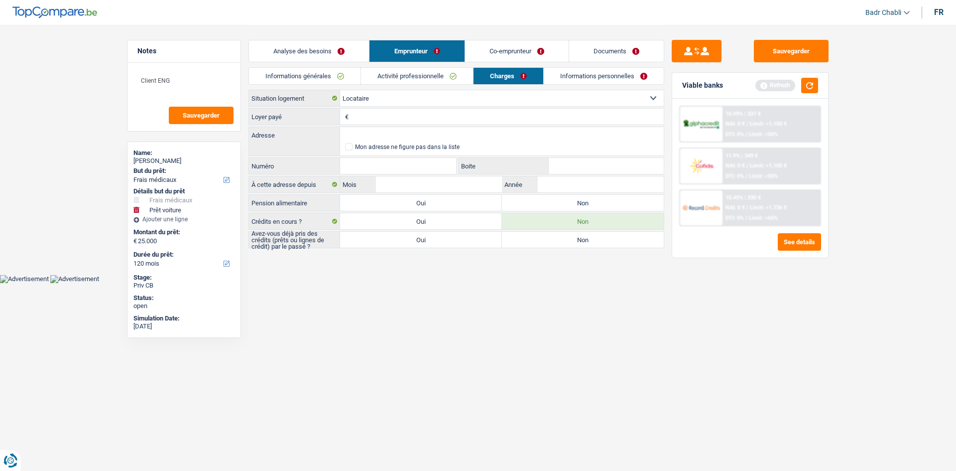
click at [540, 206] on label "Non" at bounding box center [583, 203] width 162 height 16
click at [540, 206] on input "Non" at bounding box center [583, 203] width 162 height 16
click at [551, 246] on label "Non" at bounding box center [583, 240] width 162 height 16
click at [551, 246] on input "Non" at bounding box center [583, 240] width 162 height 16
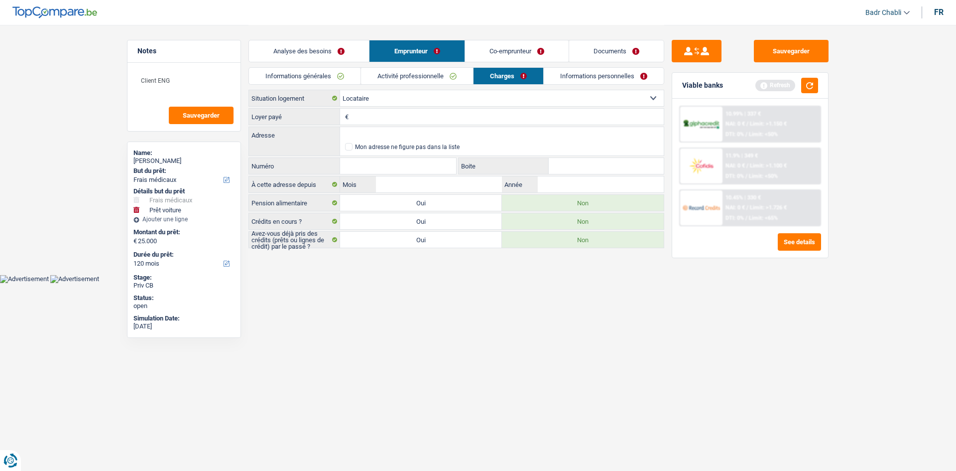
click at [393, 120] on input "Loyer payé" at bounding box center [507, 117] width 313 height 16
click at [359, 136] on input "Adresse" at bounding box center [502, 135] width 324 height 16
click at [607, 52] on link "Documents" at bounding box center [616, 50] width 95 height 21
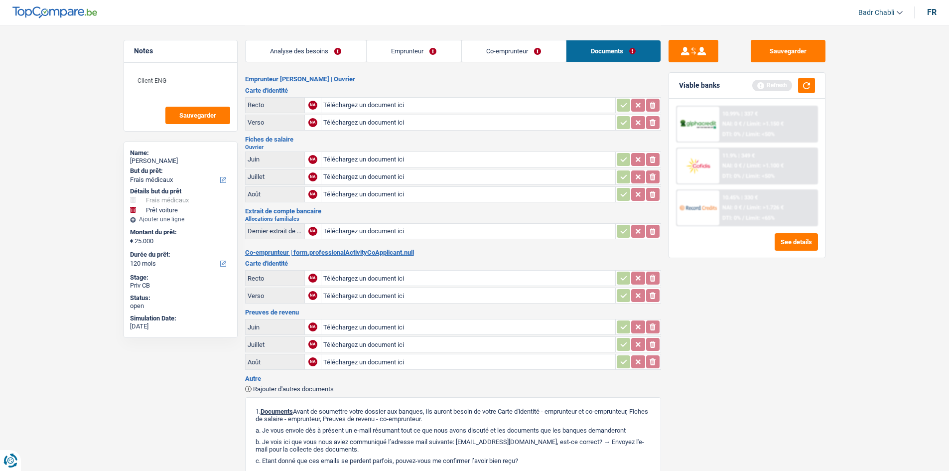
click at [404, 48] on link "Emprunteur" at bounding box center [414, 50] width 95 height 21
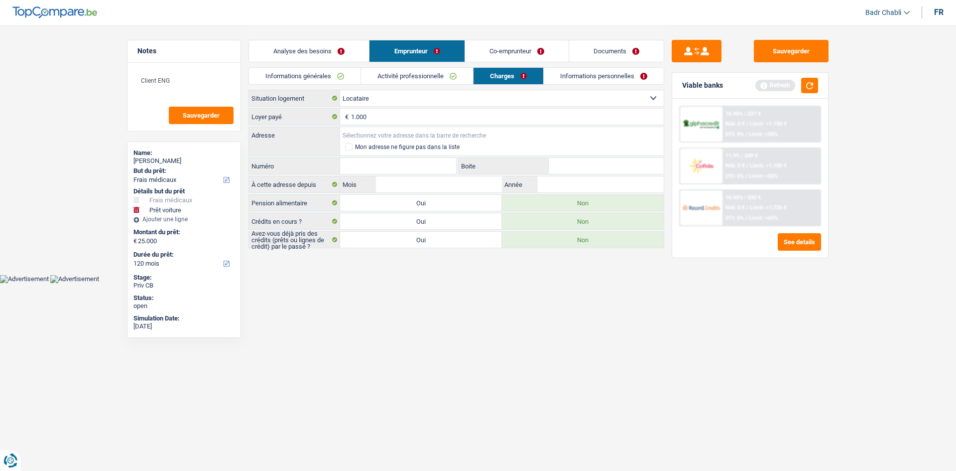
click at [366, 138] on input "Adresse" at bounding box center [502, 135] width 324 height 16
click at [400, 165] on input "Numéro" at bounding box center [398, 166] width 116 height 16
click at [617, 73] on link "Informations personnelles" at bounding box center [604, 76] width 120 height 16
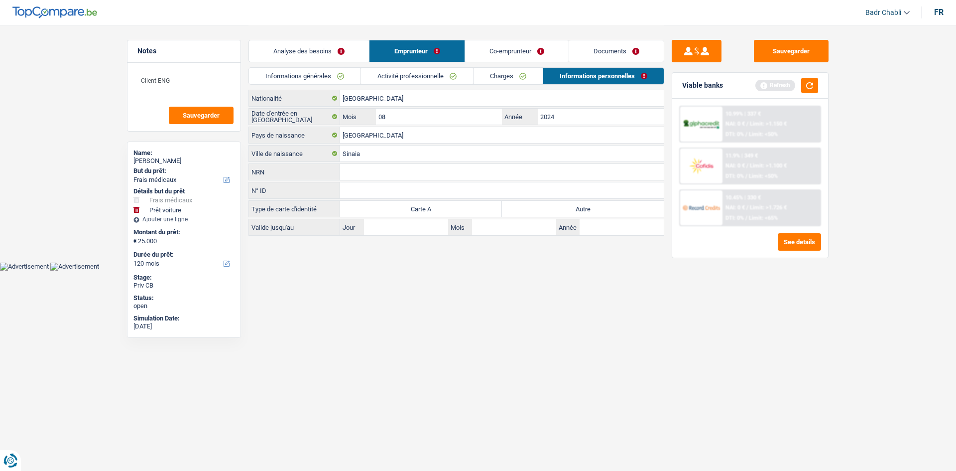
click at [597, 212] on label "Autre" at bounding box center [583, 209] width 162 height 16
click at [597, 212] on input "Autre" at bounding box center [583, 209] width 162 height 16
click at [516, 75] on link "Charges" at bounding box center [508, 76] width 69 height 16
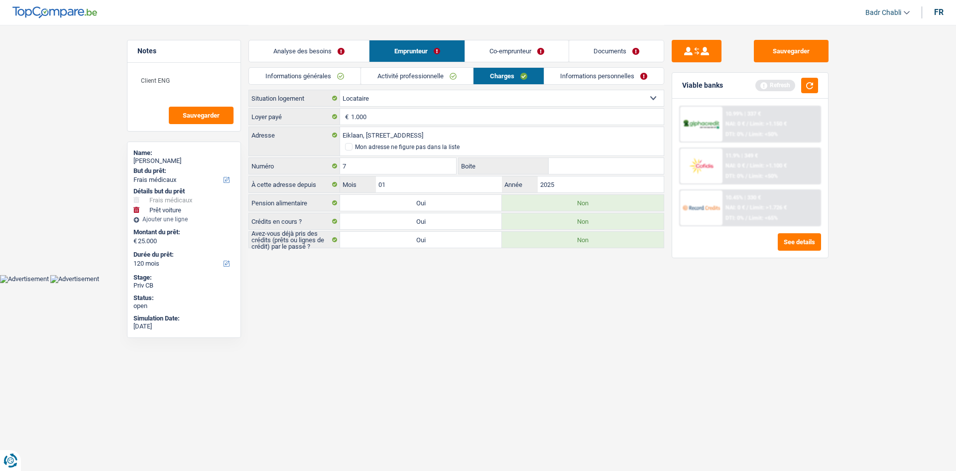
click at [429, 75] on link "Activité professionnelle" at bounding box center [417, 76] width 112 height 16
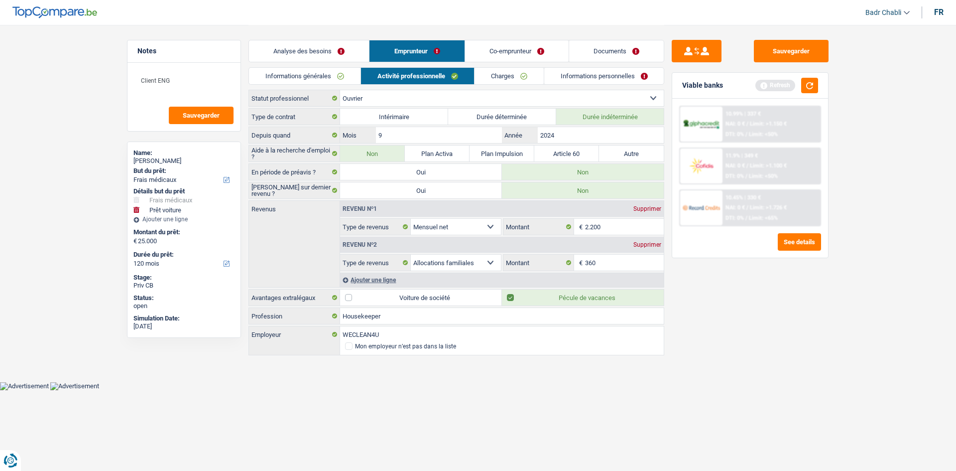
click at [320, 76] on link "Informations générales" at bounding box center [305, 76] width 112 height 16
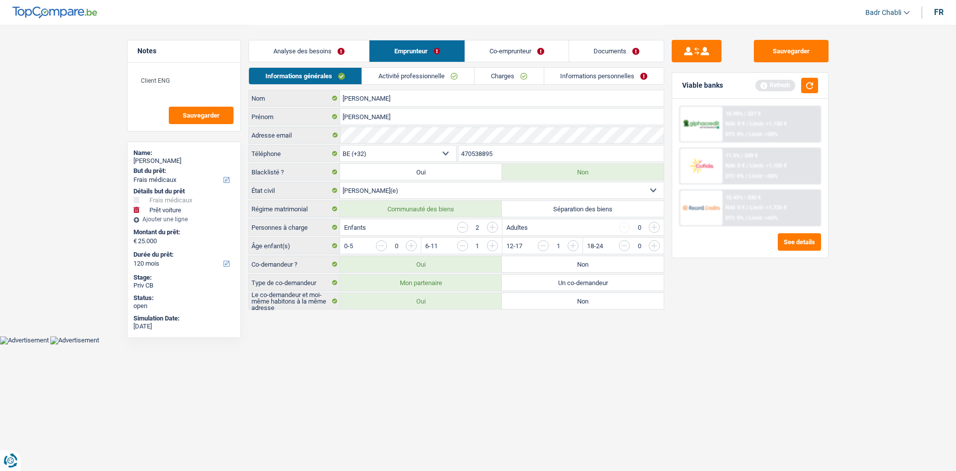
click at [517, 50] on link "Co-emprunteur" at bounding box center [517, 50] width 104 height 21
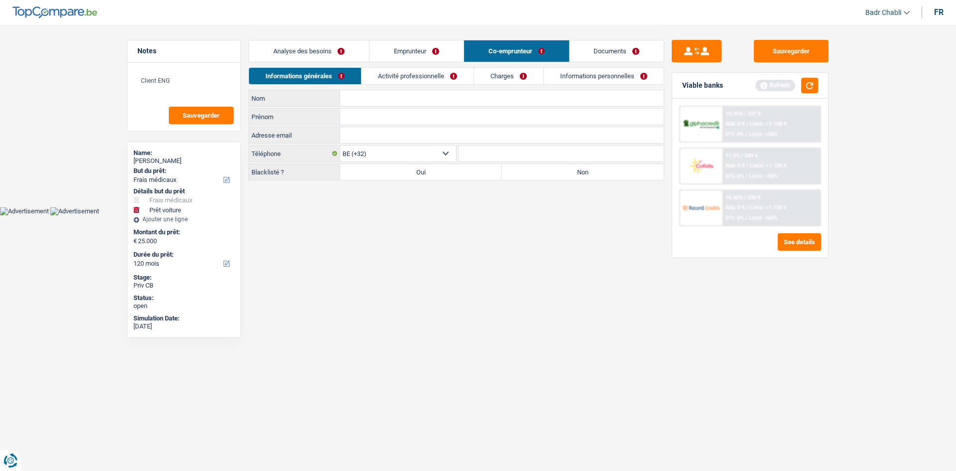
click at [546, 177] on label "Non" at bounding box center [583, 172] width 162 height 16
click at [546, 177] on input "Non" at bounding box center [583, 172] width 162 height 16
click at [365, 99] on input "Nom" at bounding box center [502, 98] width 324 height 16
click at [419, 87] on div "Informations générales Activité professionnelle Charges Informations personnell…" at bounding box center [457, 78] width 416 height 22
click at [415, 76] on link "Activité professionnelle" at bounding box center [418, 76] width 112 height 16
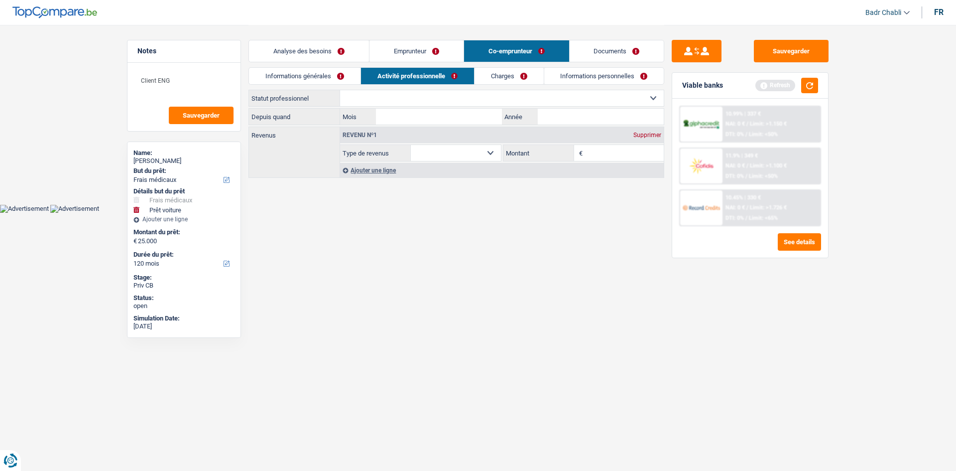
click at [407, 100] on select "Ouvrier Employé privé Employé public Invalide Indépendant Pensionné Chômeur Mut…" at bounding box center [502, 98] width 324 height 16
click at [340, 90] on select "Ouvrier Employé privé Employé public Invalide Indépendant Pensionné Chômeur Mut…" at bounding box center [502, 98] width 324 height 16
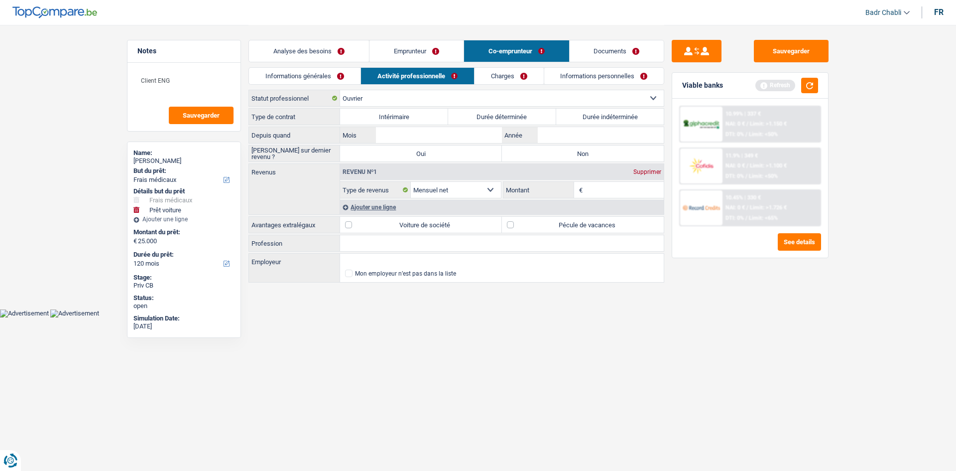
click at [614, 108] on div "Type de contrat Intérimaire Durée déterminée Durée indéterminée Tous les champs…" at bounding box center [457, 116] width 416 height 17
click at [607, 123] on label "Durée indéterminée" at bounding box center [610, 117] width 108 height 16
click at [607, 123] on input "Durée indéterminée" at bounding box center [610, 117] width 108 height 16
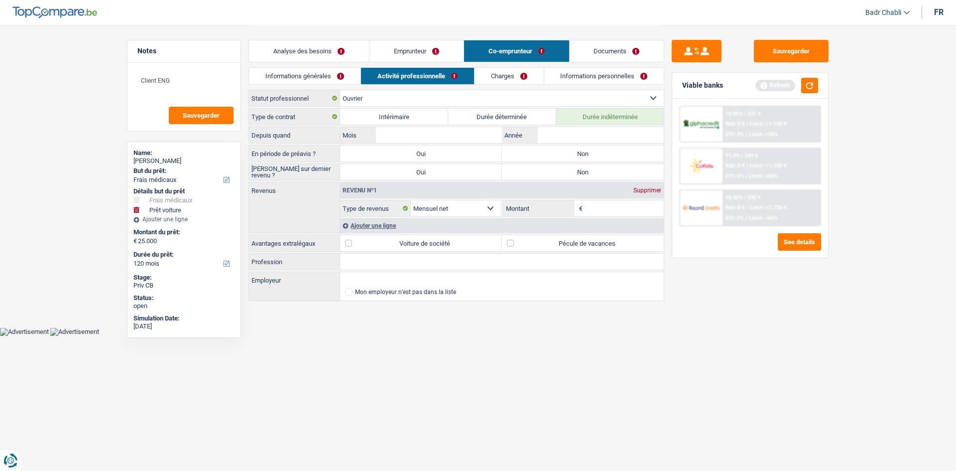
click at [598, 146] on label "Non" at bounding box center [583, 153] width 162 height 16
click at [598, 146] on input "Non" at bounding box center [583, 153] width 162 height 16
click at [593, 167] on label "Non" at bounding box center [583, 172] width 162 height 16
click at [593, 167] on input "Non" at bounding box center [583, 172] width 162 height 16
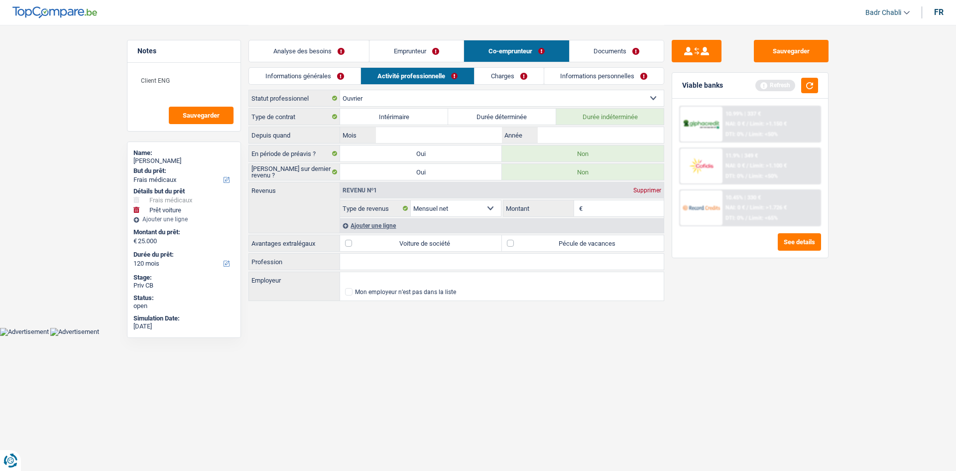
click at [588, 174] on label "Non" at bounding box center [583, 172] width 162 height 16
click at [588, 174] on input "Non" at bounding box center [583, 172] width 162 height 16
click at [487, 91] on select "Ouvrier Employé privé Employé public Invalide Indépendant Pensionné Chômeur Mut…" at bounding box center [502, 98] width 324 height 16
click at [340, 90] on select "Ouvrier Employé privé Employé public Invalide Indépendant Pensionné Chômeur Mut…" at bounding box center [502, 98] width 324 height 16
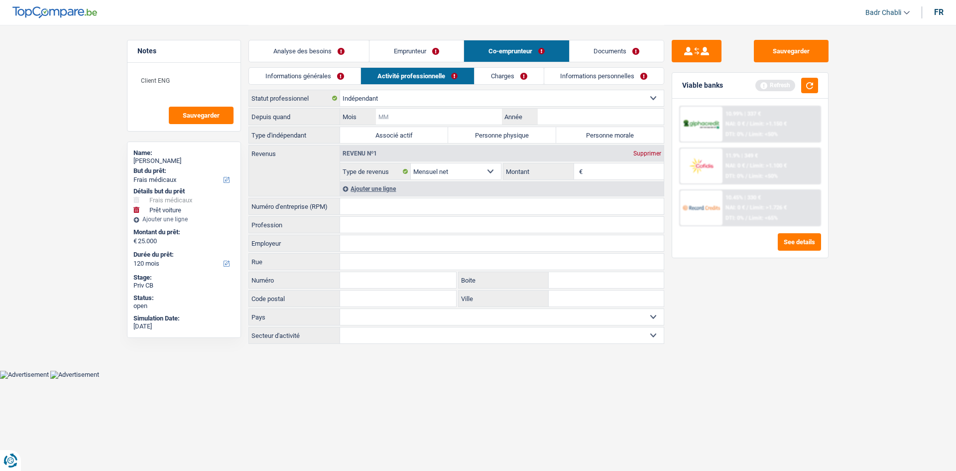
click at [455, 120] on input "Mois" at bounding box center [439, 117] width 126 height 16
click at [509, 137] on label "Personne physique" at bounding box center [502, 135] width 108 height 16
click at [509, 137] on input "Personne physique" at bounding box center [502, 135] width 108 height 16
click at [466, 121] on input "Mois" at bounding box center [439, 117] width 126 height 16
click at [811, 85] on button "button" at bounding box center [809, 85] width 17 height 15
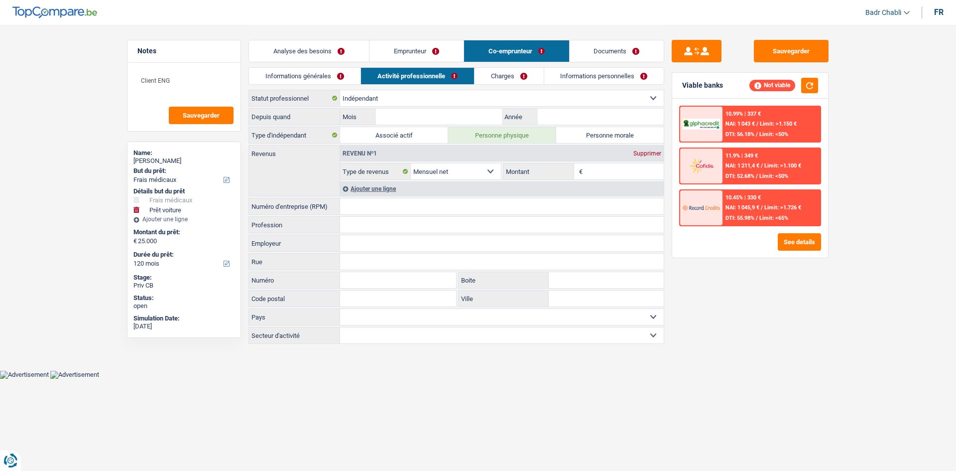
click at [336, 54] on link "Analyse des besoins" at bounding box center [309, 50] width 120 height 21
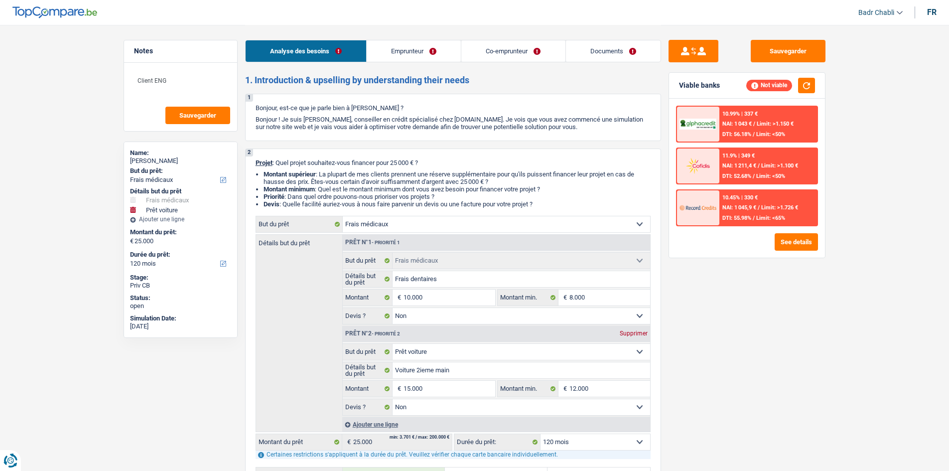
click at [433, 56] on link "Emprunteur" at bounding box center [414, 50] width 94 height 21
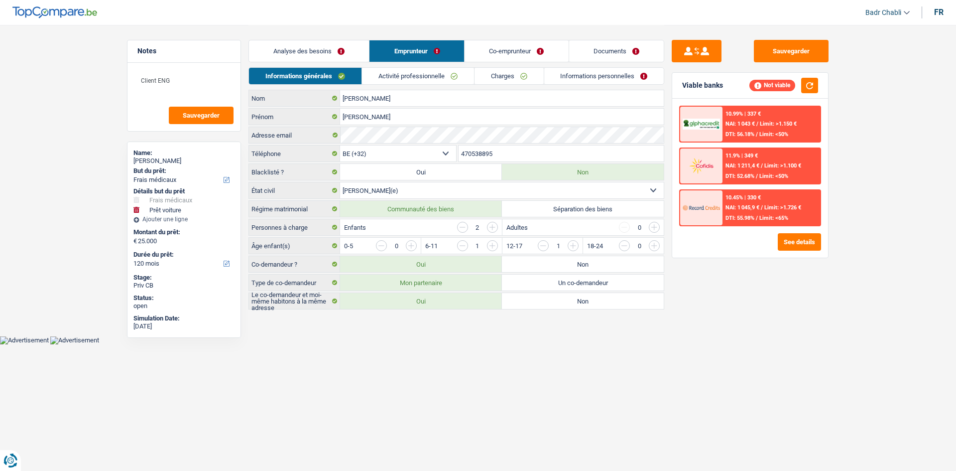
click at [508, 72] on link "Charges" at bounding box center [509, 76] width 69 height 16
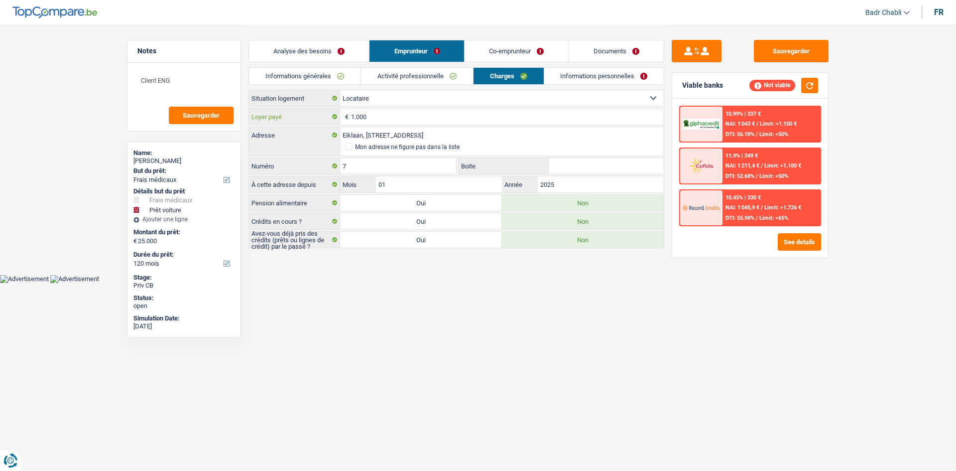
click at [367, 120] on input "1.000" at bounding box center [507, 117] width 313 height 16
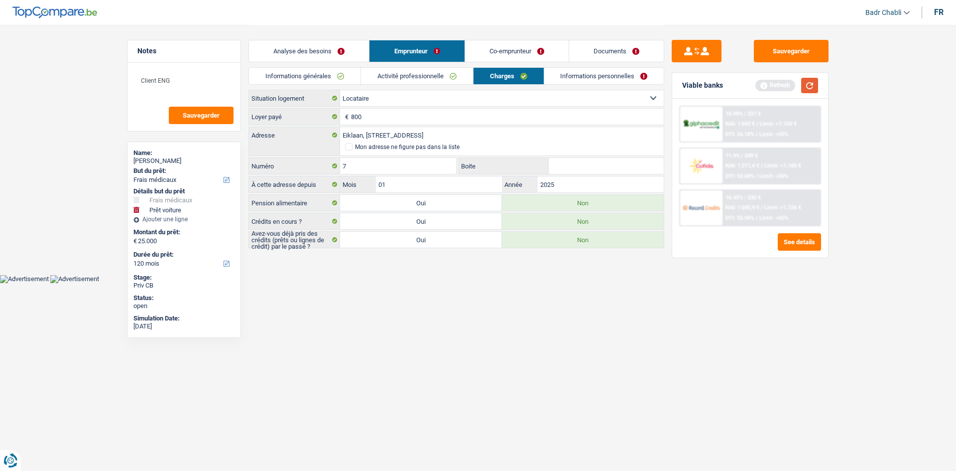
click at [817, 79] on button "button" at bounding box center [809, 85] width 17 height 15
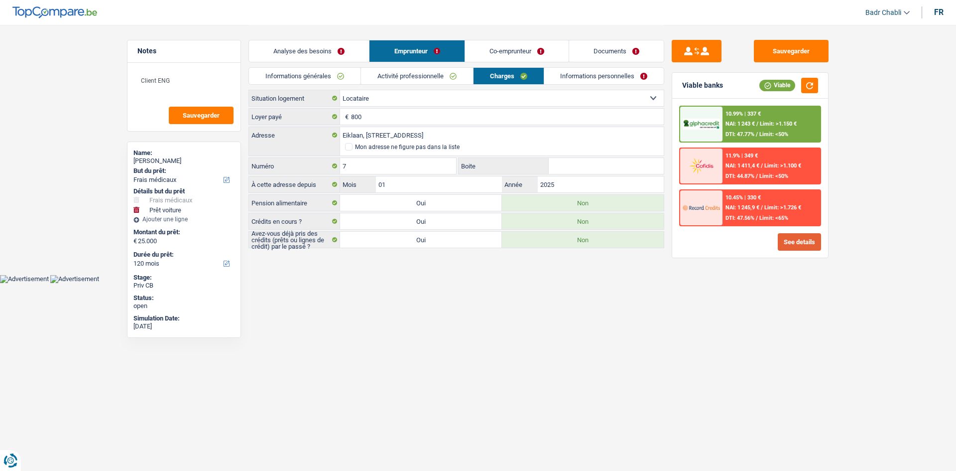
click at [786, 237] on button "See details" at bounding box center [799, 241] width 43 height 17
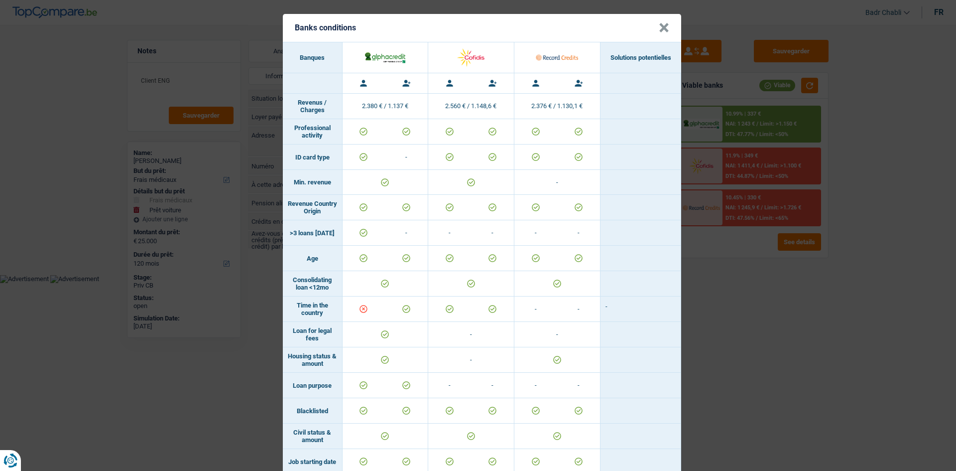
click at [661, 29] on button "×" at bounding box center [664, 28] width 10 height 10
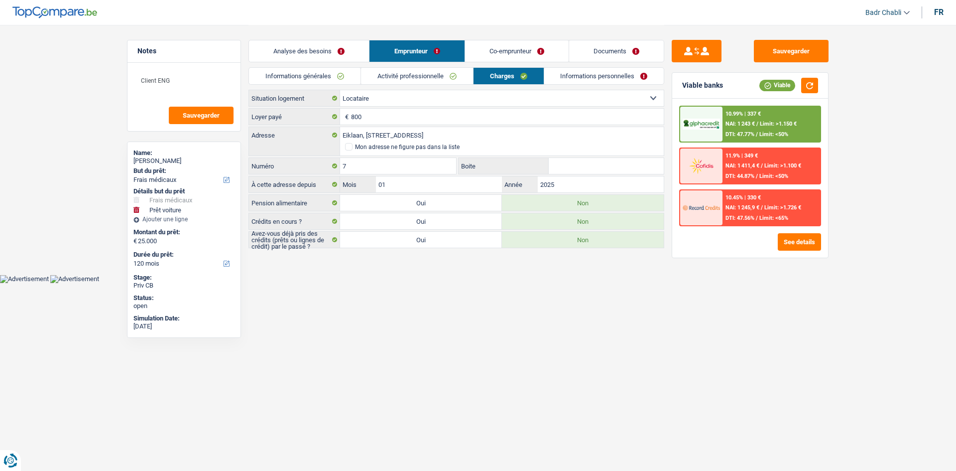
click at [584, 78] on link "Informations personnelles" at bounding box center [604, 76] width 120 height 16
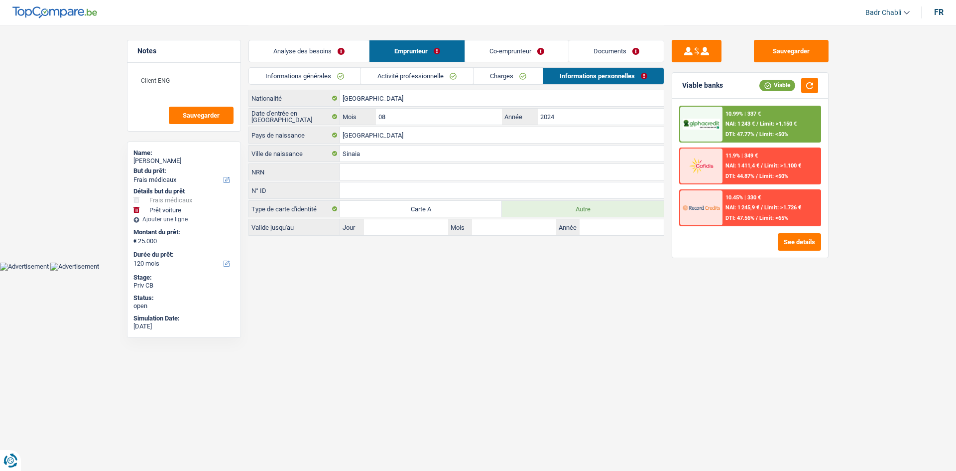
click at [517, 75] on link "Charges" at bounding box center [508, 76] width 69 height 16
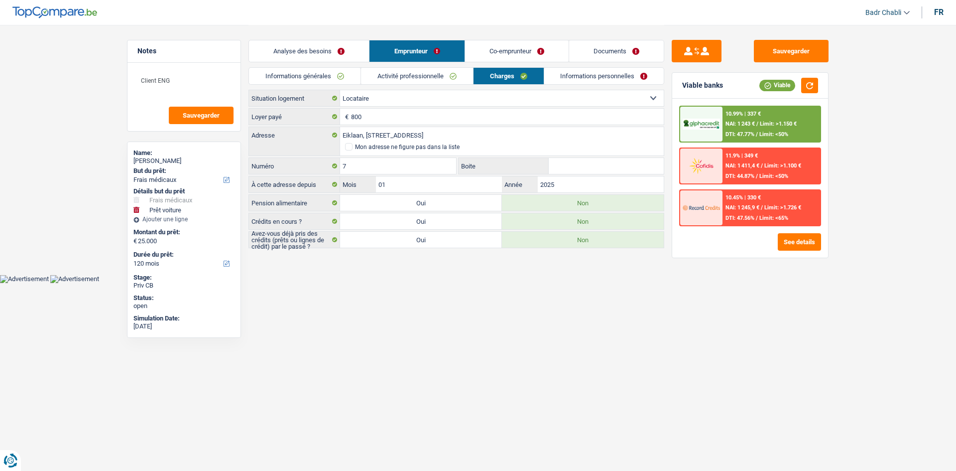
click at [429, 75] on link "Activité professionnelle" at bounding box center [417, 76] width 112 height 16
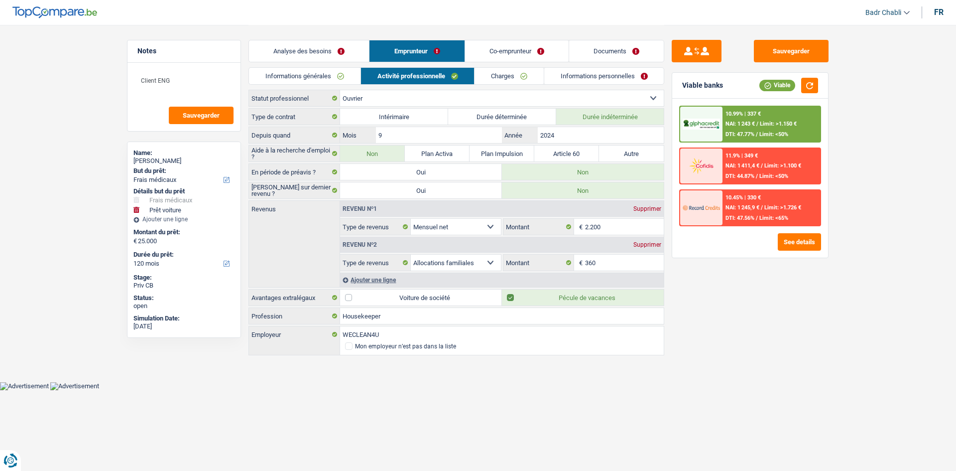
click at [613, 66] on div "Analyse des besoins Emprunteur Co-emprunteur Documents" at bounding box center [457, 46] width 416 height 42
click at [612, 70] on link "Informations personnelles" at bounding box center [604, 76] width 120 height 16
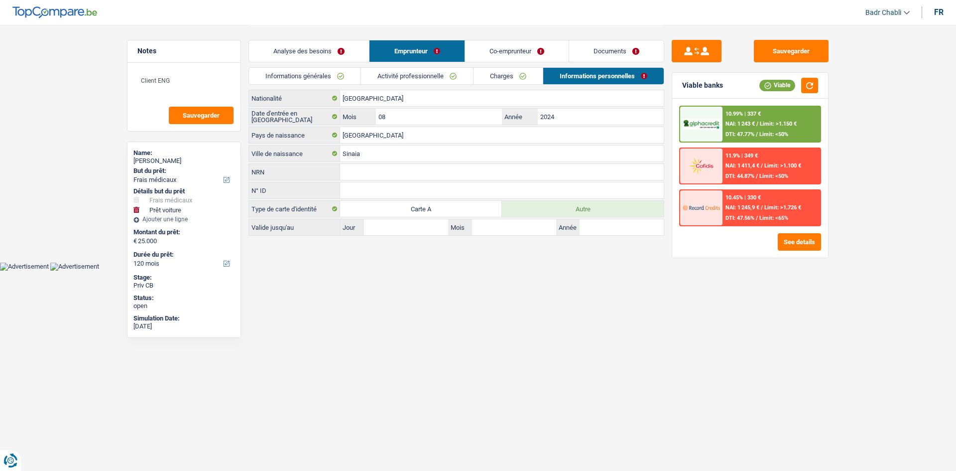
click at [513, 51] on link "Co-emprunteur" at bounding box center [517, 50] width 104 height 21
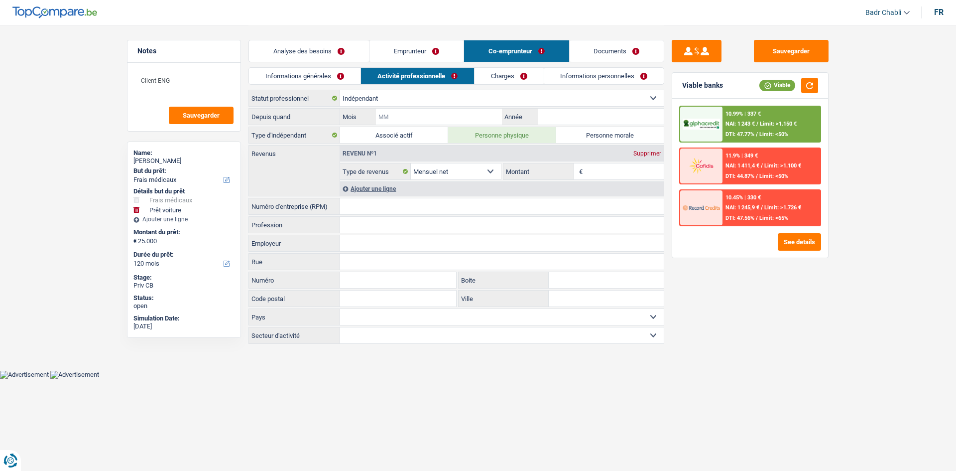
click at [428, 114] on input "Mois" at bounding box center [439, 117] width 126 height 16
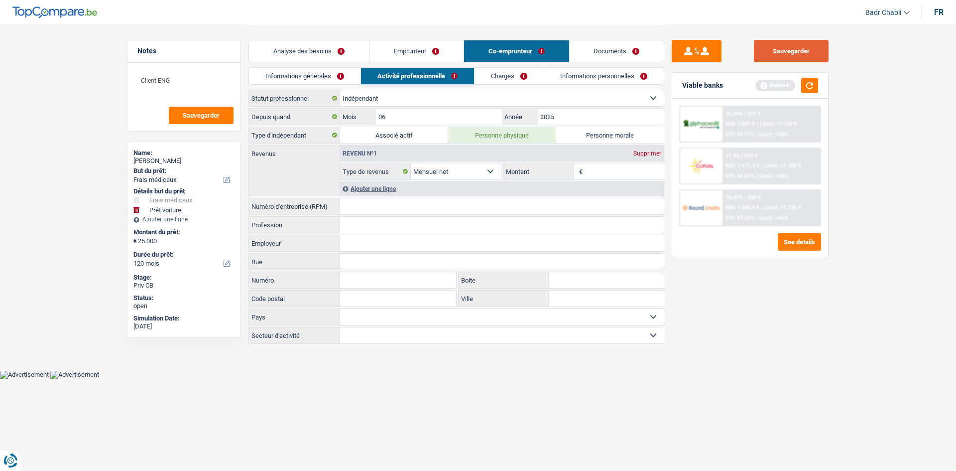
click at [778, 56] on button "Sauvegarder" at bounding box center [791, 51] width 75 height 22
click at [419, 55] on link "Emprunteur" at bounding box center [417, 50] width 94 height 21
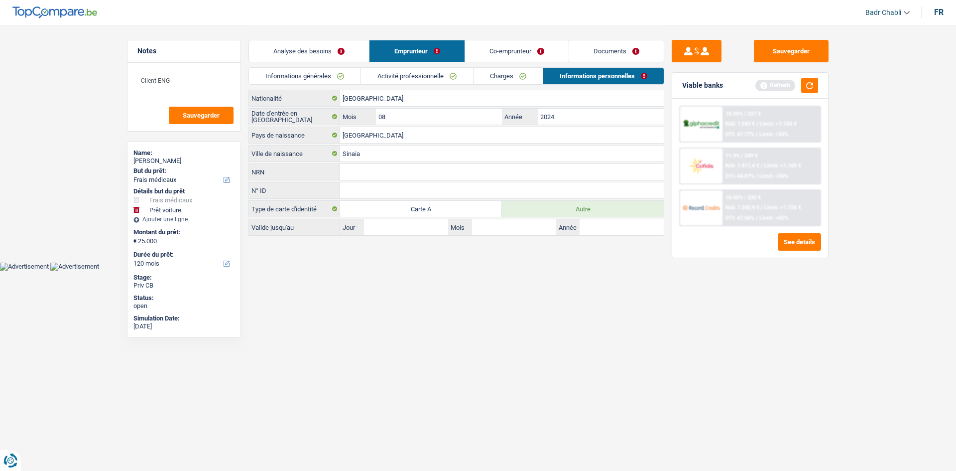
click at [323, 49] on link "Analyse des besoins" at bounding box center [309, 50] width 120 height 21
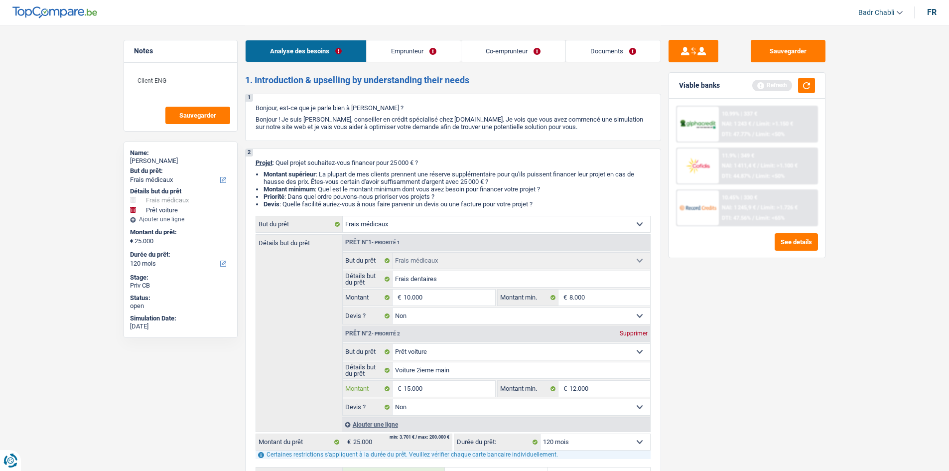
click at [428, 392] on input "15.000" at bounding box center [448, 389] width 91 height 16
click at [800, 89] on button "button" at bounding box center [806, 85] width 17 height 15
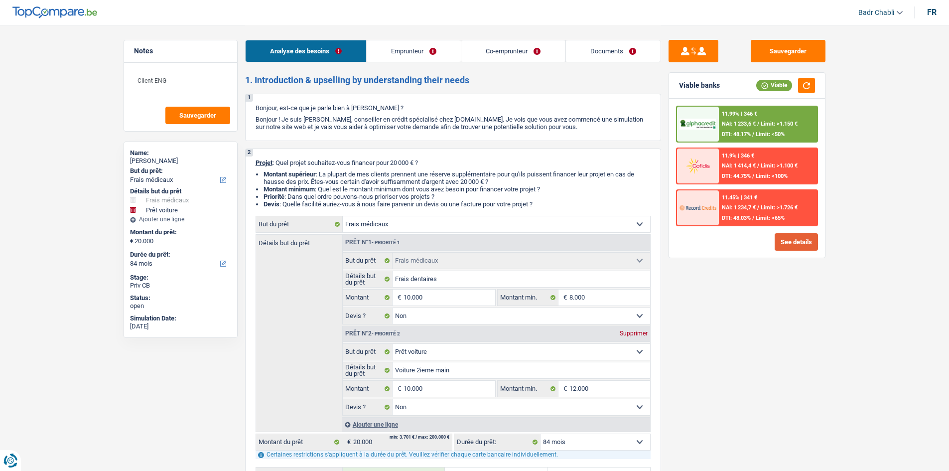
click at [797, 239] on button "See details" at bounding box center [795, 241] width 43 height 17
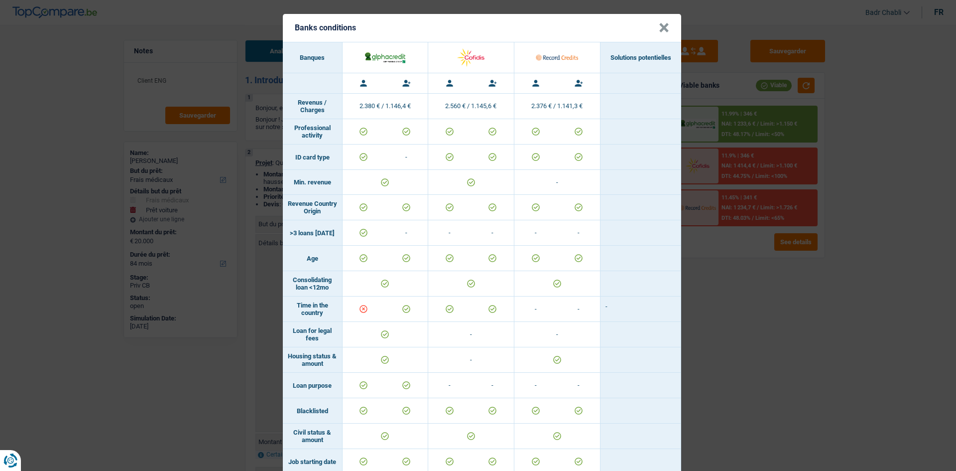
click at [659, 29] on button "×" at bounding box center [664, 28] width 10 height 10
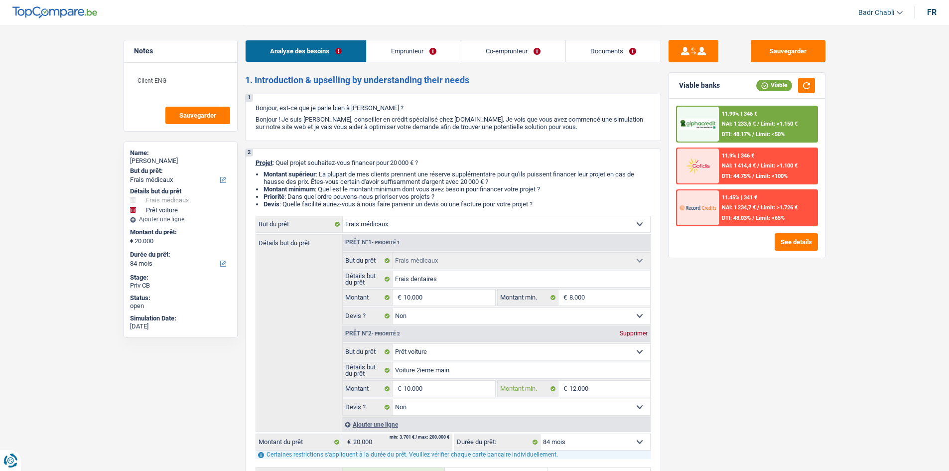
click at [581, 385] on input "12.000" at bounding box center [609, 389] width 81 height 16
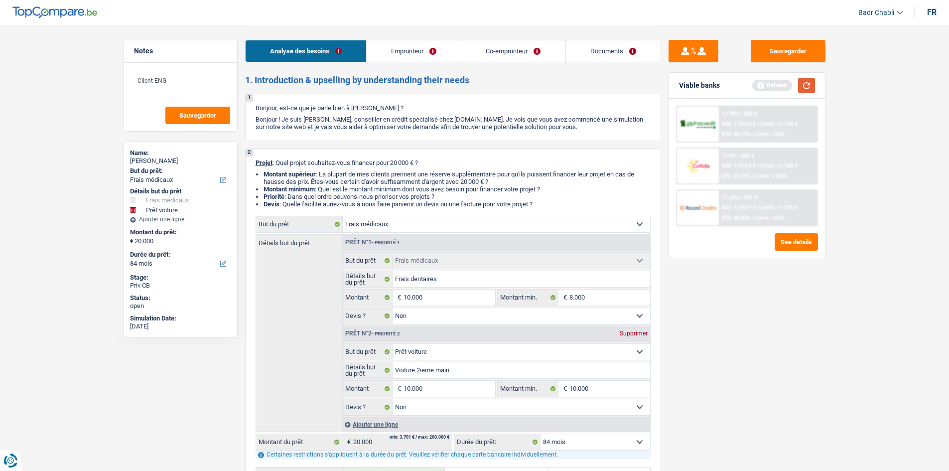
click at [811, 90] on button "button" at bounding box center [806, 85] width 17 height 15
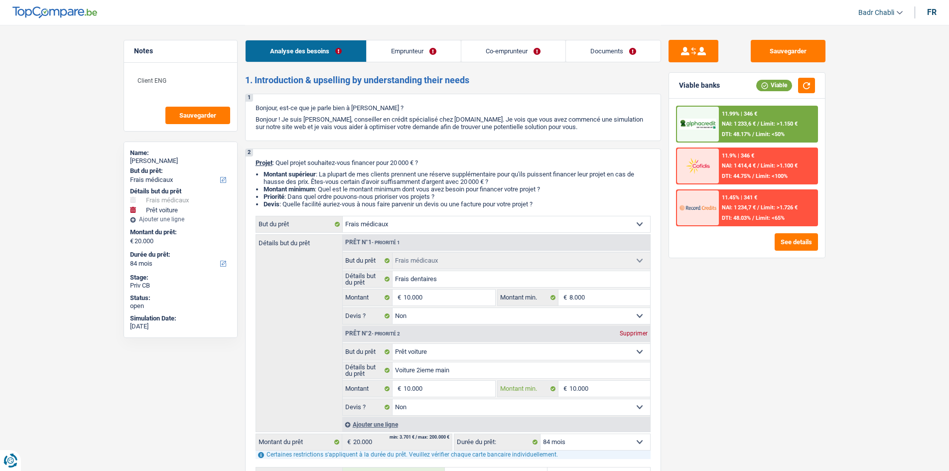
click at [611, 395] on input "10.000" at bounding box center [609, 389] width 81 height 16
click at [796, 236] on button "See details" at bounding box center [795, 241] width 43 height 17
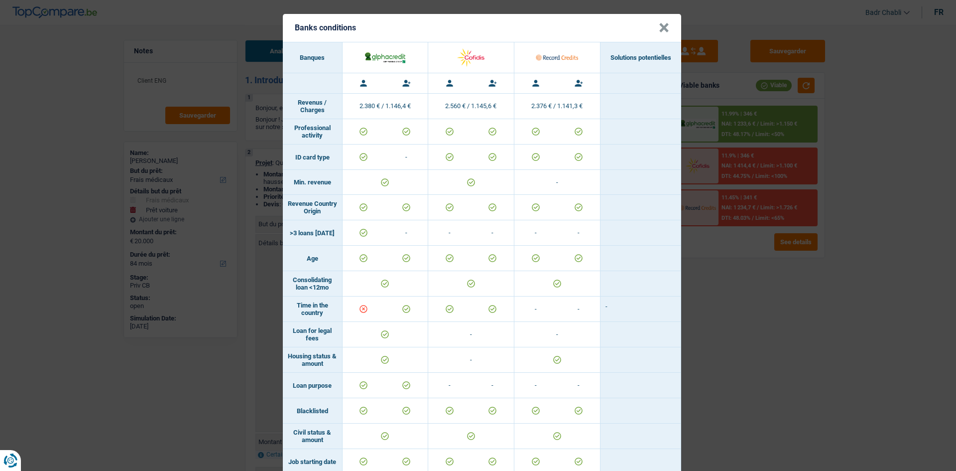
click at [652, 30] on header "Banks conditions ×" at bounding box center [482, 28] width 398 height 28
click at [660, 33] on button "×" at bounding box center [664, 28] width 10 height 10
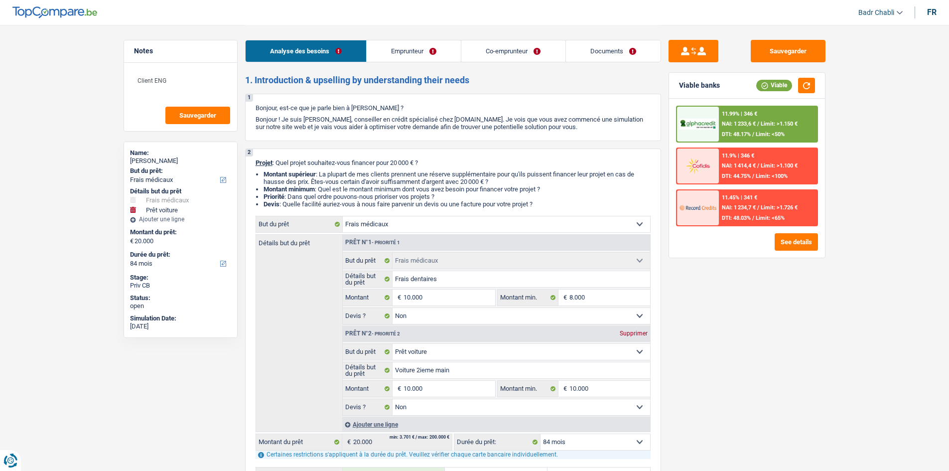
click at [790, 80] on div "Viable" at bounding box center [785, 85] width 59 height 15
click at [801, 85] on button "button" at bounding box center [806, 85] width 17 height 15
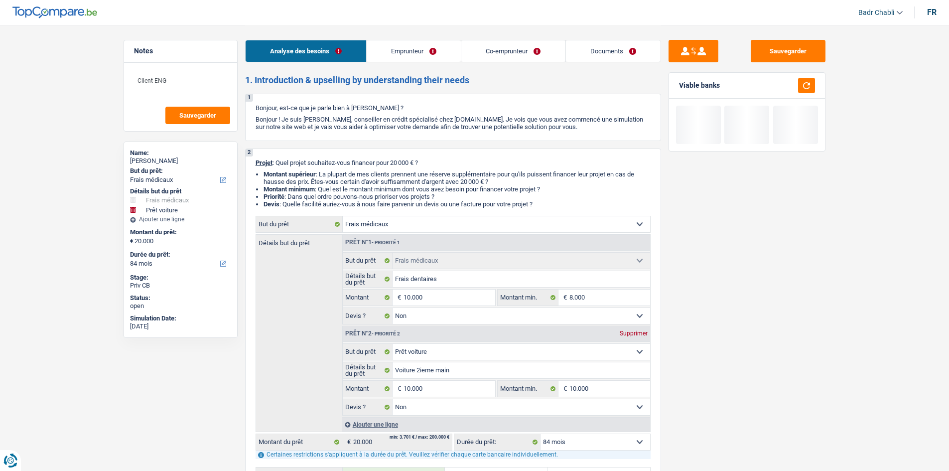
click at [503, 56] on link "Co-emprunteur" at bounding box center [513, 50] width 104 height 21
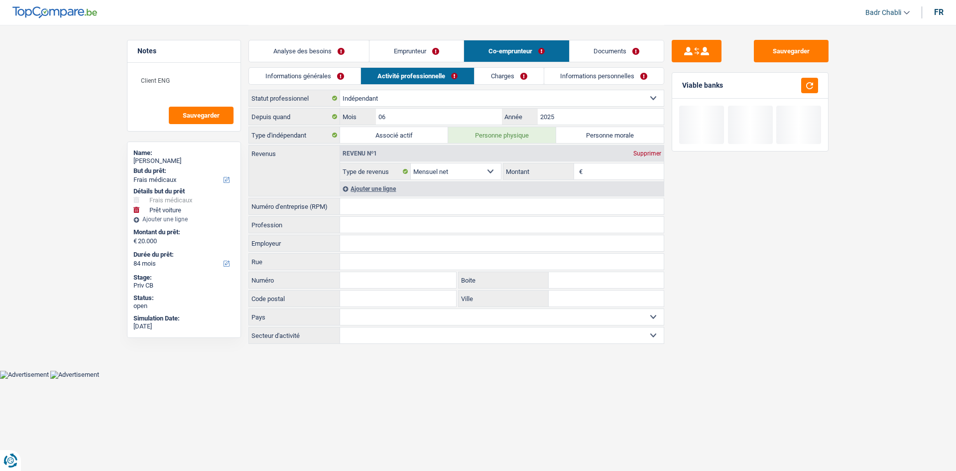
click at [541, 75] on link "Charges" at bounding box center [509, 76] width 69 height 16
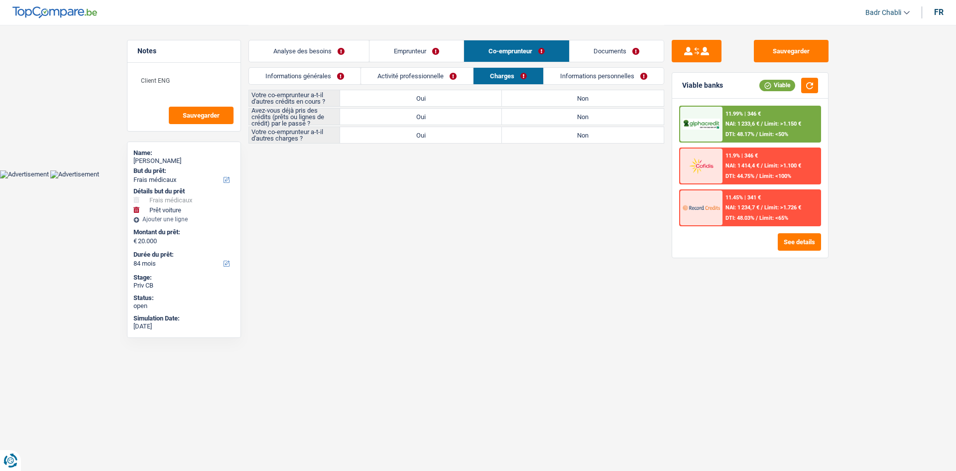
click at [562, 108] on div "Votre co-emprunteur a-t-il d'autres crédits en cours ? Oui Non Tous les champs …" at bounding box center [457, 117] width 416 height 54
click at [565, 121] on label "Non" at bounding box center [583, 117] width 162 height 16
click at [565, 121] on input "Non" at bounding box center [583, 117] width 162 height 16
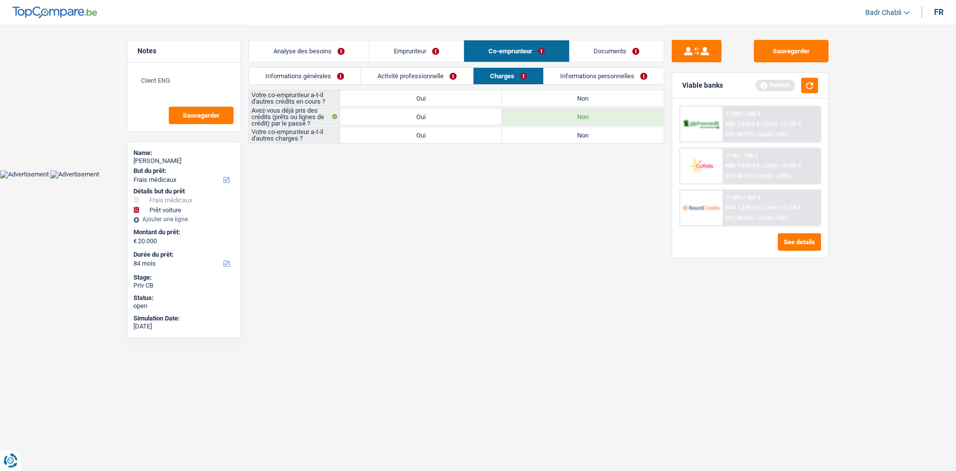
click at [564, 108] on div "Avez-vous déjà pris des crédits (prêts ou lignes de crédit) par le passé ? Oui …" at bounding box center [457, 116] width 416 height 17
click at [567, 101] on label "Non" at bounding box center [583, 98] width 162 height 16
click at [567, 101] on input "Non" at bounding box center [583, 98] width 162 height 16
click at [576, 141] on label "Non" at bounding box center [583, 135] width 162 height 16
click at [576, 141] on input "Non" at bounding box center [583, 135] width 162 height 16
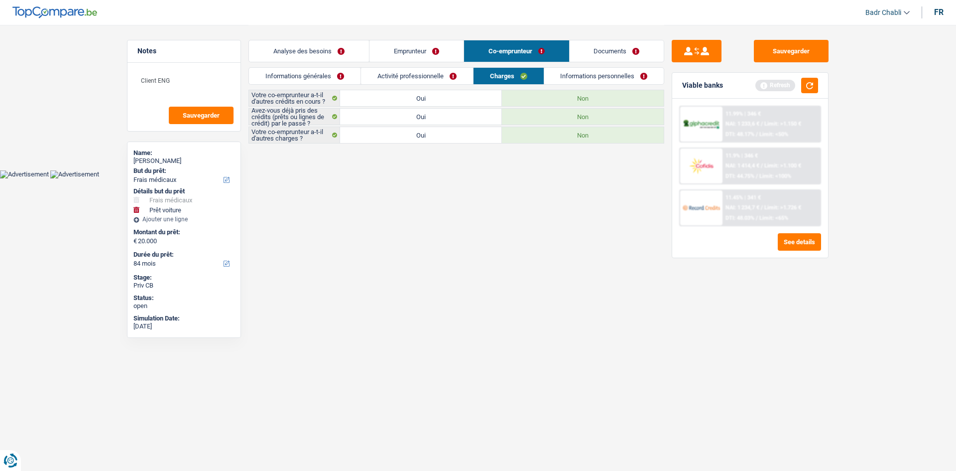
click at [592, 76] on link "Informations personnelles" at bounding box center [604, 76] width 120 height 16
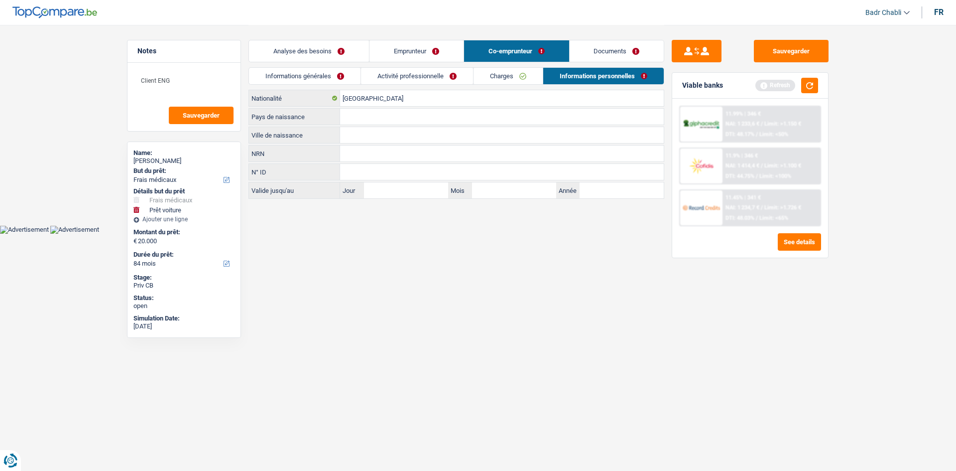
click at [417, 51] on link "Emprunteur" at bounding box center [417, 50] width 94 height 21
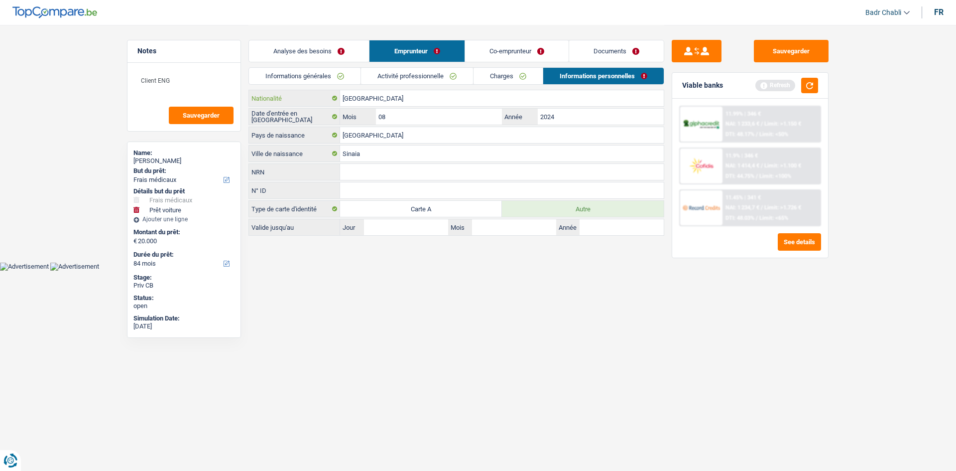
click at [454, 97] on input "[GEOGRAPHIC_DATA]" at bounding box center [502, 98] width 324 height 16
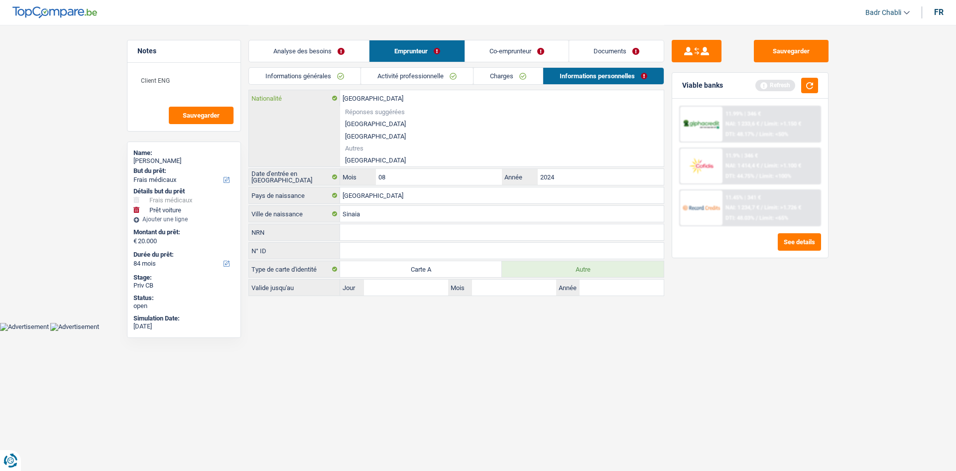
click at [454, 97] on input "[GEOGRAPHIC_DATA]" at bounding box center [502, 98] width 324 height 16
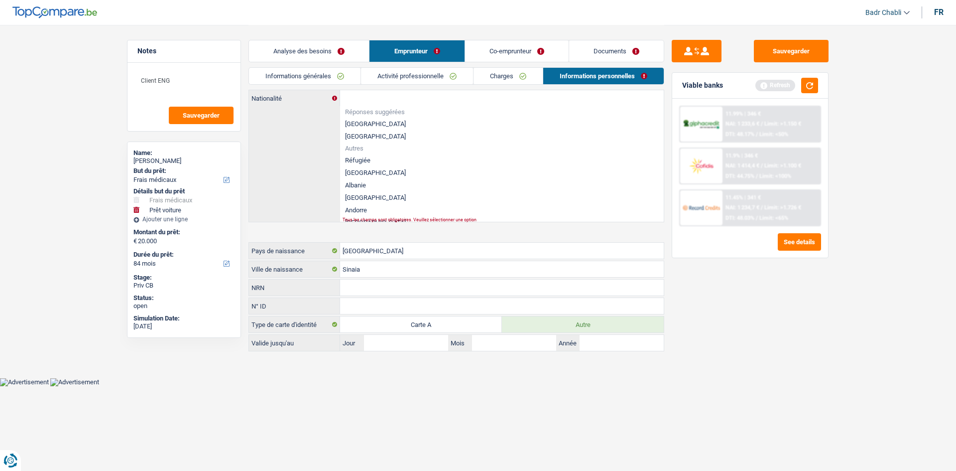
click at [524, 56] on link "Co-emprunteur" at bounding box center [517, 50] width 104 height 21
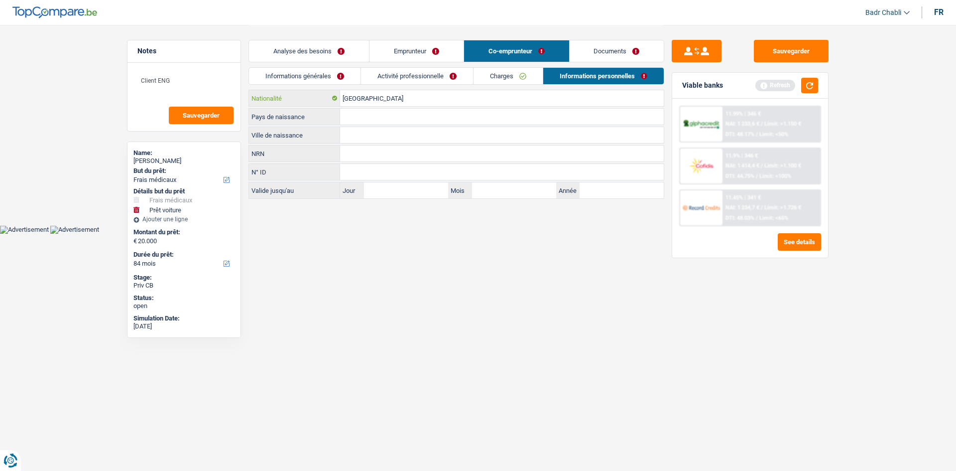
click at [378, 103] on input "[GEOGRAPHIC_DATA]" at bounding box center [502, 98] width 324 height 16
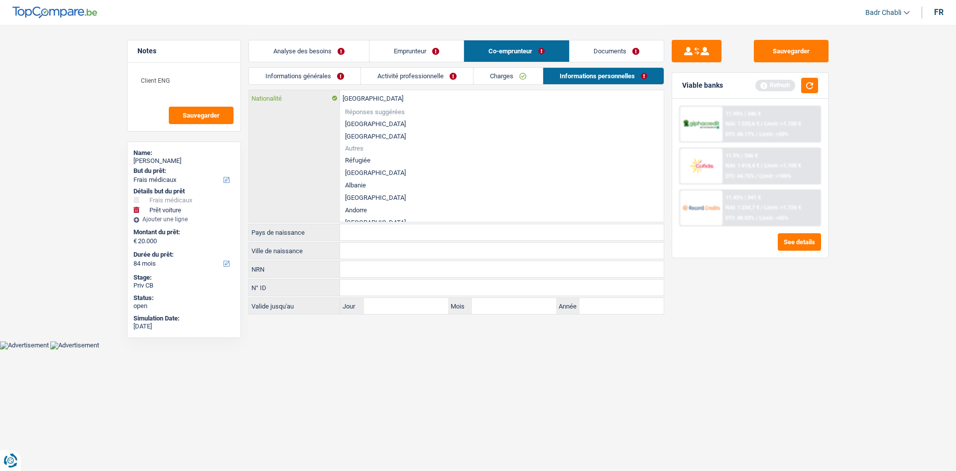
click at [378, 103] on input "[GEOGRAPHIC_DATA]" at bounding box center [502, 98] width 324 height 16
paste input "Roumani"
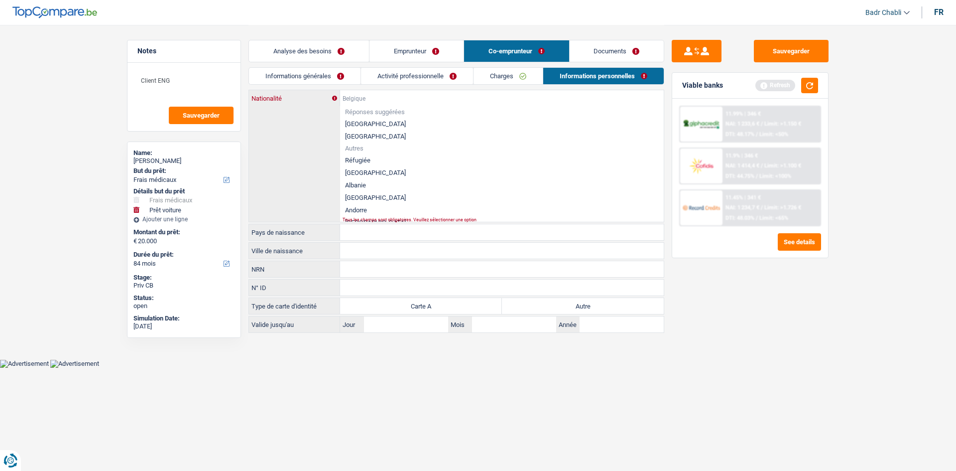
paste input "[GEOGRAPHIC_DATA]"
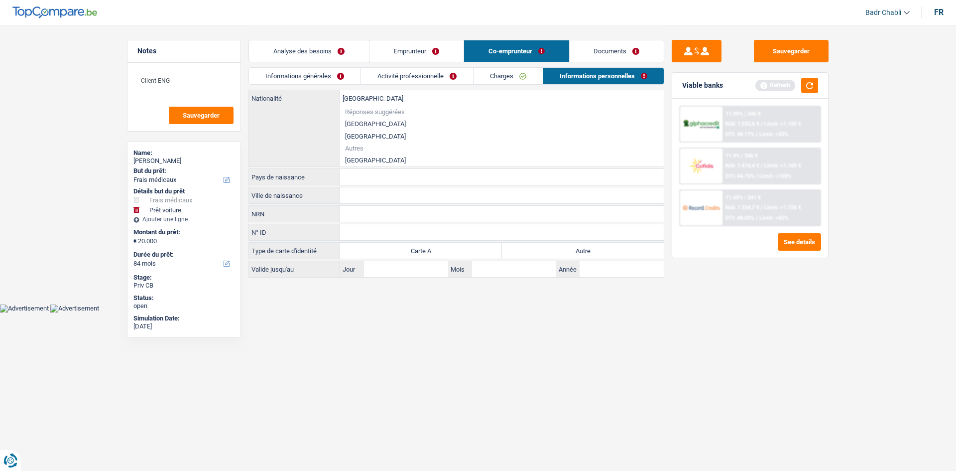
click at [363, 156] on li "[GEOGRAPHIC_DATA]" at bounding box center [502, 160] width 324 height 12
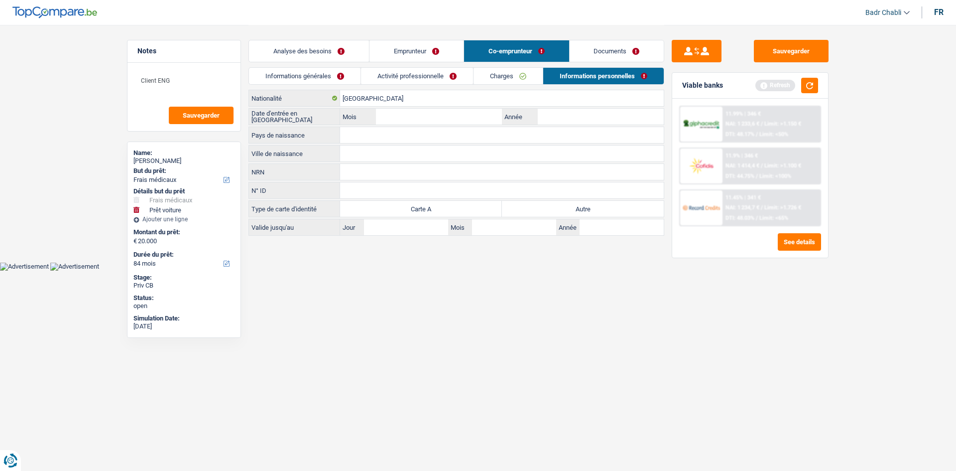
click at [362, 126] on div "Roumanie Nationalité Date d'entrée en Belgique Mois / Année Pays de naissance T…" at bounding box center [457, 163] width 416 height 146
click at [381, 129] on input "Pays de naissance" at bounding box center [502, 135] width 324 height 16
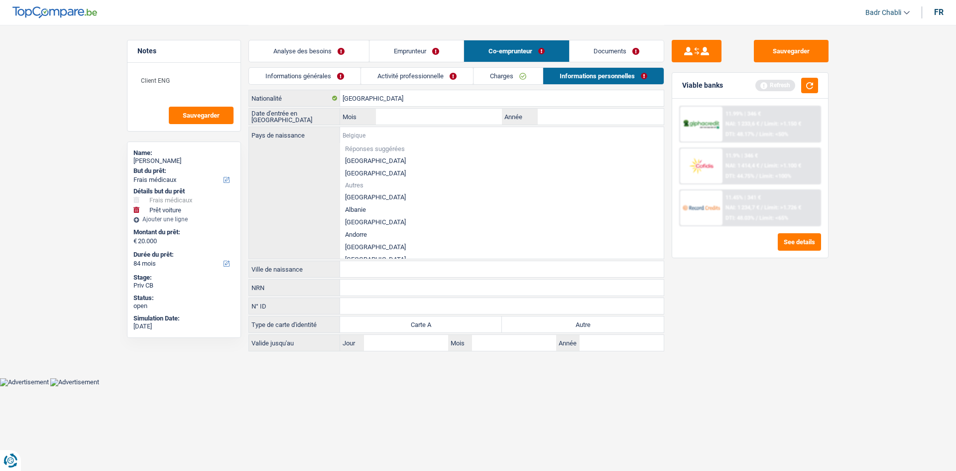
paste input "[GEOGRAPHIC_DATA]"
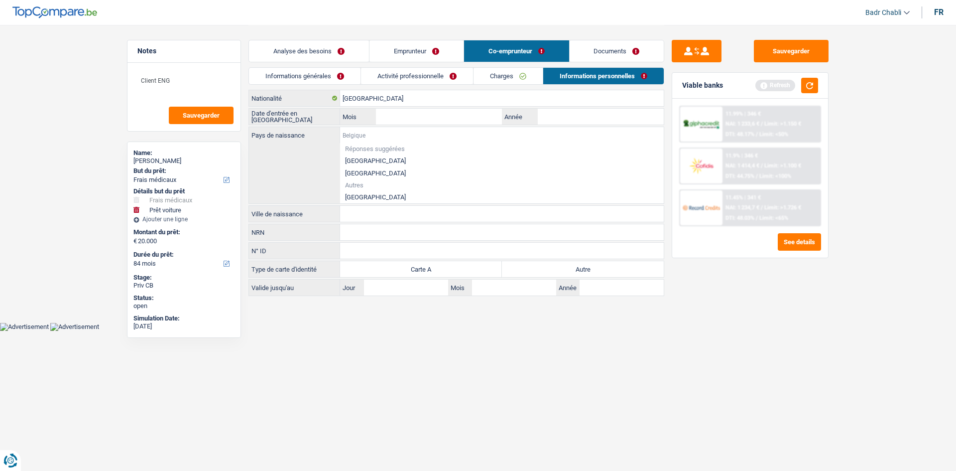
paste input "[GEOGRAPHIC_DATA]"
click at [369, 194] on li "[GEOGRAPHIC_DATA]" at bounding box center [502, 197] width 324 height 12
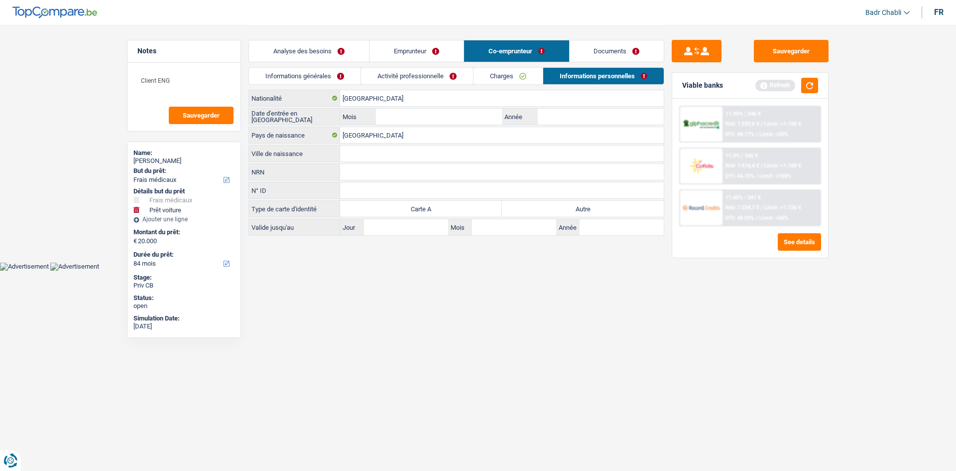
click at [375, 163] on div "NRN Tous les champs sont obligatoires. Veuillez fournir une réponse plus longue" at bounding box center [457, 171] width 416 height 17
click at [376, 159] on input "Ville de naissance" at bounding box center [502, 153] width 324 height 16
click at [378, 157] on input "Ville de naissance" at bounding box center [502, 153] width 324 height 16
click at [567, 120] on input "Année" at bounding box center [601, 117] width 126 height 16
click at [454, 152] on input "Da" at bounding box center [502, 153] width 324 height 16
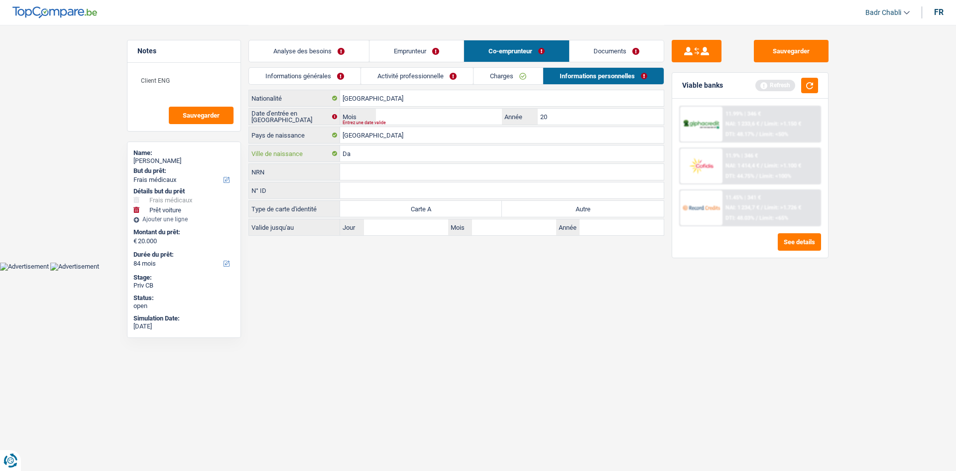
click at [454, 152] on input "Da" at bounding box center [502, 153] width 324 height 16
click at [572, 115] on input "20" at bounding box center [601, 117] width 126 height 16
click at [447, 118] on input "Mois" at bounding box center [439, 117] width 126 height 16
click at [545, 200] on div "Roumanie Nationalité Date d'entrée en Belgique 08 Mois / 2024 Année Roumanie Pa…" at bounding box center [457, 163] width 416 height 146
click at [546, 202] on label "Autre" at bounding box center [583, 209] width 162 height 16
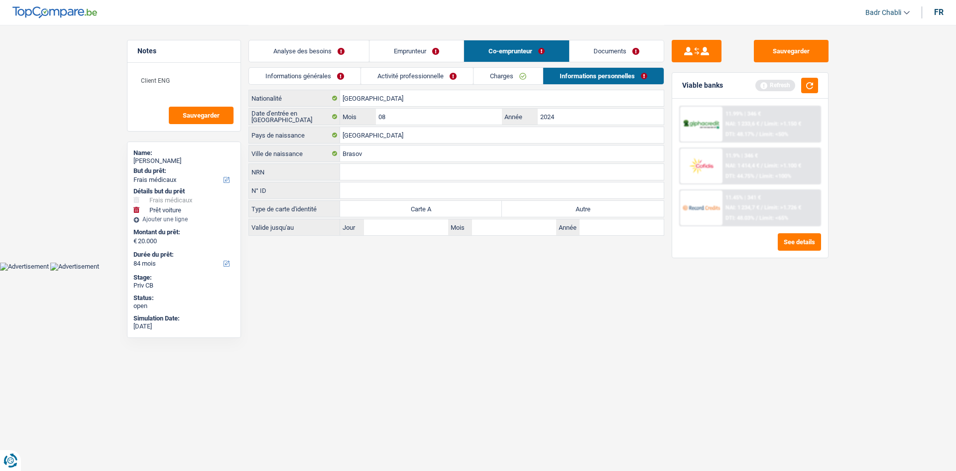
click at [546, 202] on input "Autre" at bounding box center [583, 209] width 162 height 16
click at [505, 71] on link "Charges" at bounding box center [508, 76] width 69 height 16
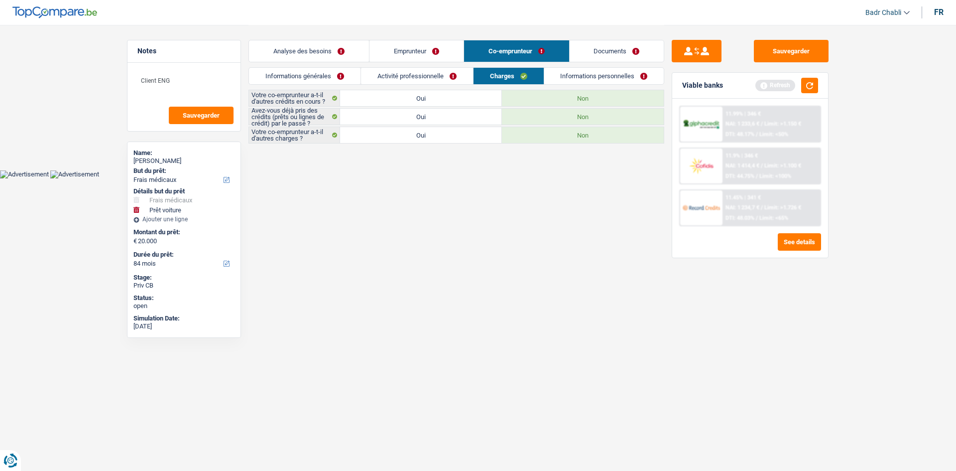
click at [418, 72] on link "Activité professionnelle" at bounding box center [417, 76] width 112 height 16
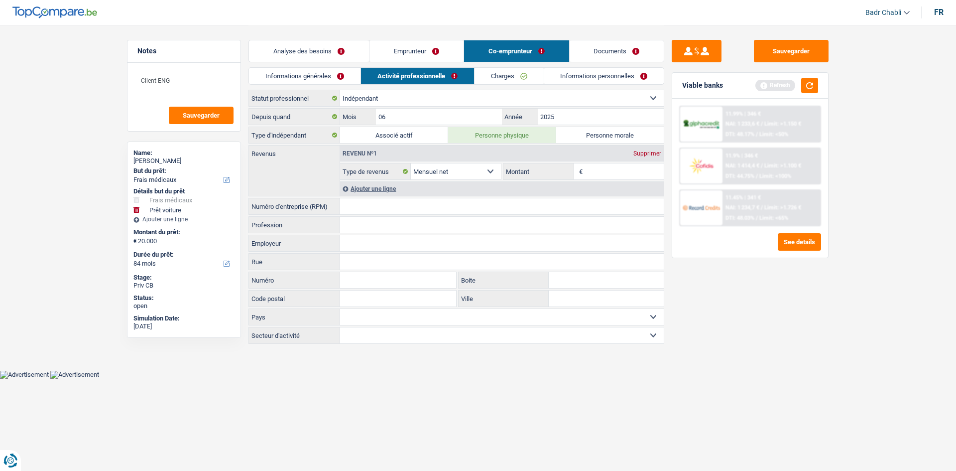
click at [416, 48] on link "Emprunteur" at bounding box center [417, 50] width 94 height 21
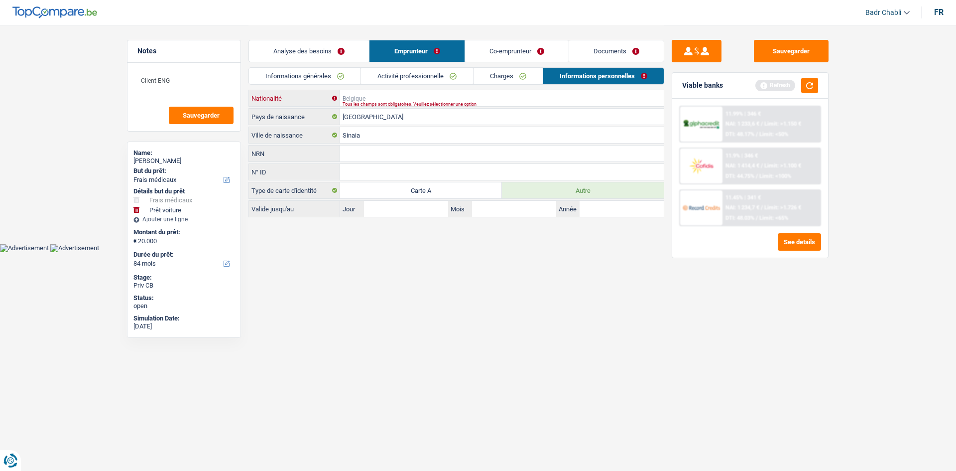
click at [389, 96] on input "Nationalité" at bounding box center [502, 98] width 324 height 16
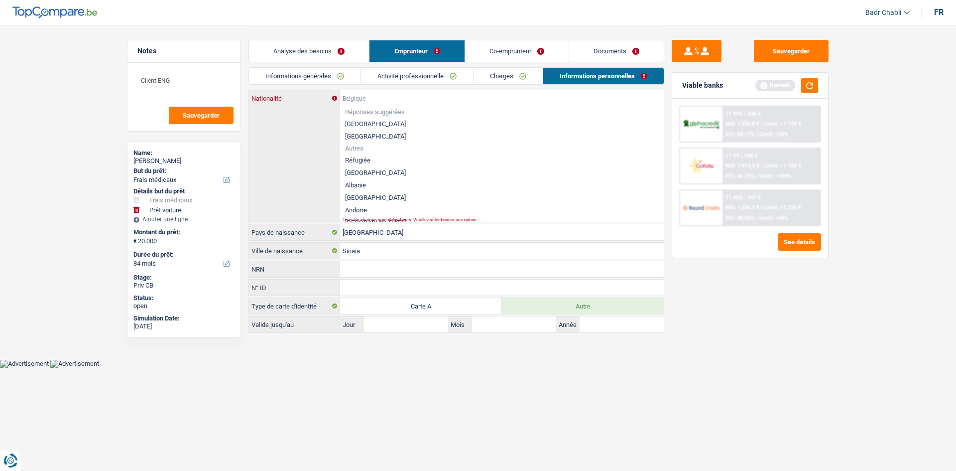
paste input "[GEOGRAPHIC_DATA]"
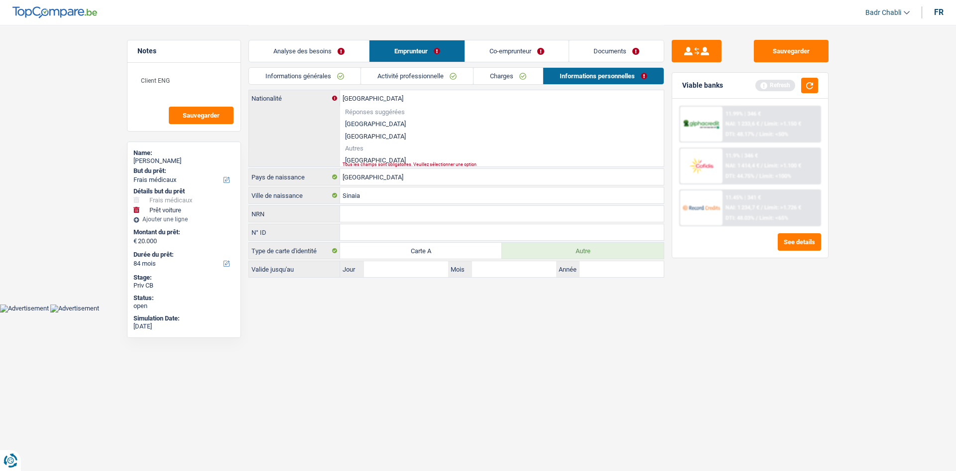
click at [363, 156] on li "[GEOGRAPHIC_DATA]" at bounding box center [502, 160] width 324 height 12
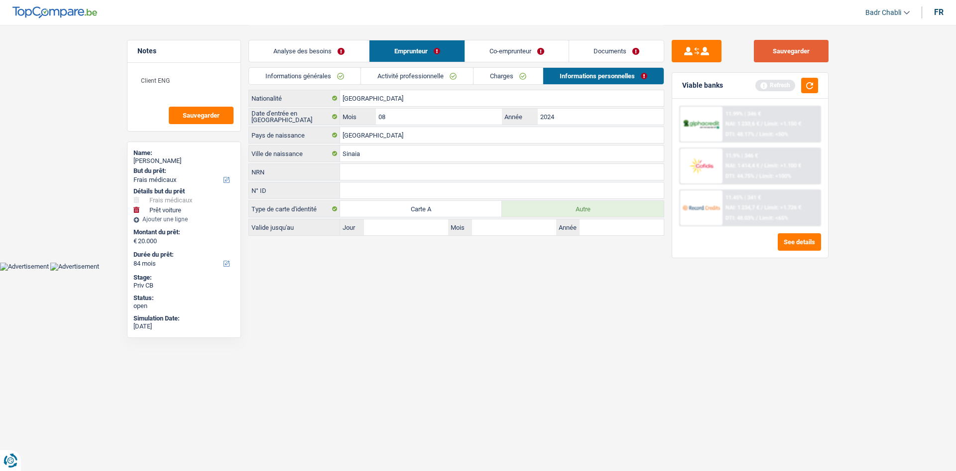
click at [773, 42] on button "Sauvegarder" at bounding box center [791, 51] width 75 height 22
click at [543, 41] on link "Co-emprunteur" at bounding box center [517, 50] width 104 height 21
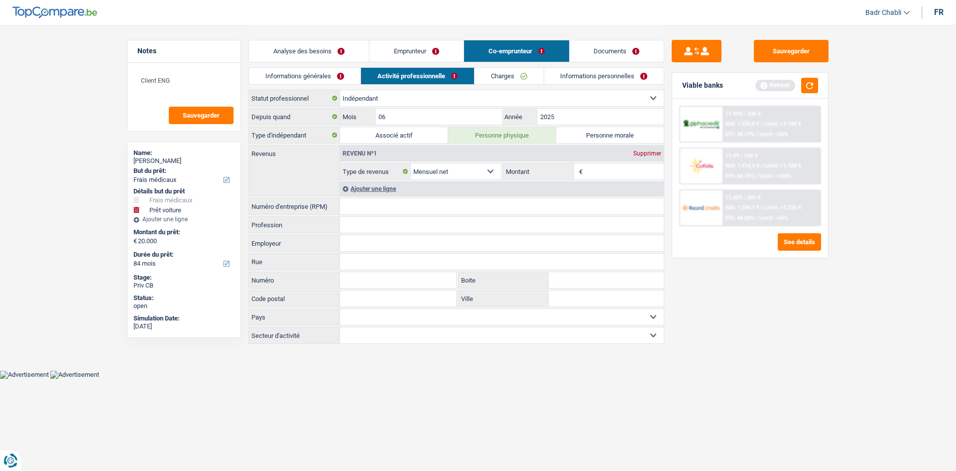
click at [524, 50] on link "Co-emprunteur" at bounding box center [516, 50] width 105 height 21
click at [567, 69] on link "Informations personnelles" at bounding box center [604, 76] width 120 height 16
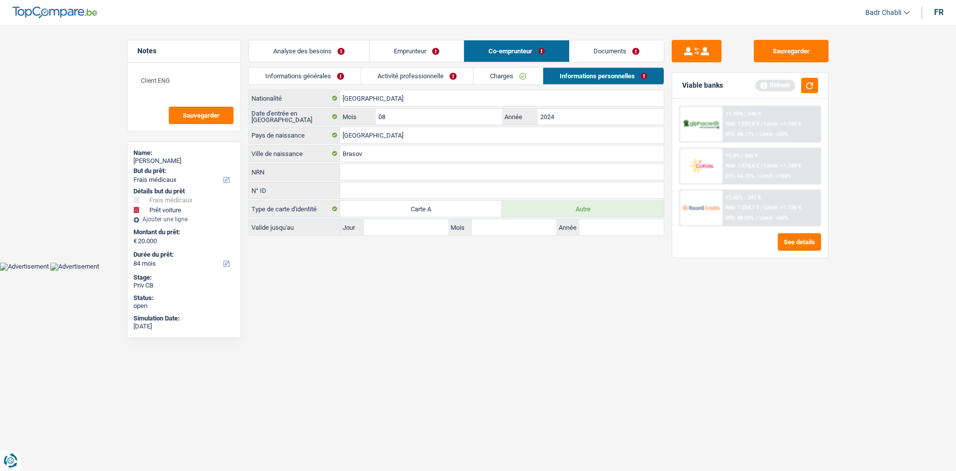
click at [419, 59] on link "Emprunteur" at bounding box center [417, 50] width 94 height 21
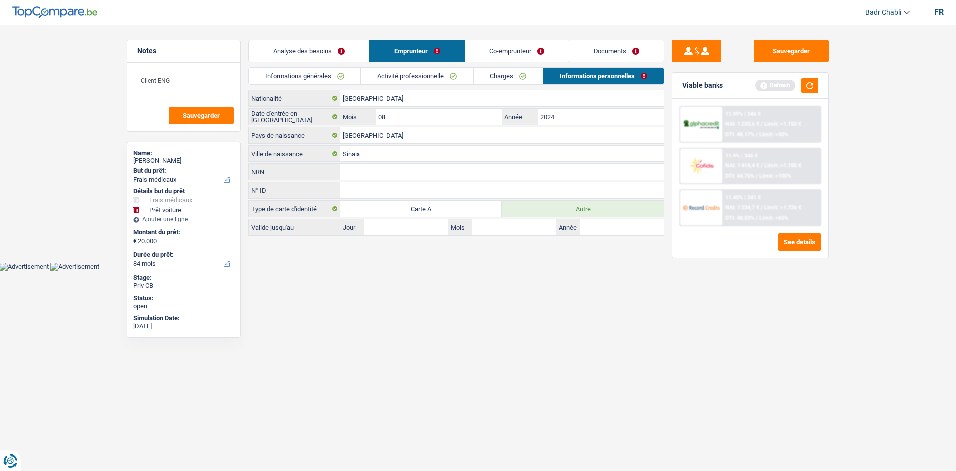
click at [281, 45] on link "Analyse des besoins" at bounding box center [309, 50] width 120 height 21
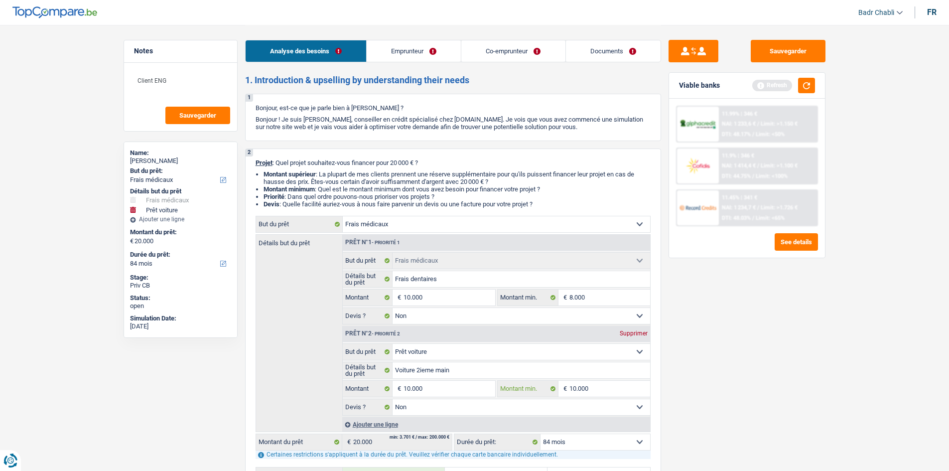
click at [587, 381] on input "10.000" at bounding box center [609, 389] width 81 height 16
click at [584, 296] on input "8.000" at bounding box center [609, 297] width 81 height 16
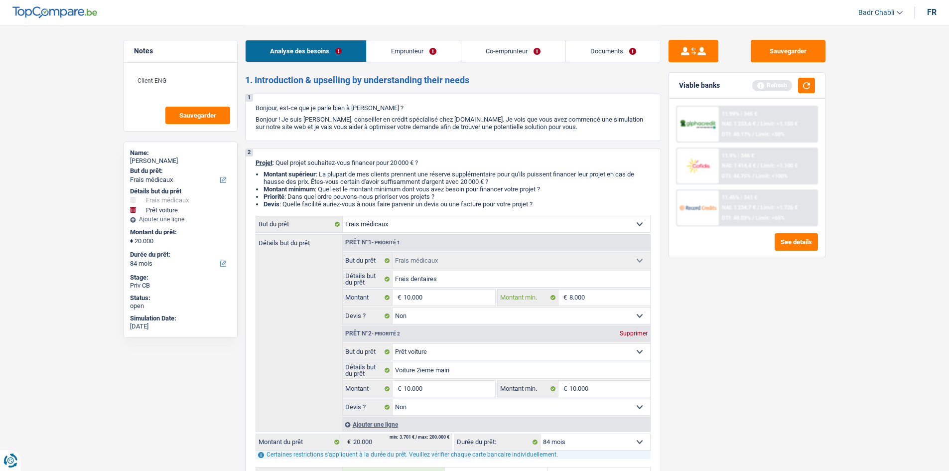
click at [584, 296] on input "8.000" at bounding box center [609, 297] width 81 height 16
click at [426, 391] on input "10.000" at bounding box center [448, 389] width 91 height 16
click at [426, 390] on input "10.000" at bounding box center [448, 389] width 91 height 16
click at [806, 86] on button "button" at bounding box center [806, 85] width 17 height 15
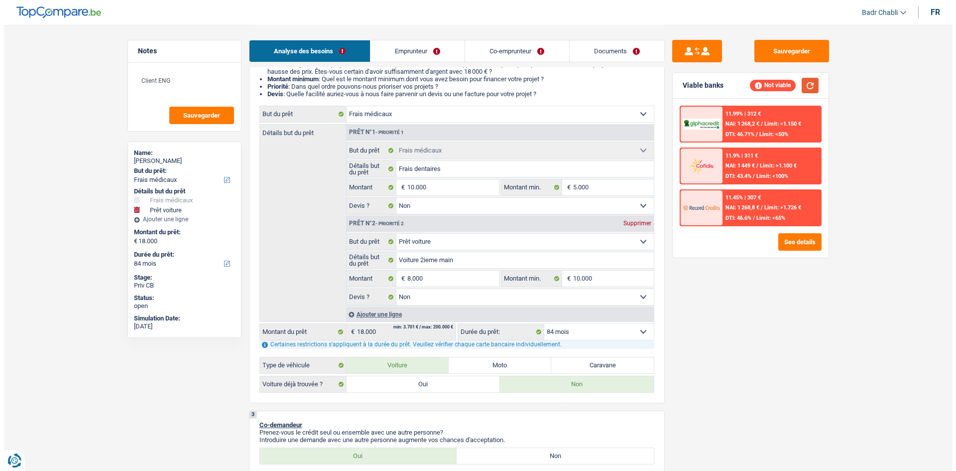
scroll to position [199, 0]
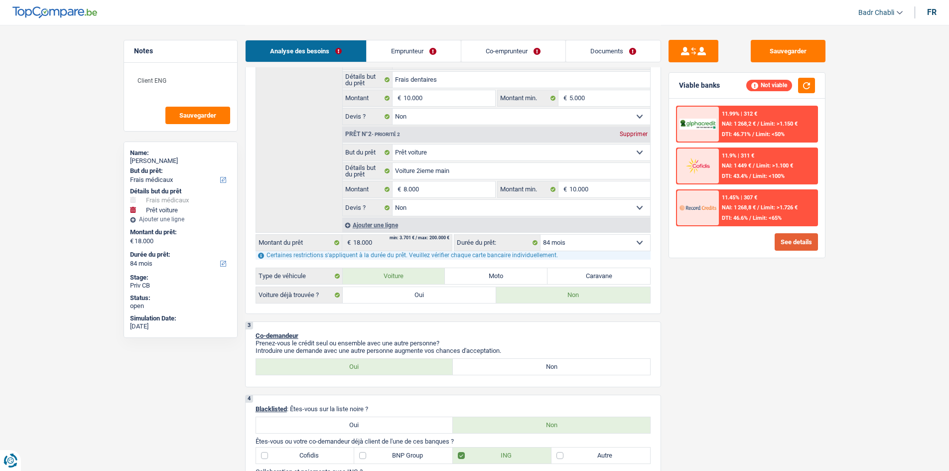
click at [783, 248] on button "See details" at bounding box center [795, 241] width 43 height 17
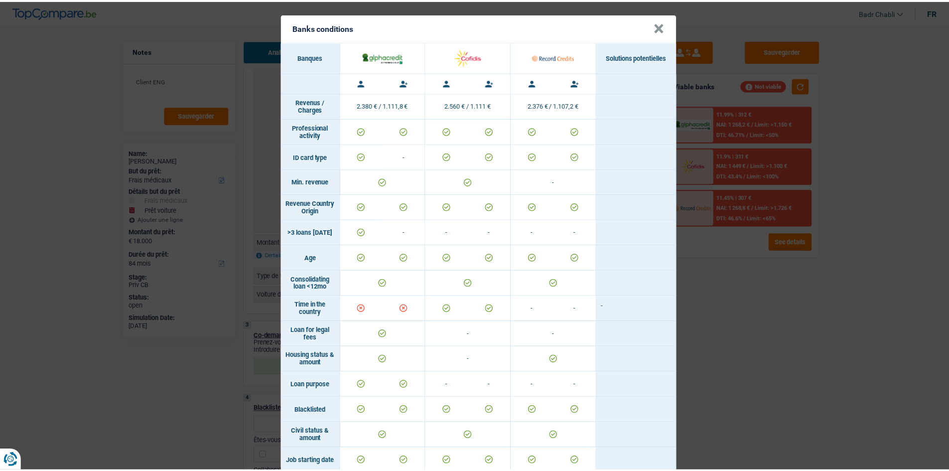
scroll to position [0, 0]
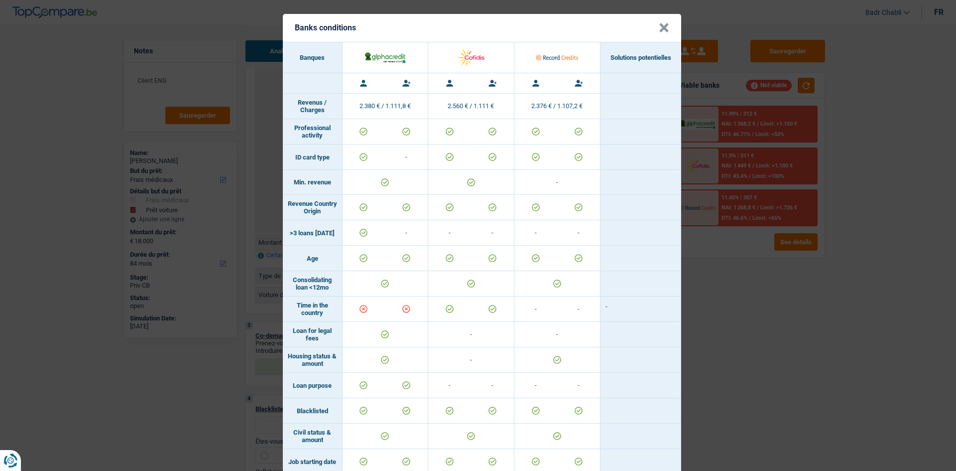
click at [659, 28] on button "×" at bounding box center [664, 28] width 10 height 10
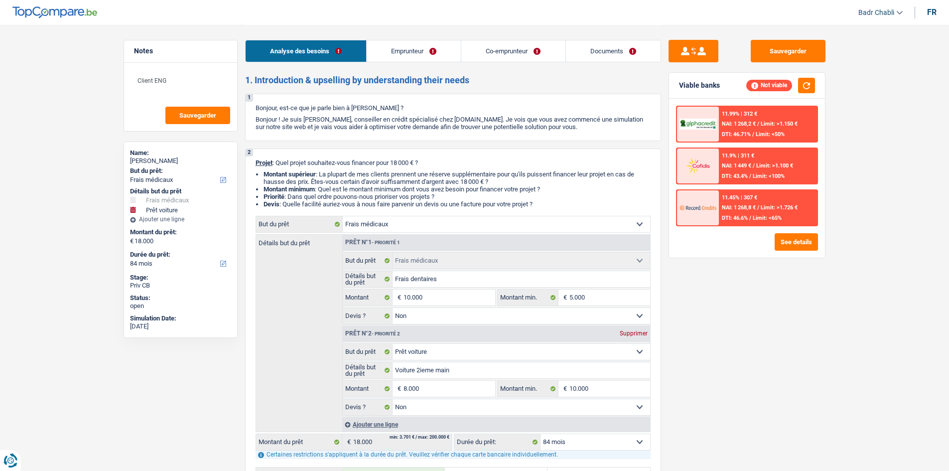
click at [428, 55] on link "Emprunteur" at bounding box center [414, 50] width 94 height 21
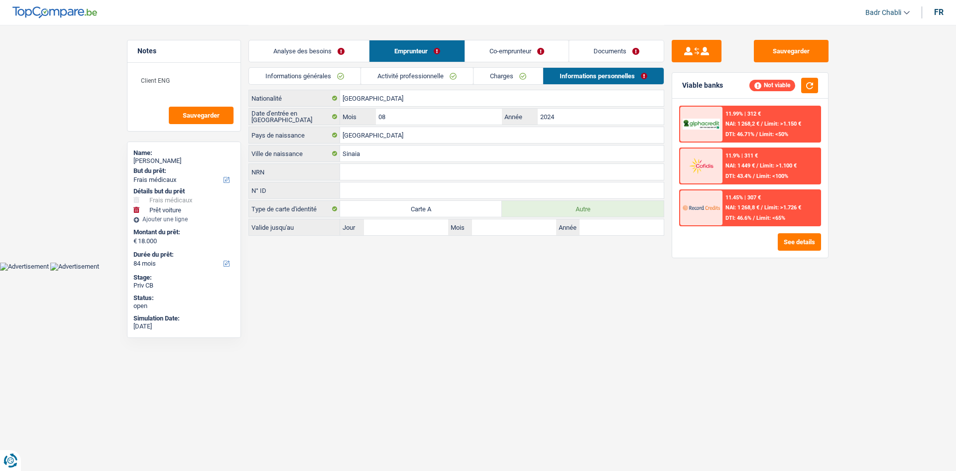
click at [506, 79] on link "Charges" at bounding box center [508, 76] width 69 height 16
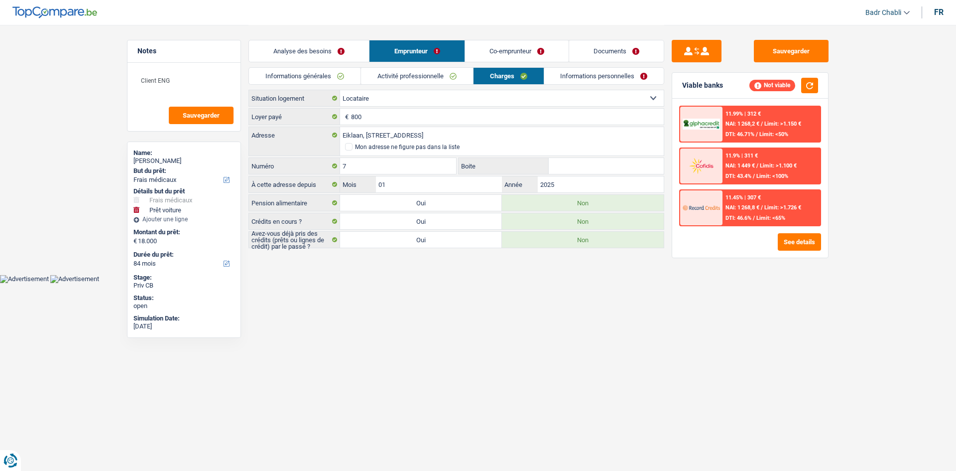
click at [390, 73] on link "Activité professionnelle" at bounding box center [417, 76] width 112 height 16
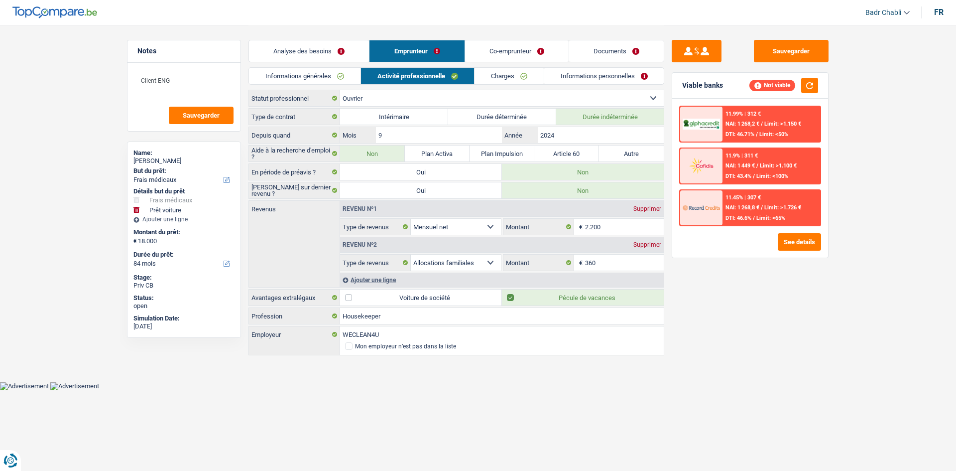
click at [336, 51] on link "Analyse des besoins" at bounding box center [309, 50] width 120 height 21
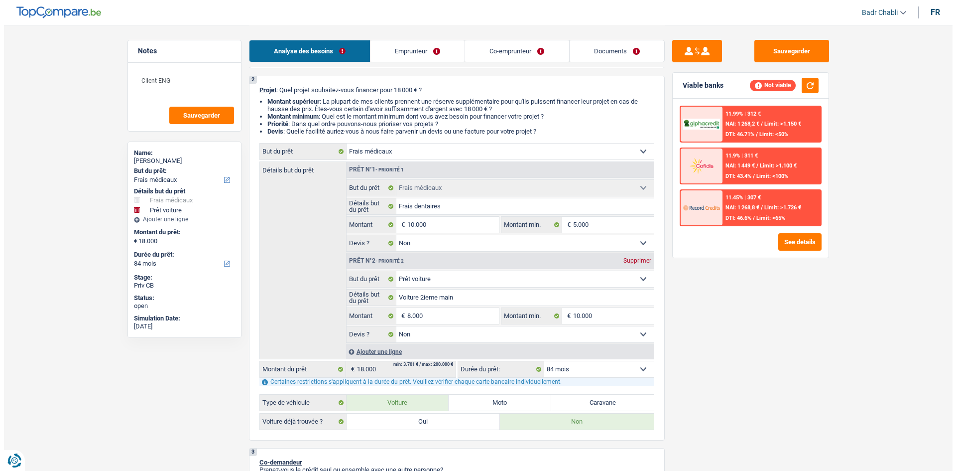
scroll to position [149, 0]
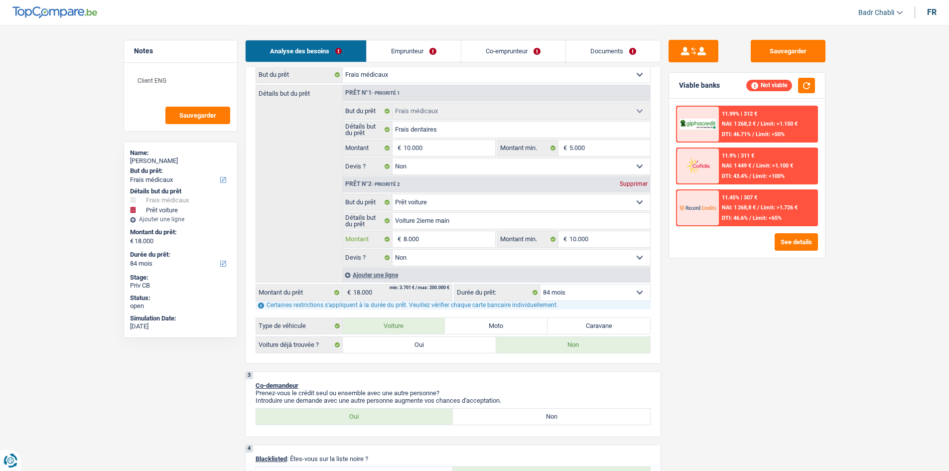
click at [442, 244] on input "8.000" at bounding box center [448, 239] width 91 height 16
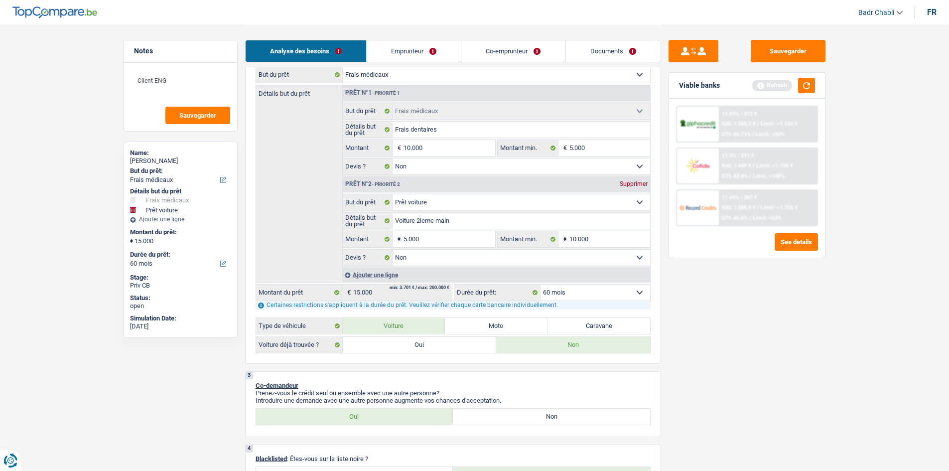
click at [818, 84] on div "Viable banks Refresh" at bounding box center [747, 86] width 156 height 26
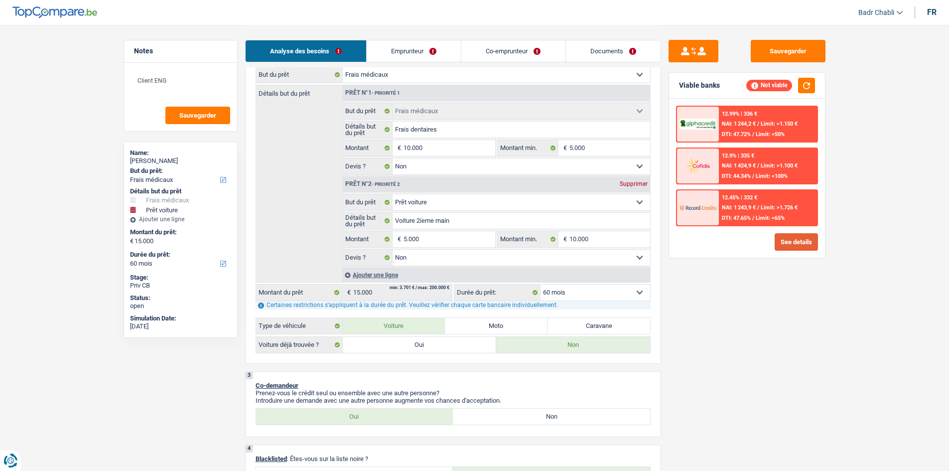
click at [809, 245] on button "See details" at bounding box center [795, 241] width 43 height 17
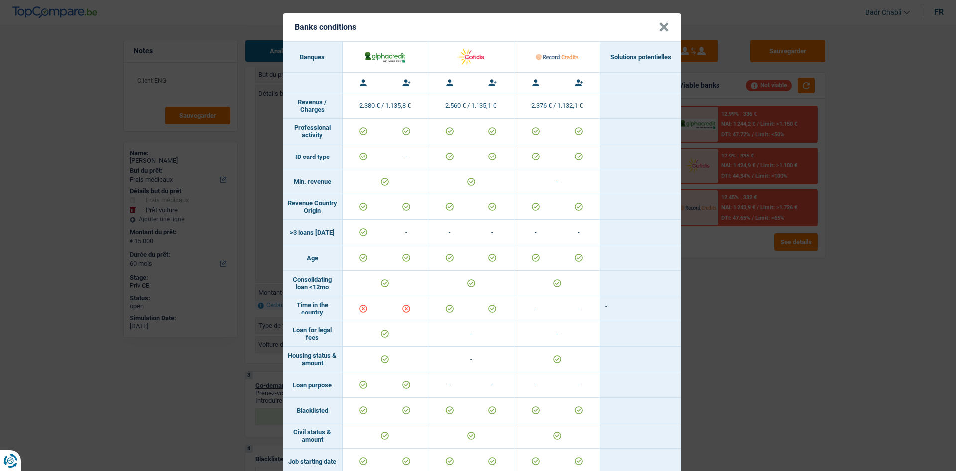
scroll to position [0, 0]
click at [659, 30] on button "×" at bounding box center [664, 28] width 10 height 10
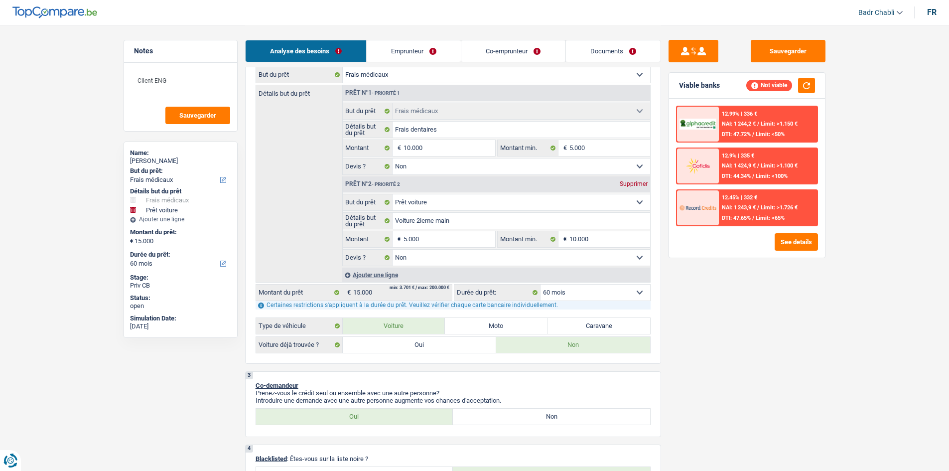
click at [630, 182] on div "Supprimer" at bounding box center [633, 184] width 33 height 6
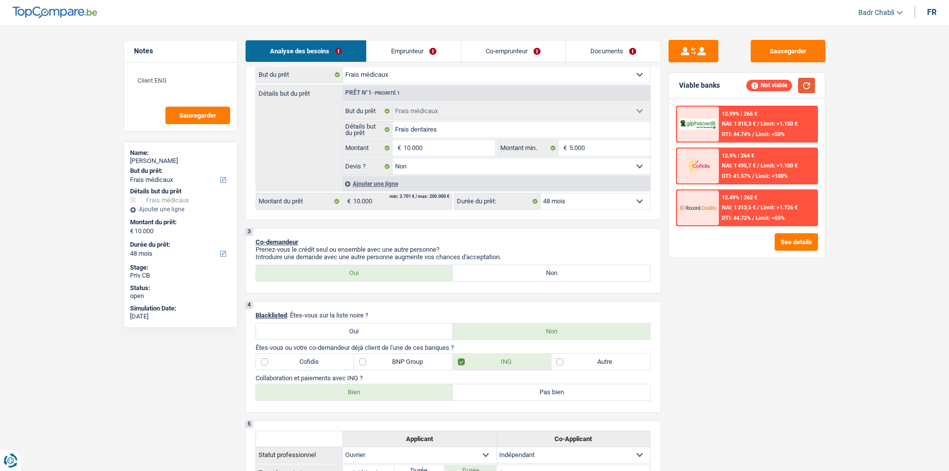
click at [806, 90] on button "button" at bounding box center [806, 85] width 17 height 15
click at [800, 241] on button "See details" at bounding box center [795, 241] width 43 height 17
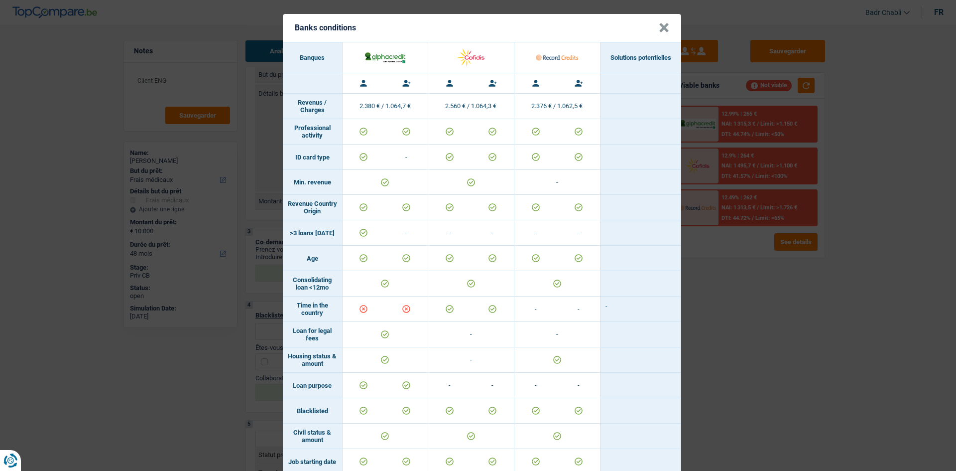
click at [659, 28] on button "×" at bounding box center [664, 28] width 10 height 10
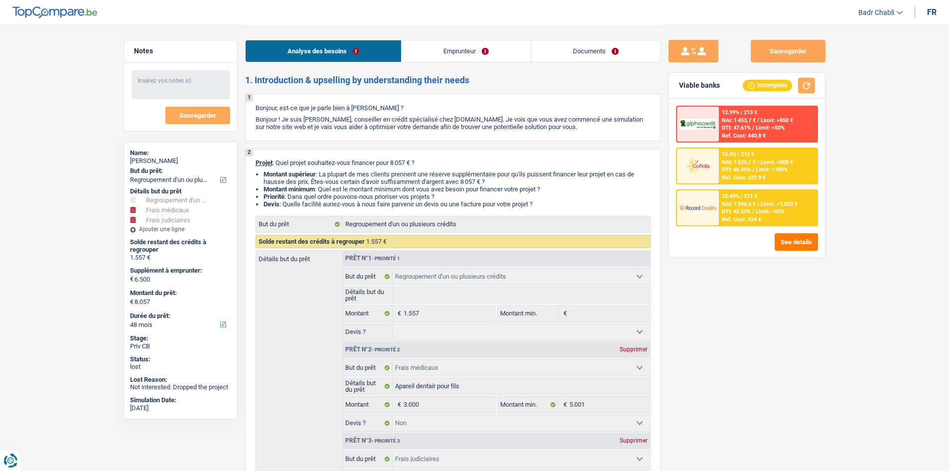
select select "refinancing"
select select "medical"
select select "judicial"
select select "48"
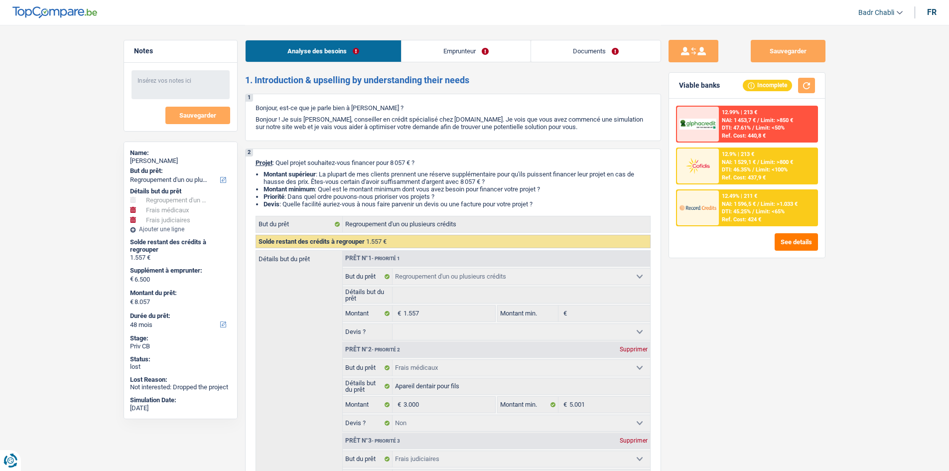
select select "refinancing"
select select "medical"
select select "false"
select select "judicial"
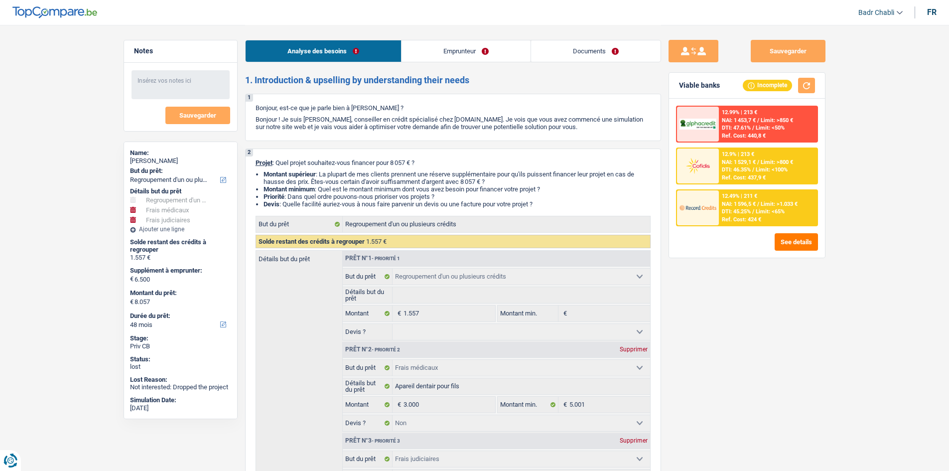
select select "false"
select select "48"
select select "worker"
select select "familyAllowances"
select select "netSalary"
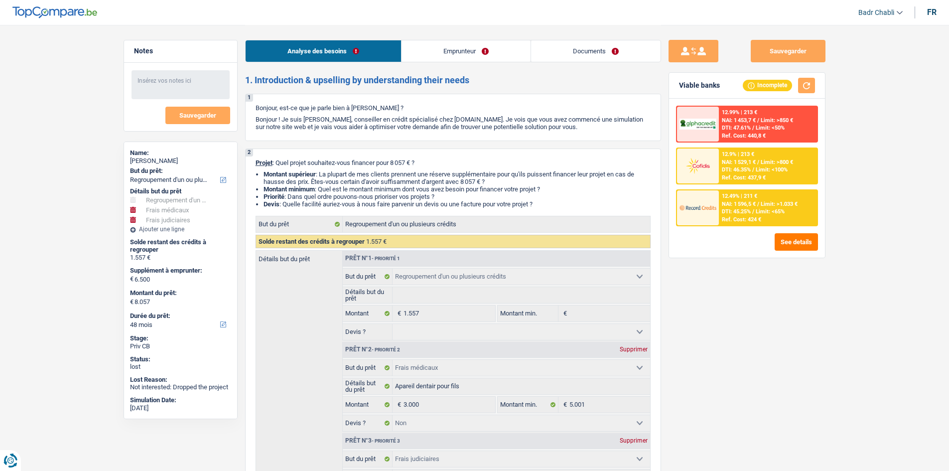
select select "rents"
select select "personalLoan"
select select "familyEvent"
select select "42"
select select "personalLoan"
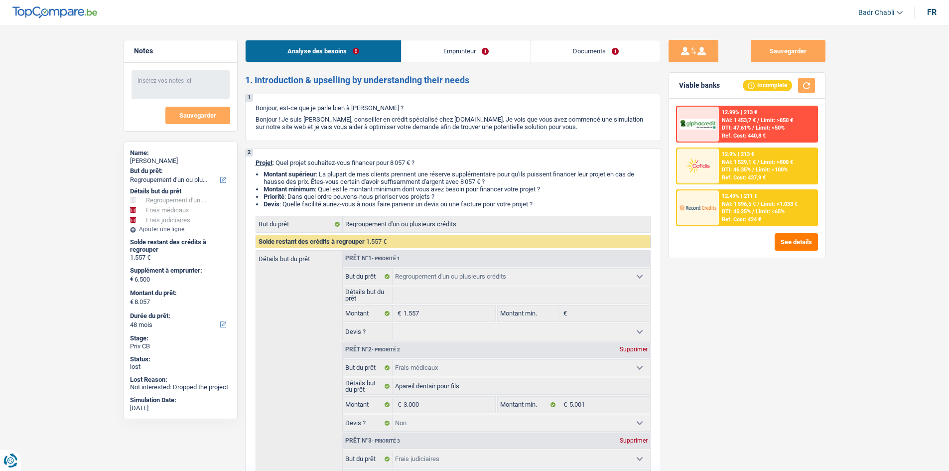
select select "homeFurnishingOrRelocation"
select select "30"
select select "refinancing"
select select "medical"
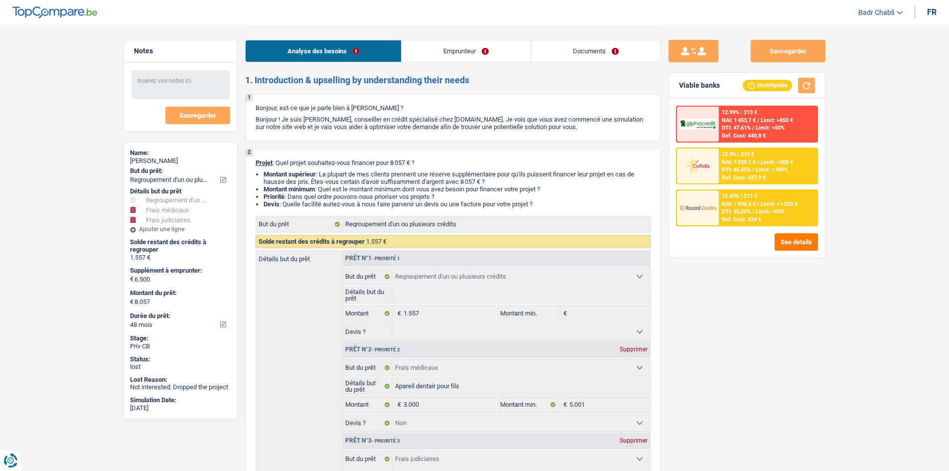
select select "false"
select select "judicial"
select select "false"
select select "48"
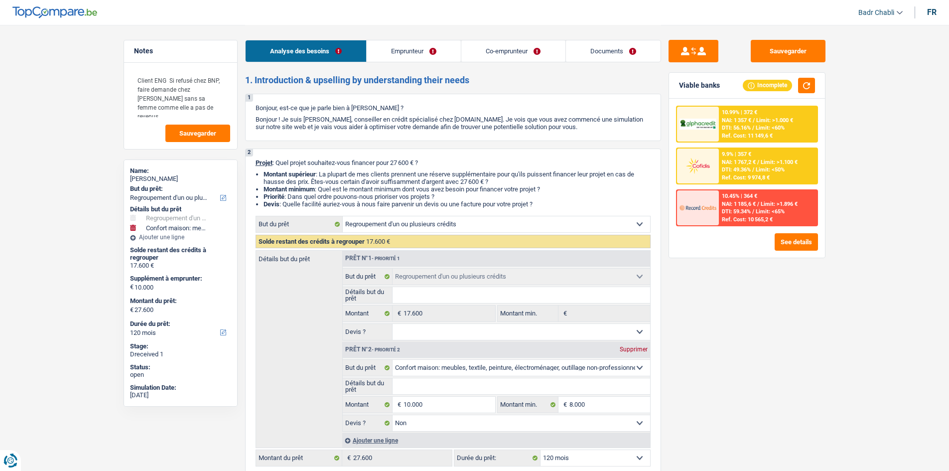
select select "refinancing"
select select "household"
select select "120"
select select "refinancing"
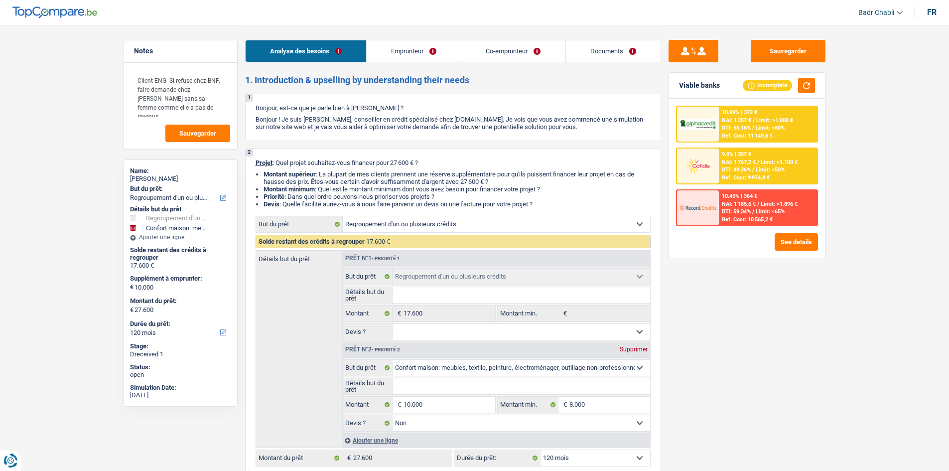
select select "refinancing"
select select "household"
select select "false"
select select "120"
select select "worker"
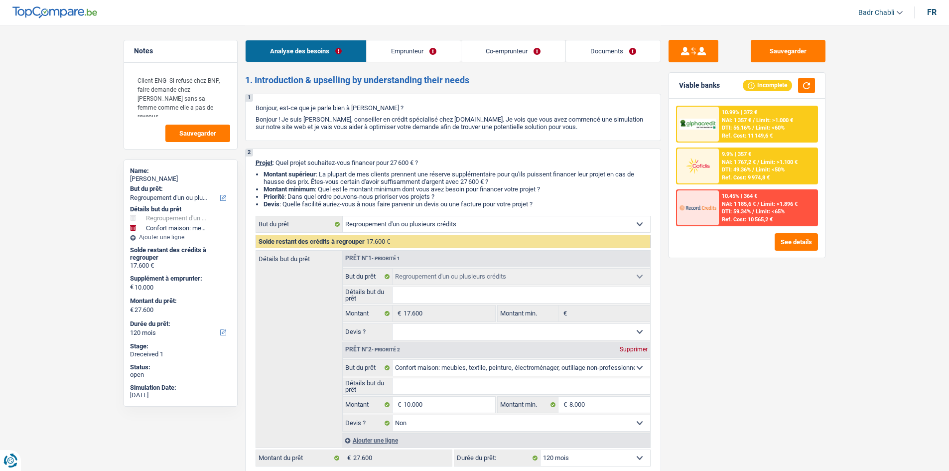
select select "noProfession"
select select "netSalary"
select select "familyAllowances"
select select "rents"
select select "personalLoan"
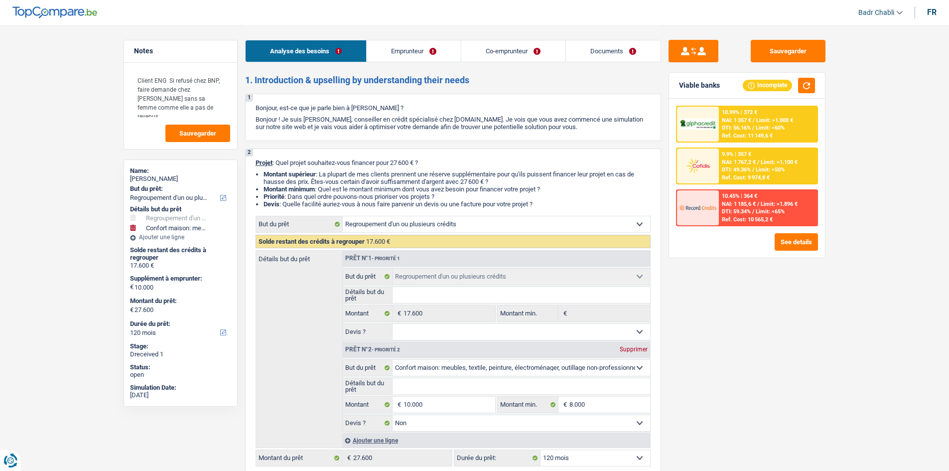
select select "other"
select select "30"
select select "personalLoan"
select select "familyEvent"
select select "60"
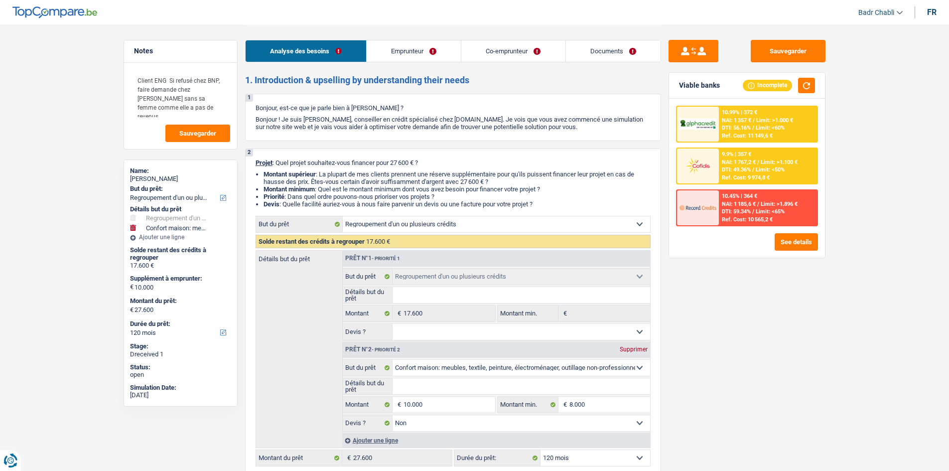
select select "personalLoan"
select select "homeFurnishingOrRelocation"
select select "84"
select select "cardOrCredit"
select select "refinancing"
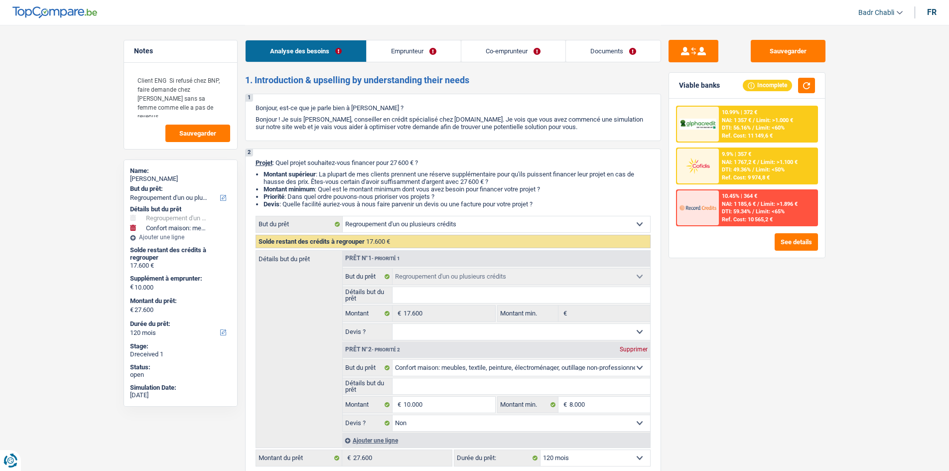
select select "refinancing"
select select "household"
select select "false"
select select "120"
